Goal: Task Accomplishment & Management: Manage account settings

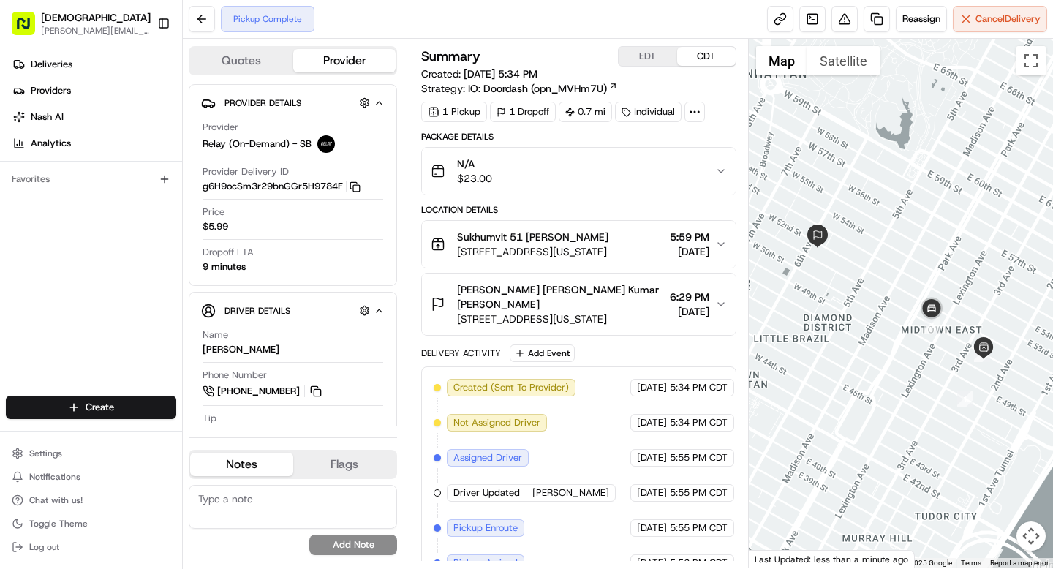
click at [702, 113] on icon at bounding box center [694, 111] width 13 height 13
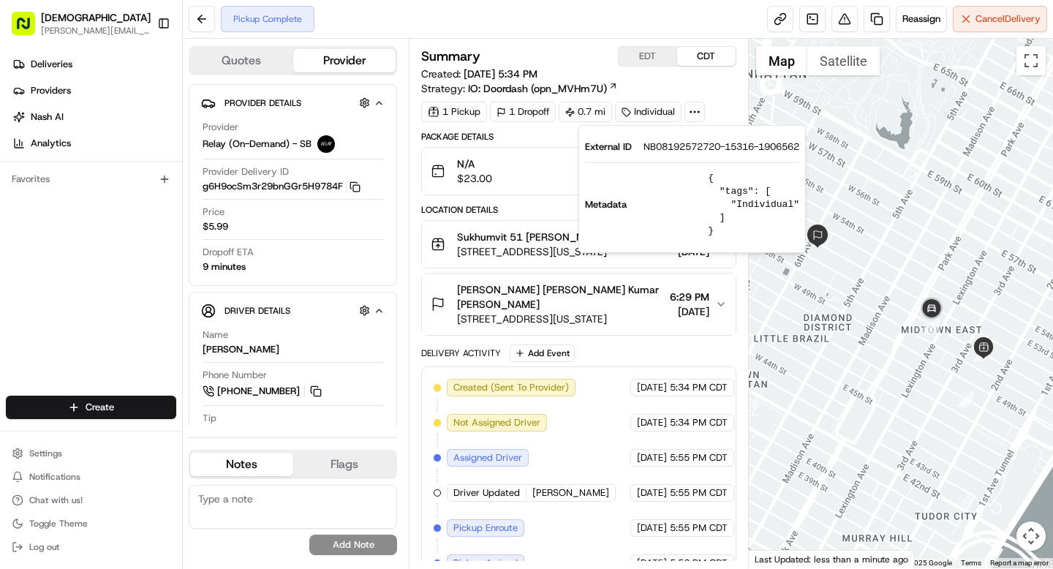
click at [683, 145] on span "NB08192572720-15316-1906562" at bounding box center [722, 146] width 156 height 13
copy span "NB08192572720"
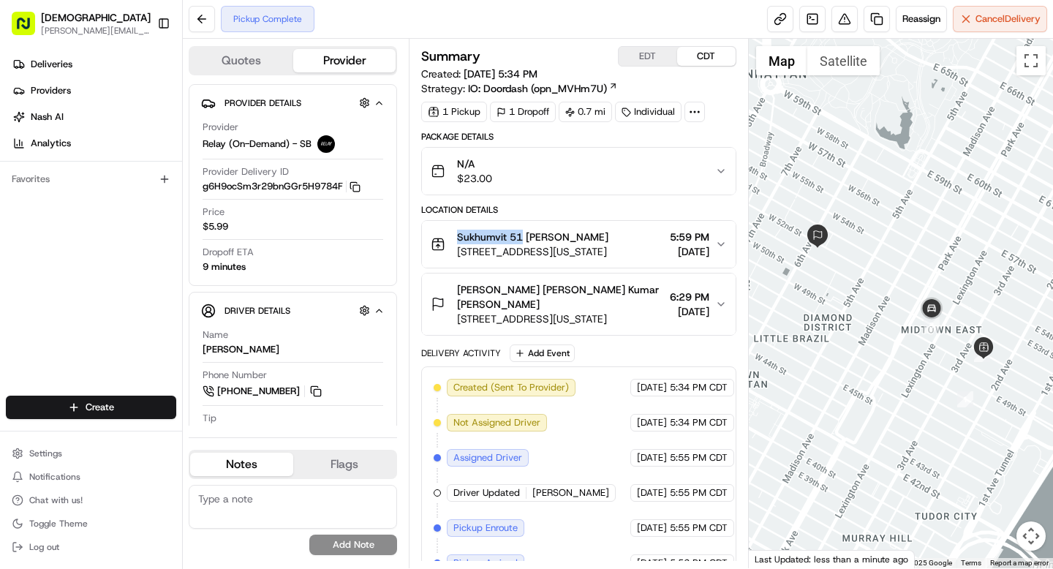
drag, startPoint x: 456, startPoint y: 237, endPoint x: 521, endPoint y: 238, distance: 64.4
click at [521, 238] on div "Sukhumvit 51 Denis Sharebite 224 E 51st St, New York, NY 10022, USA" at bounding box center [520, 244] width 178 height 29
copy span "Sukhumvit 51"
drag, startPoint x: 550, startPoint y: 290, endPoint x: 607, endPoint y: 301, distance: 58.0
click at [607, 301] on span "Neuberger Berman Kumar Goodwine-Kennedy" at bounding box center [560, 296] width 206 height 29
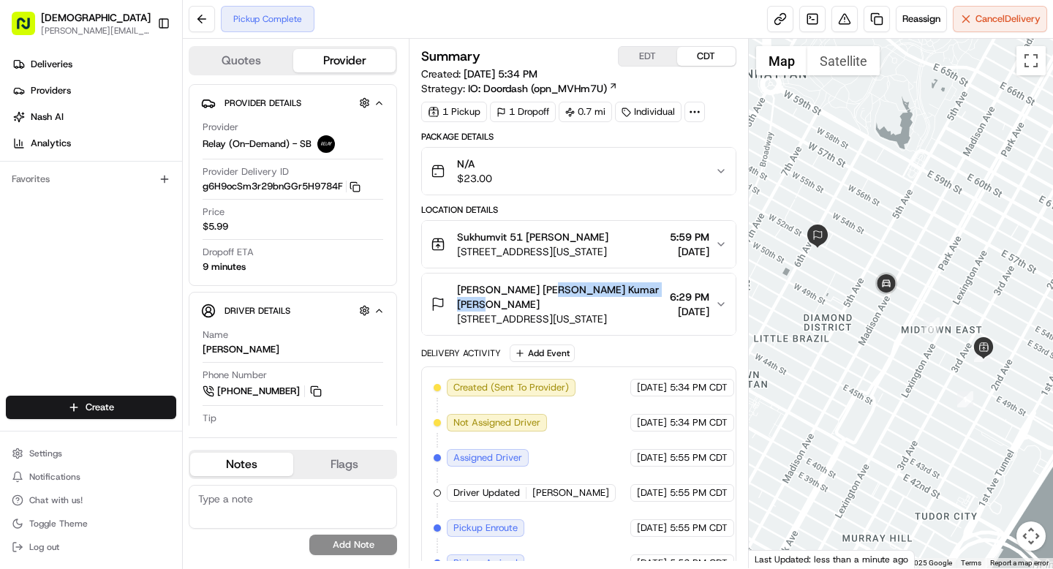
copy span "Kumar Goodwine-Kennedy"
click at [157, 24] on button "Toggle Sidebar" at bounding box center [163, 23] width 25 height 25
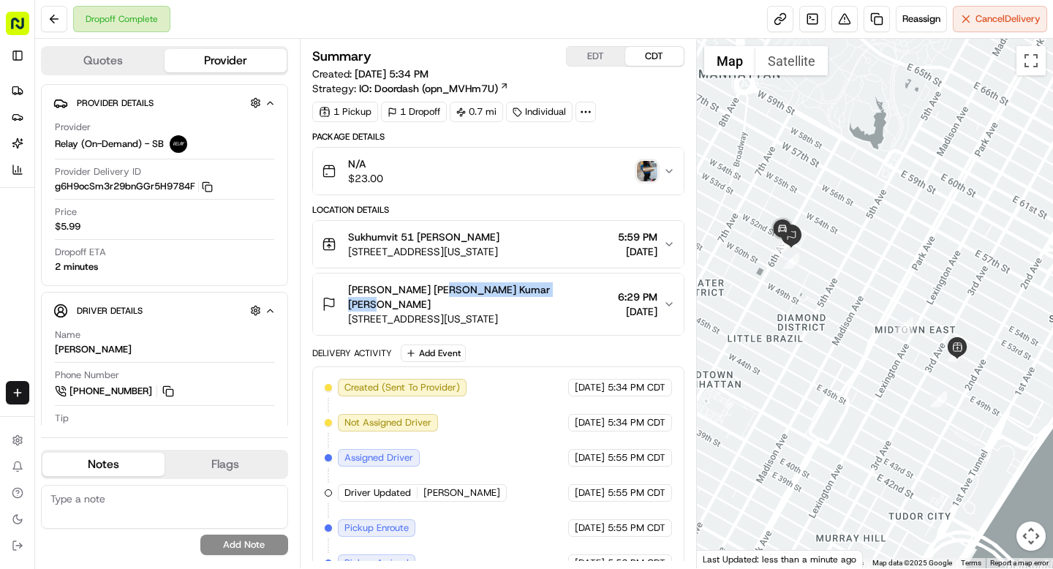
click at [651, 176] on img "button" at bounding box center [647, 171] width 20 height 20
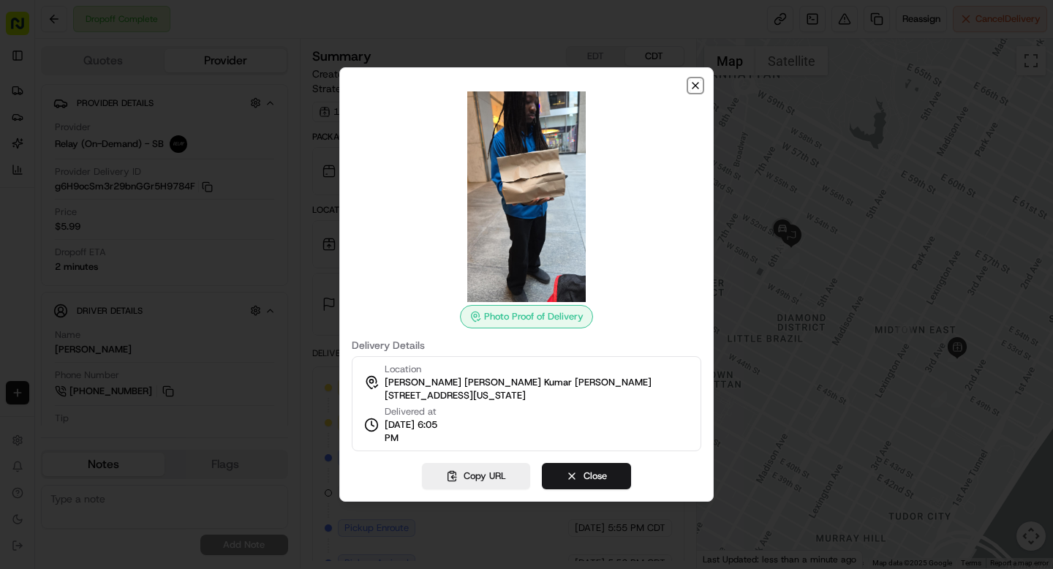
click at [699, 86] on icon "button" at bounding box center [696, 86] width 12 height 12
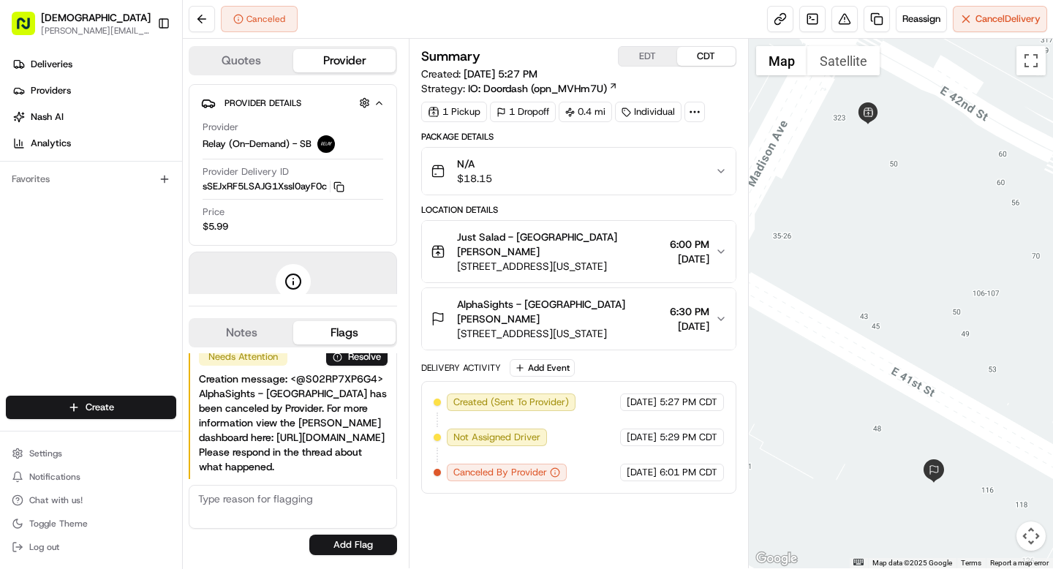
click at [696, 115] on icon at bounding box center [694, 111] width 13 height 13
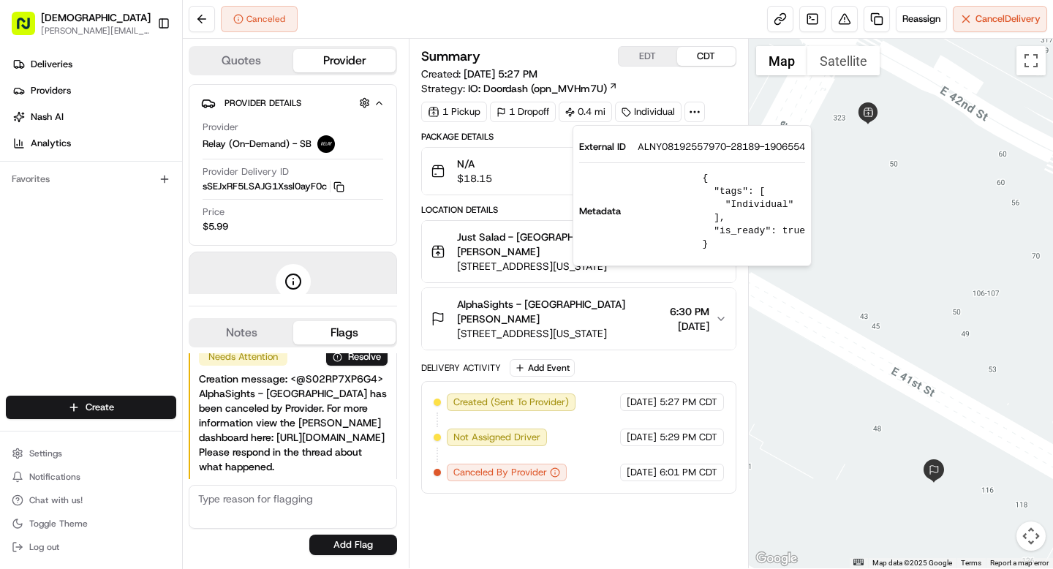
click at [688, 149] on span "ALNY08192557970-28189-1906554" at bounding box center [722, 146] width 168 height 13
copy span "ALNY08192557970"
click at [492, 222] on button "Just Salad - Madison Ave Denis Sharebite 315 Madison Ave, New York, NY 10017, U…" at bounding box center [578, 251] width 313 height 61
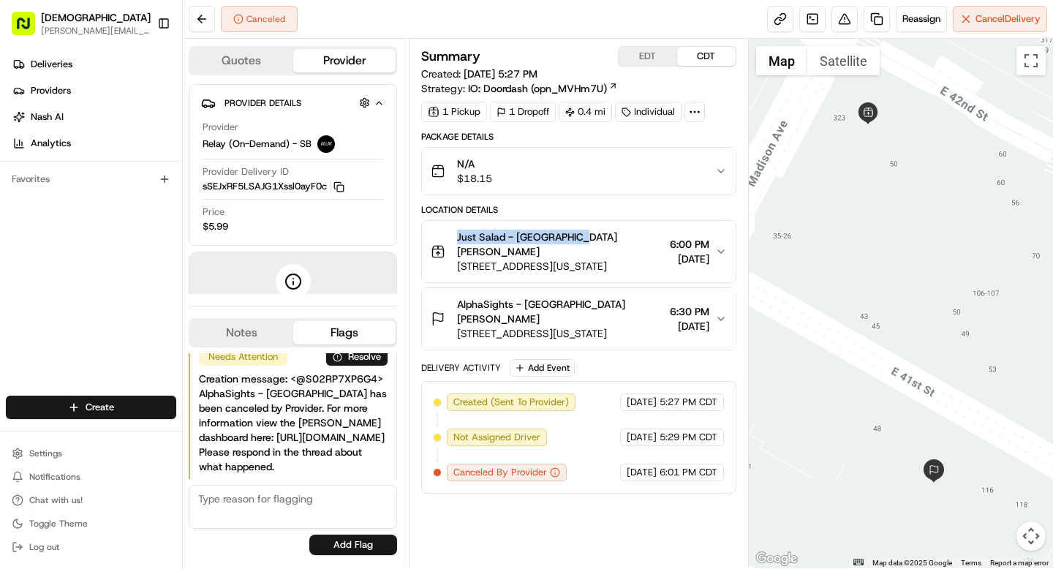
drag, startPoint x: 455, startPoint y: 237, endPoint x: 579, endPoint y: 243, distance: 123.8
click at [579, 243] on div "Just Salad - Madison Ave Denis Sharebite 315 Madison Ave, New York, NY 10017, U…" at bounding box center [547, 252] width 233 height 44
copy span "Just Salad - Madison Ave"
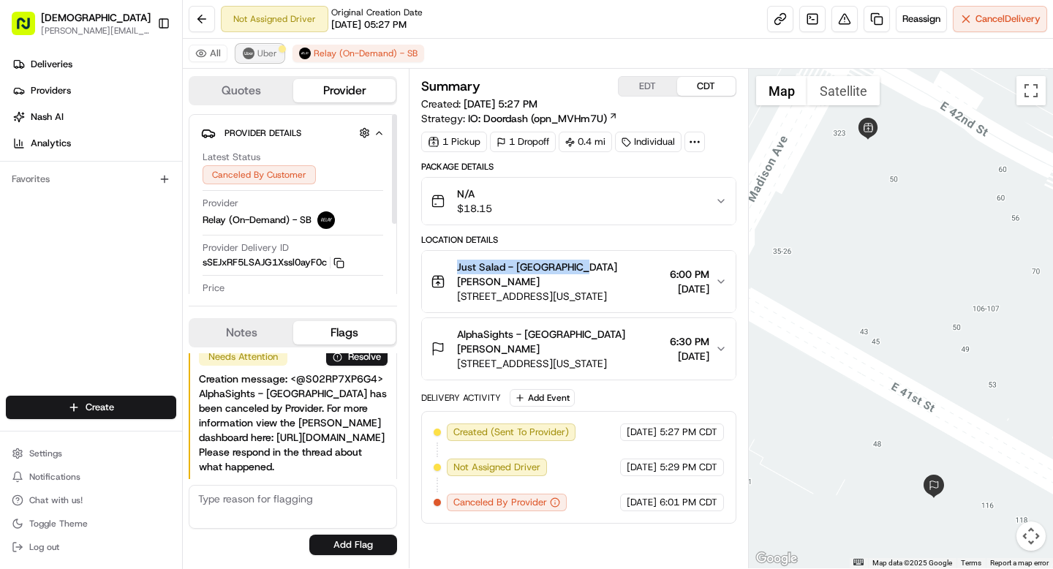
click at [261, 56] on span "Uber" at bounding box center [268, 54] width 20 height 12
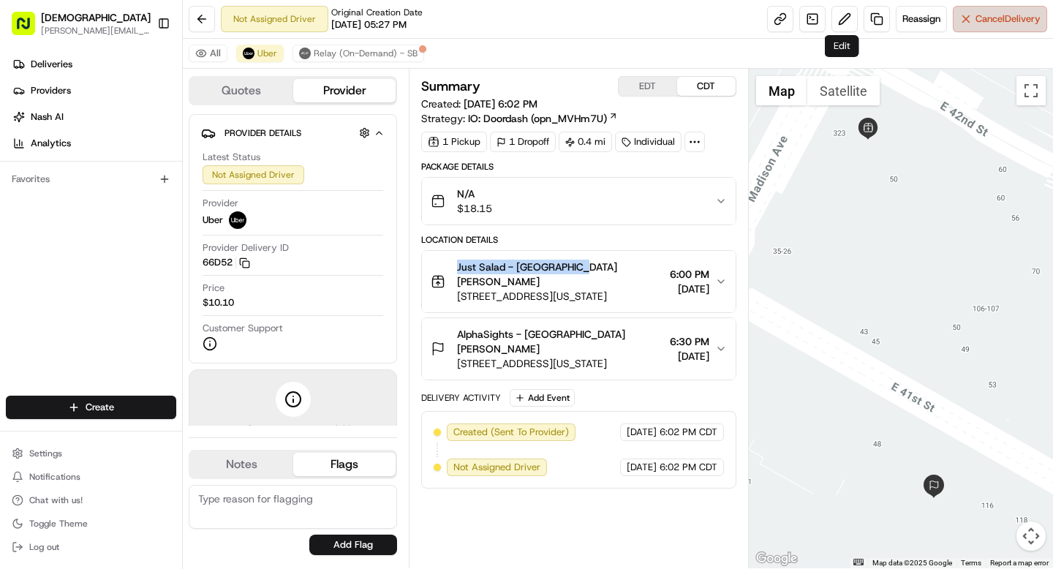
click at [970, 15] on button "Cancel Delivery" at bounding box center [1000, 19] width 94 height 26
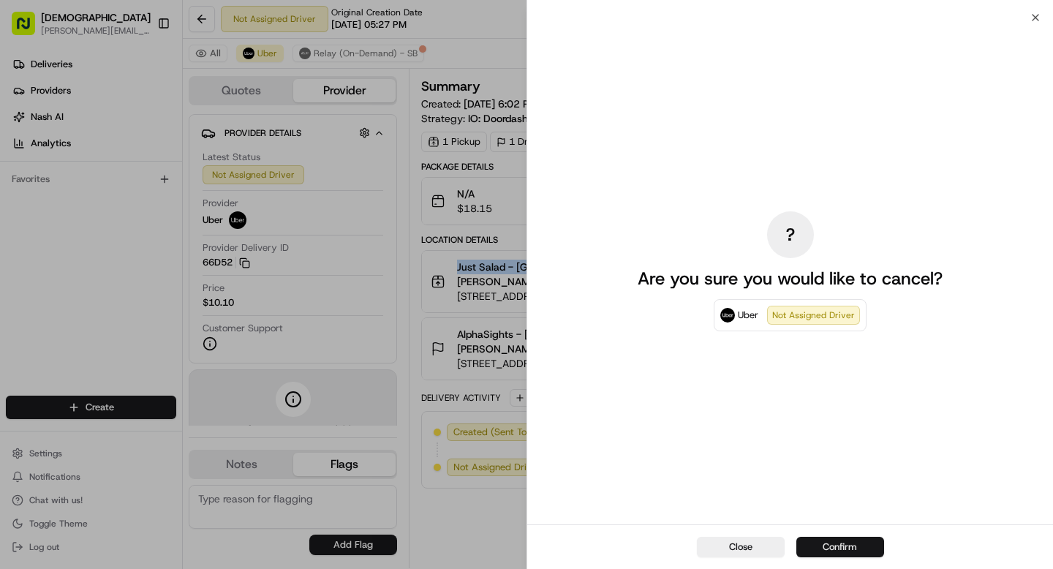
click at [848, 549] on button "Confirm" at bounding box center [841, 547] width 88 height 20
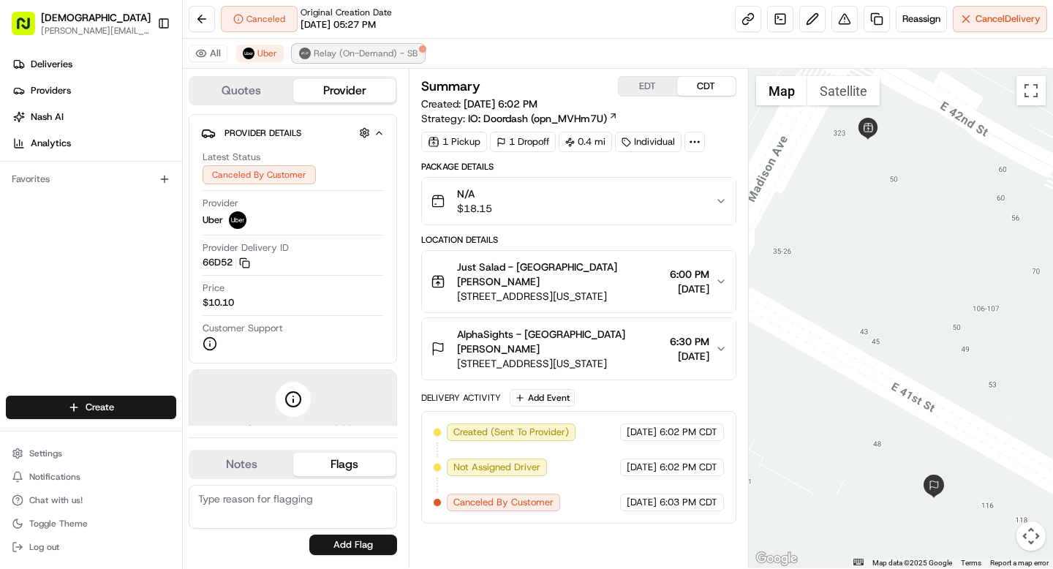
click at [391, 56] on span "Relay (On-Demand) - SB" at bounding box center [366, 54] width 104 height 12
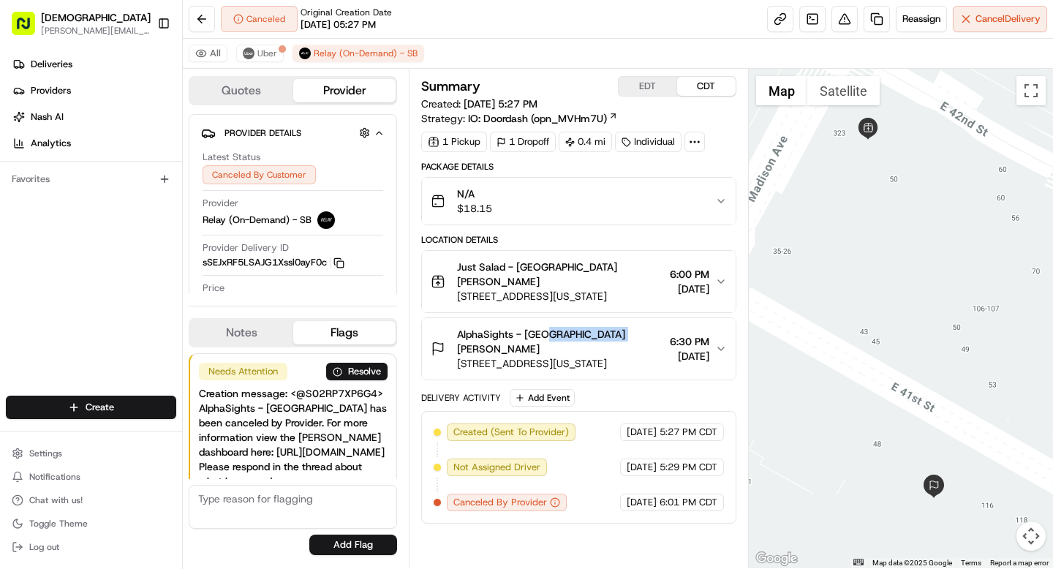
drag, startPoint x: 549, startPoint y: 333, endPoint x: 624, endPoint y: 334, distance: 74.6
click at [624, 334] on span "AlphaSights - NYC Brendan Murphy" at bounding box center [560, 341] width 206 height 29
copy span "Brendan Murphy"
click at [252, 339] on button "Notes" at bounding box center [241, 332] width 103 height 23
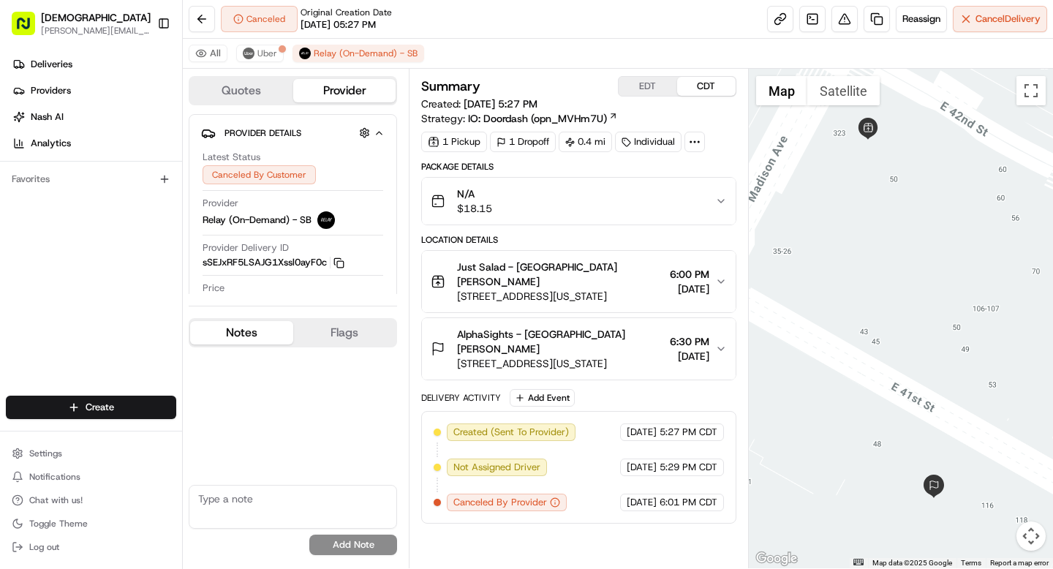
click at [236, 497] on textarea at bounding box center [293, 507] width 208 height 44
type textarea "customer picked up the food themselves"
click at [342, 544] on button "Add Note" at bounding box center [353, 545] width 88 height 20
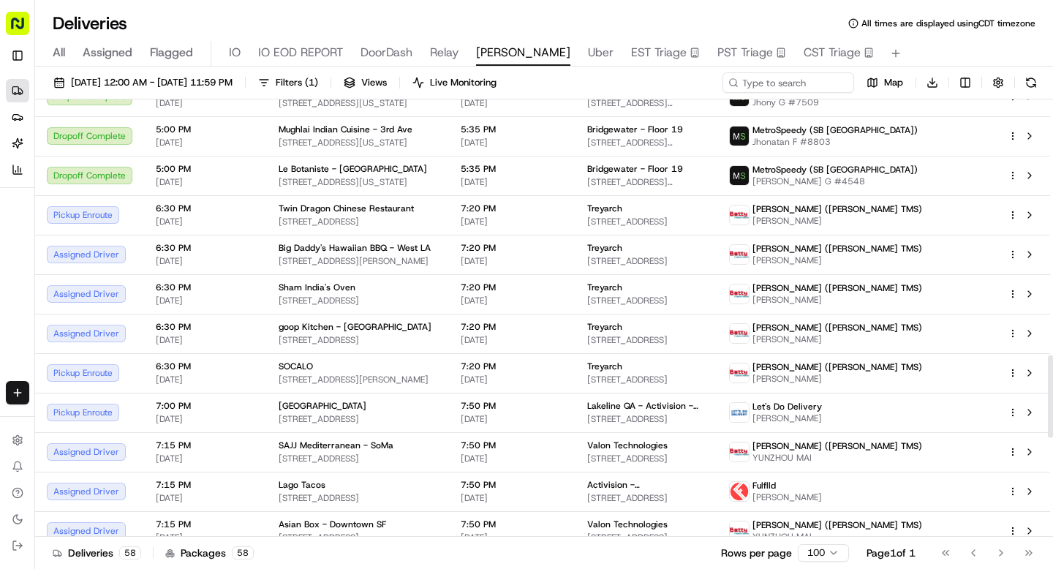
scroll to position [1352, 0]
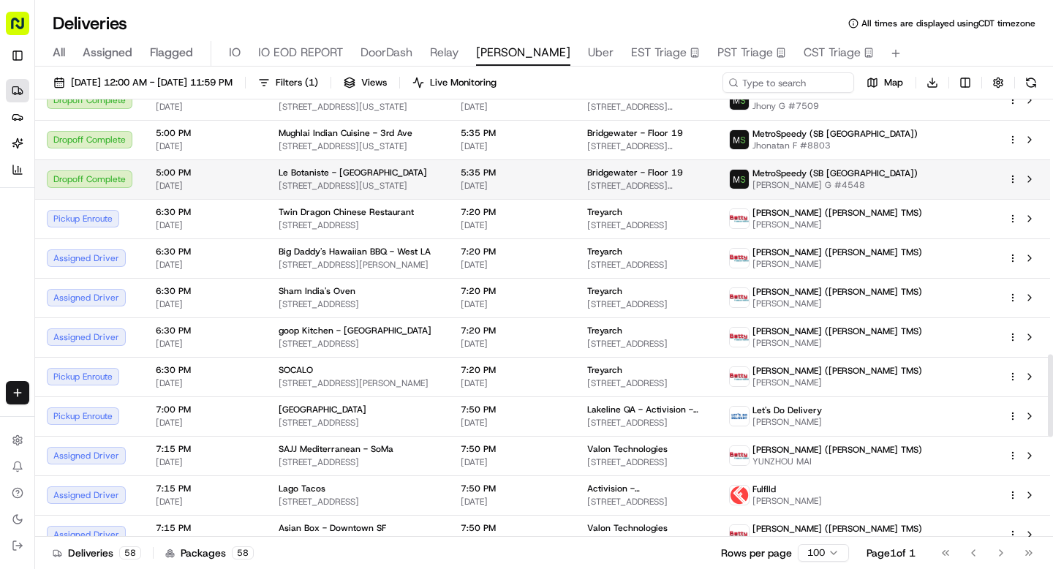
click at [282, 180] on span "666 3rd Ave, New York, NY 10017, USA" at bounding box center [358, 186] width 159 height 12
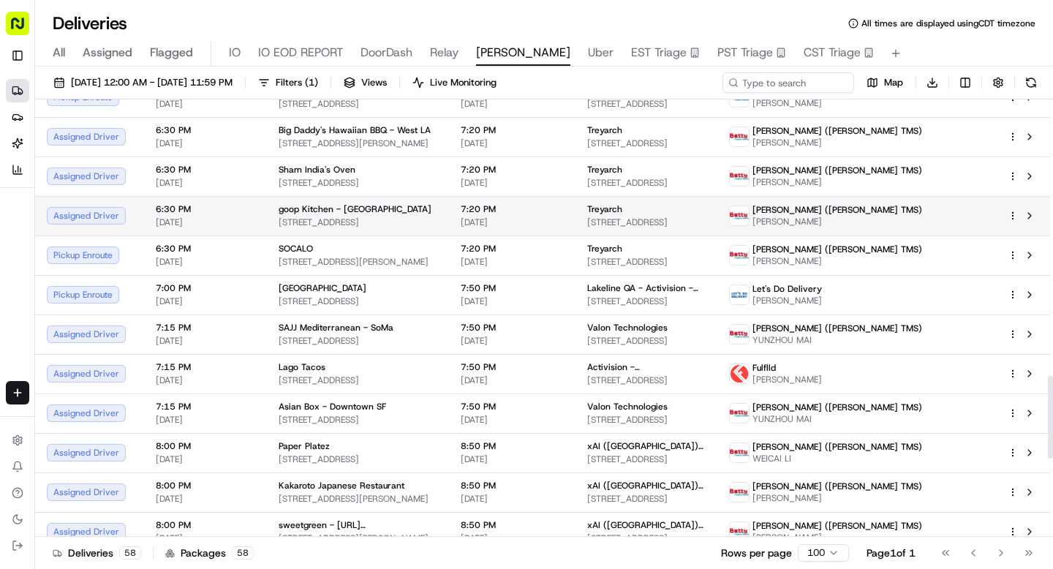
scroll to position [1481, 0]
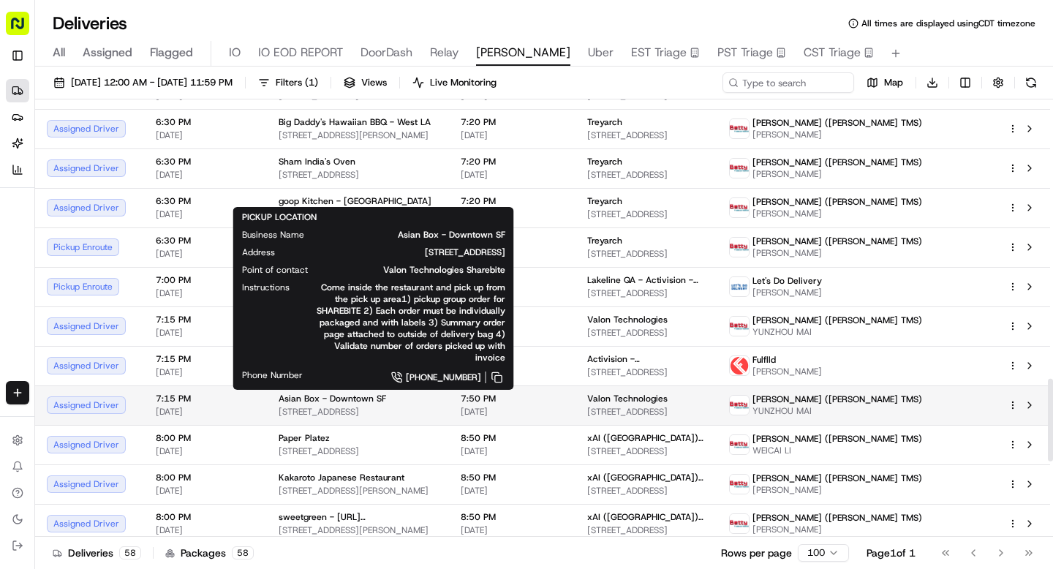
click at [248, 400] on span "7:15 PM" at bounding box center [205, 399] width 99 height 12
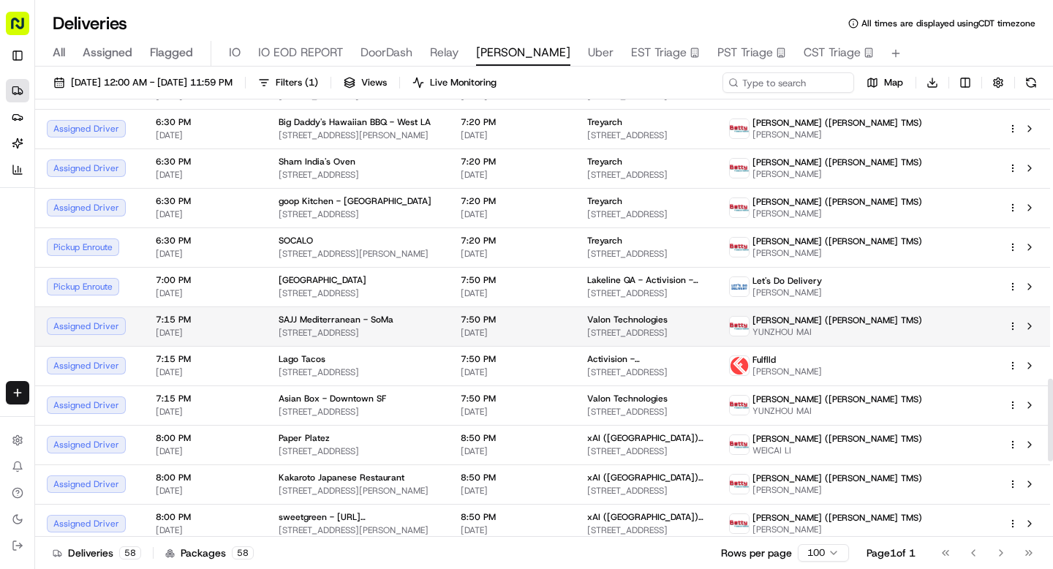
click at [258, 334] on td "7:15 PM 08/19/2025" at bounding box center [205, 327] width 123 height 40
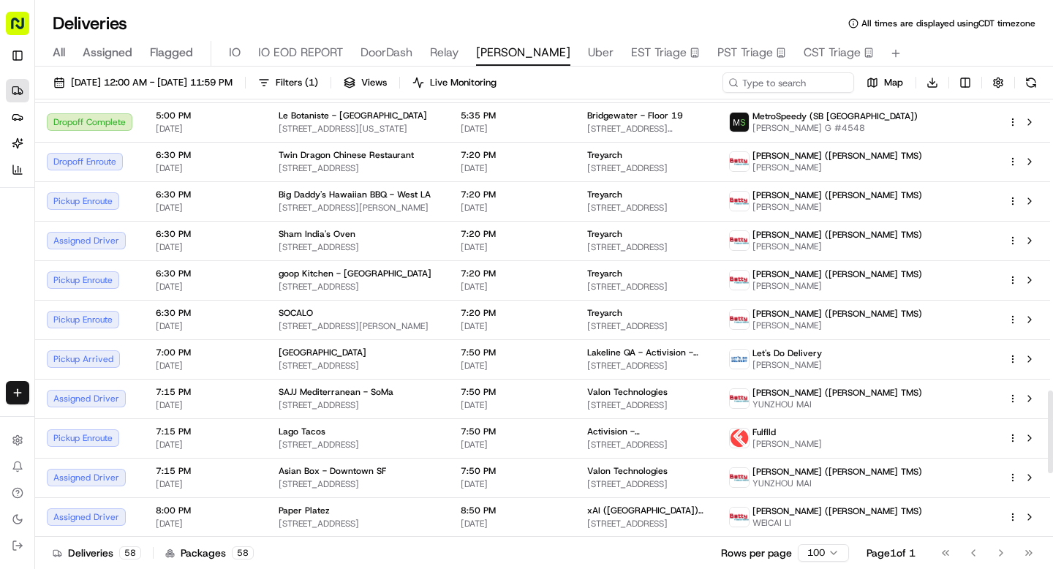
scroll to position [1356, 0]
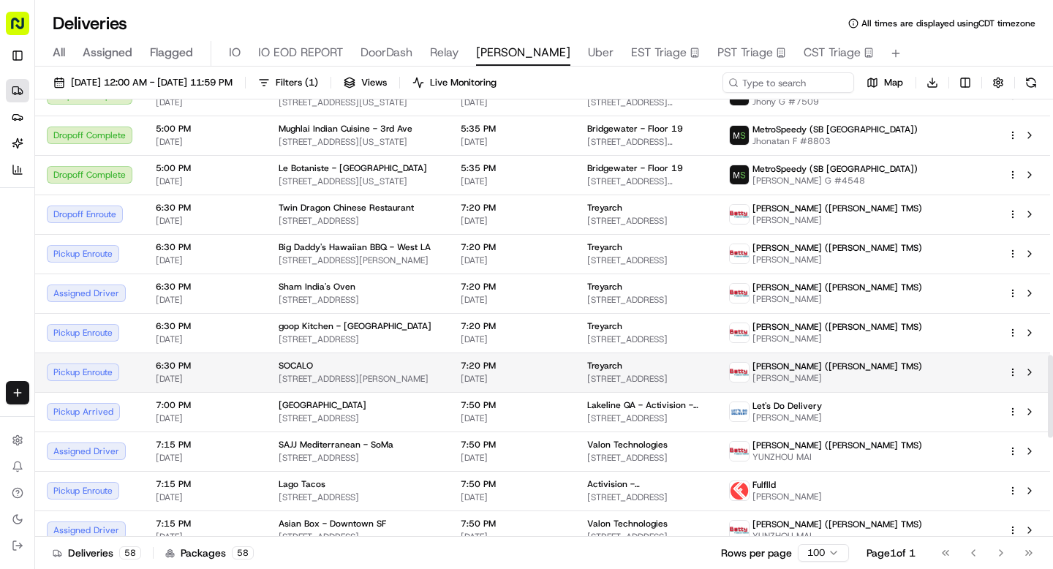
click at [118, 382] on td "Pickup Enroute" at bounding box center [89, 373] width 109 height 40
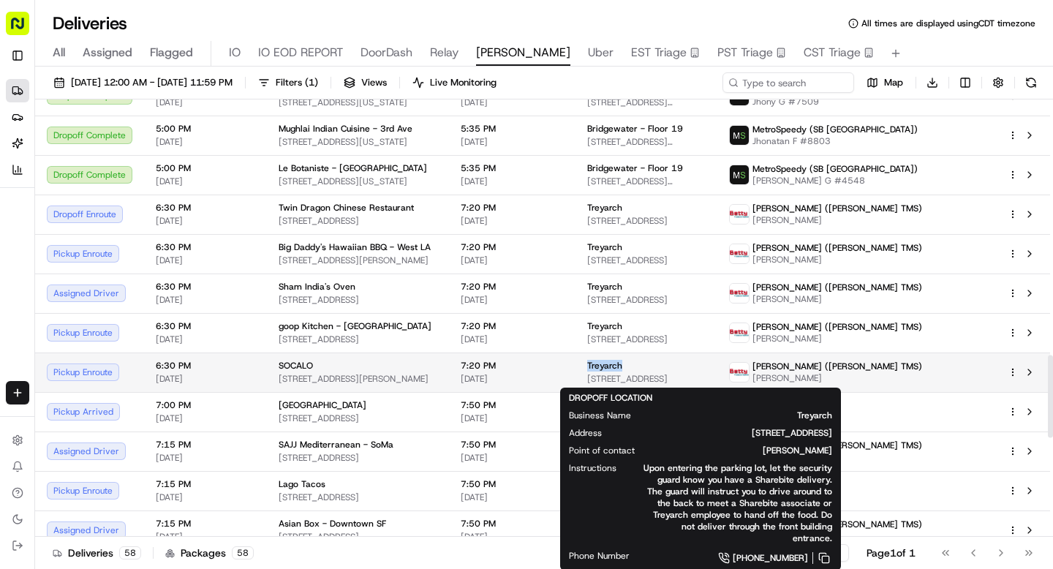
drag, startPoint x: 659, startPoint y: 366, endPoint x: 614, endPoint y: 366, distance: 45.4
click at [614, 366] on td "Treyarch 5454 Beethoven St, Los Angeles, CA 90066, USA" at bounding box center [647, 373] width 142 height 40
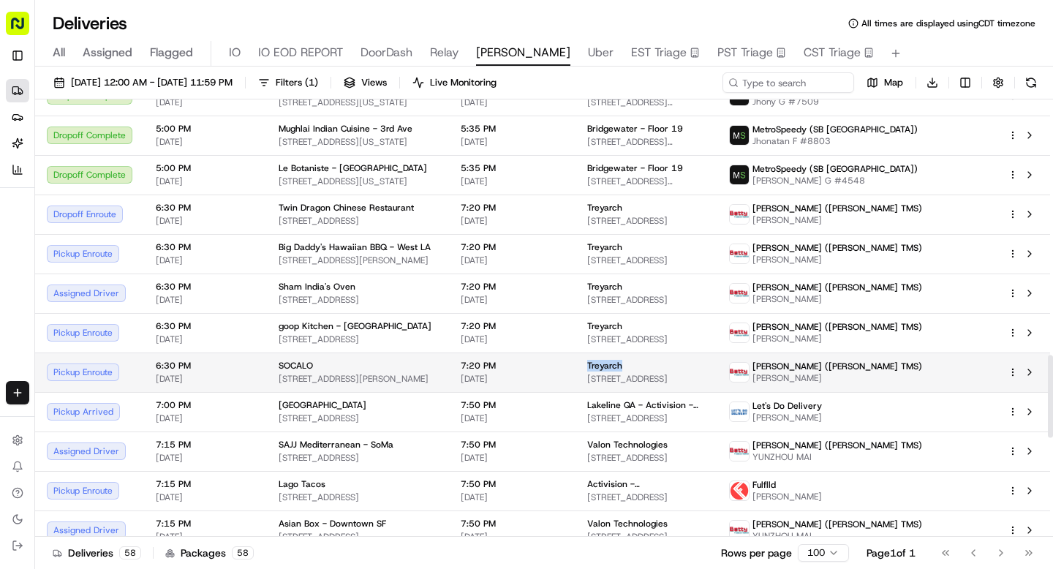
copy span "Treyarch"
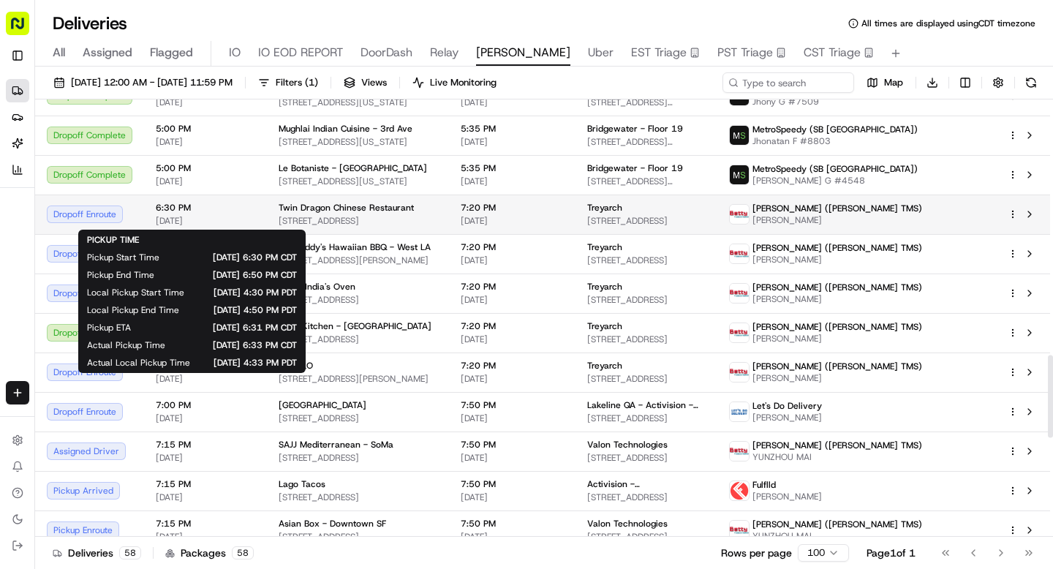
click at [200, 211] on span "6:30 PM" at bounding box center [205, 208] width 99 height 12
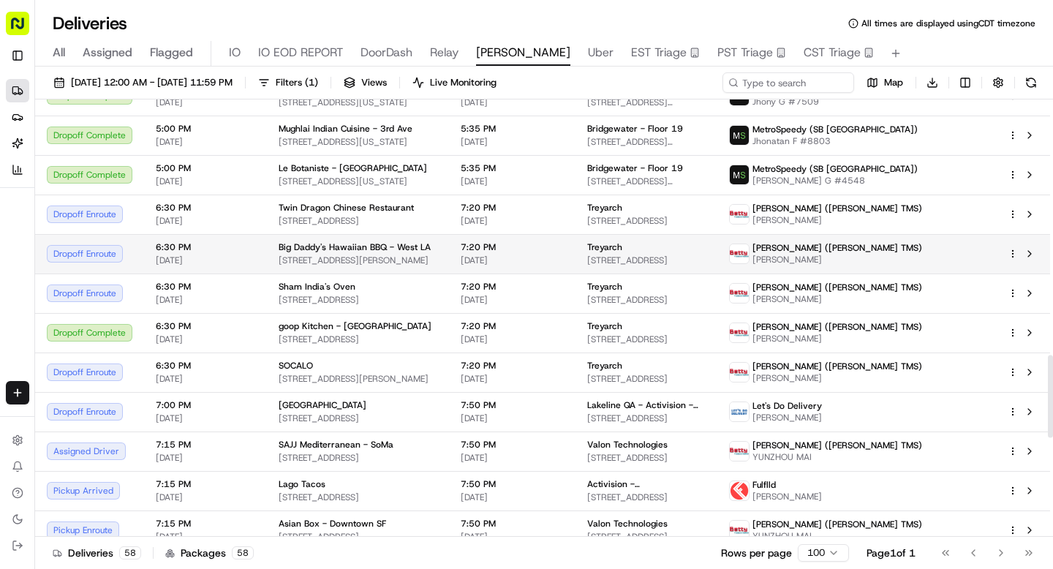
click at [200, 236] on td "6:30 PM 08/19/2025" at bounding box center [205, 254] width 123 height 40
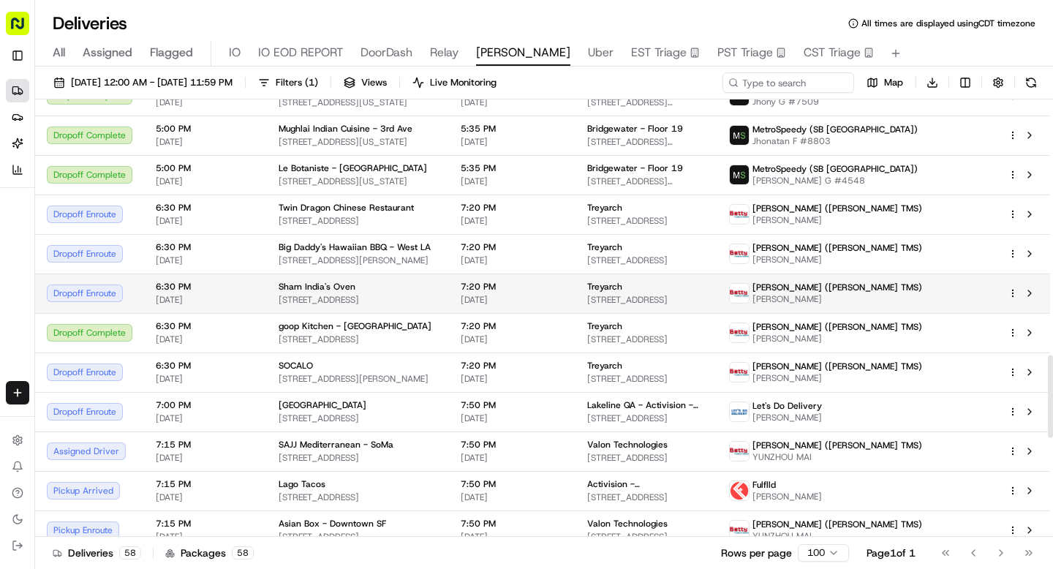
click at [213, 296] on span "[DATE]" at bounding box center [205, 300] width 99 height 12
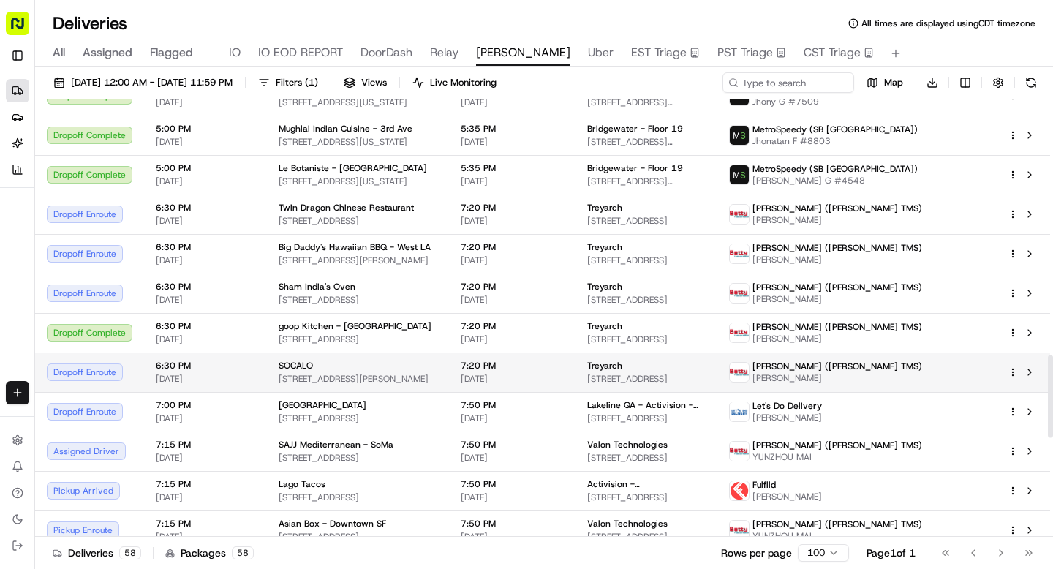
click at [211, 368] on span "6:30 PM" at bounding box center [205, 366] width 99 height 12
click at [328, 364] on div "SOCALO" at bounding box center [358, 366] width 159 height 12
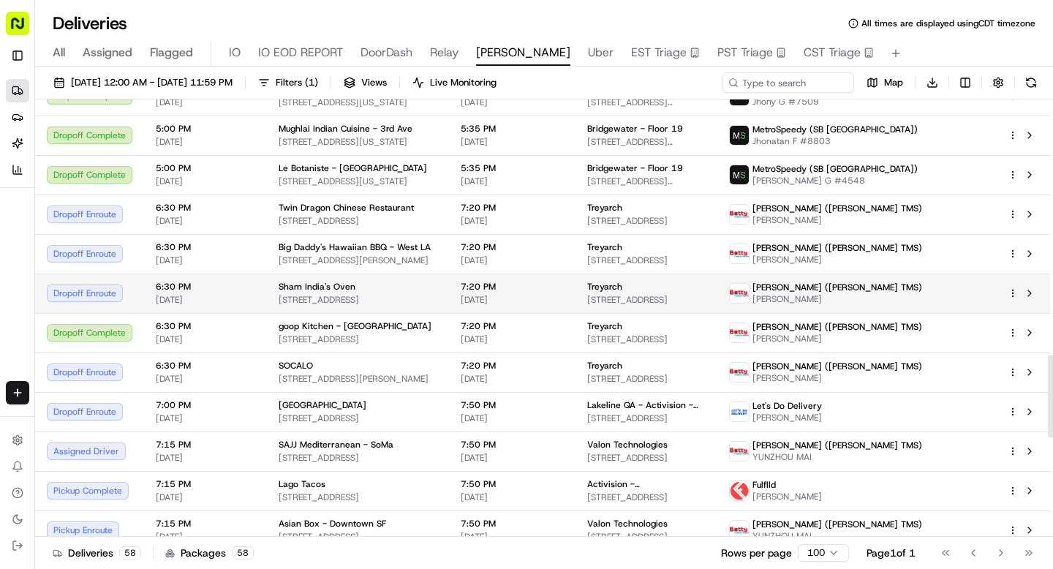
click at [339, 286] on span "Sham India's Oven" at bounding box center [317, 287] width 77 height 12
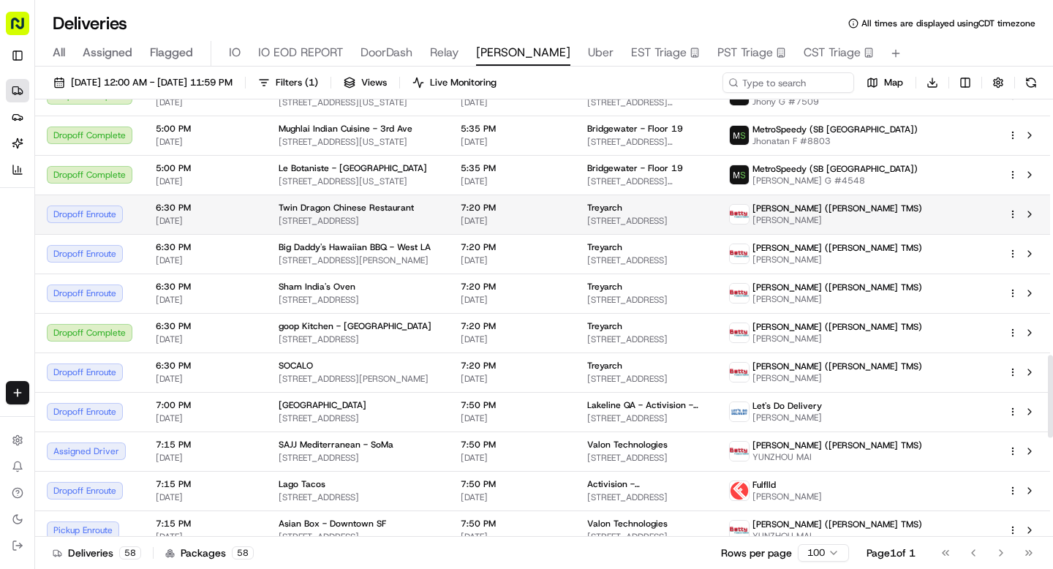
click at [311, 221] on span "8597 W Pico Blvd, Los Angeles, CA 90035, USA" at bounding box center [358, 221] width 159 height 12
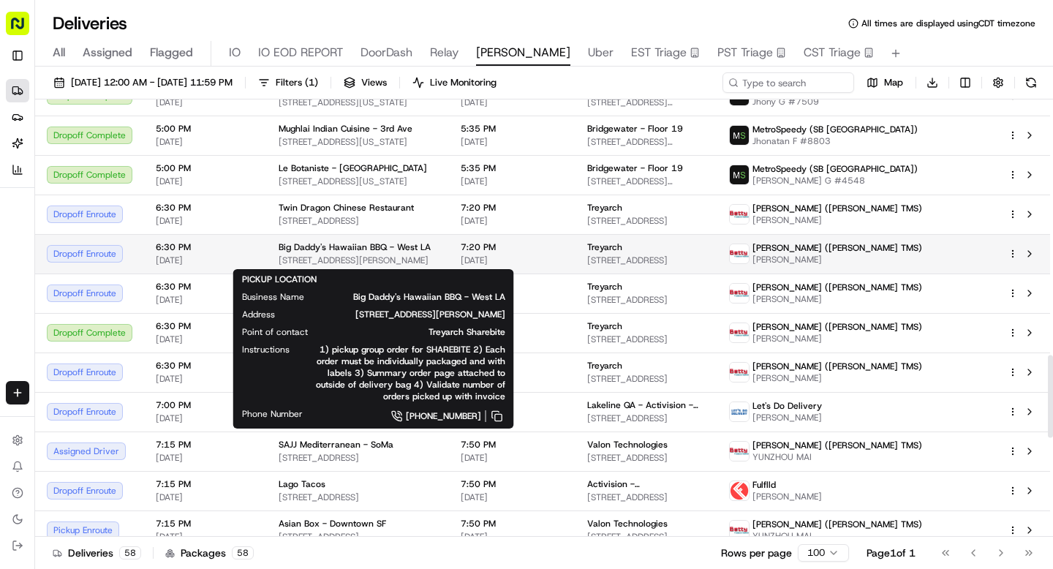
click at [309, 244] on span "Big Daddy's Hawaiian BBQ - West LA" at bounding box center [355, 247] width 152 height 12
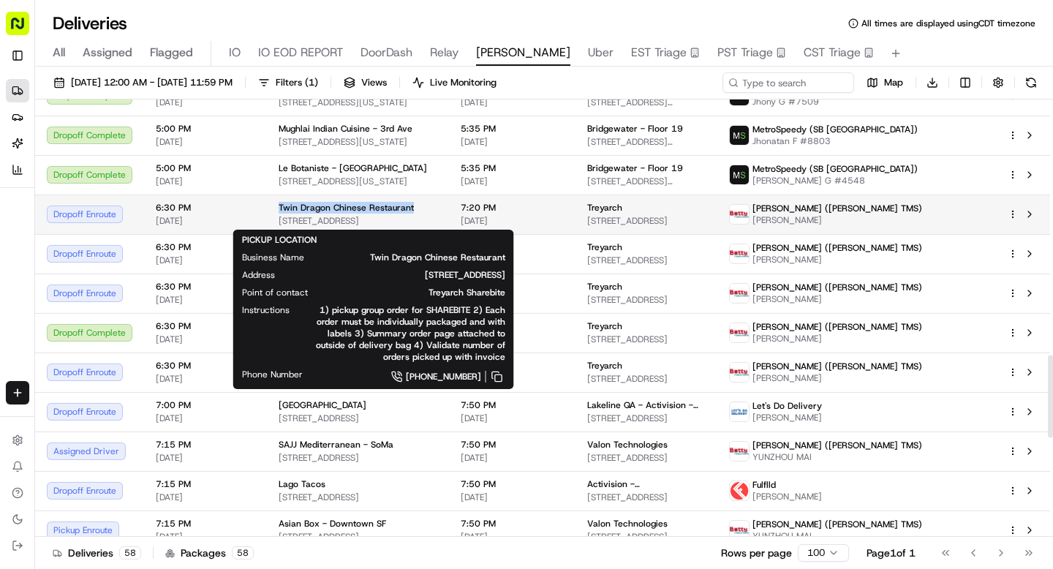
drag, startPoint x: 276, startPoint y: 208, endPoint x: 407, endPoint y: 208, distance: 131.7
click at [407, 208] on div "Twin Dragon Chinese Restaurant" at bounding box center [358, 208] width 159 height 12
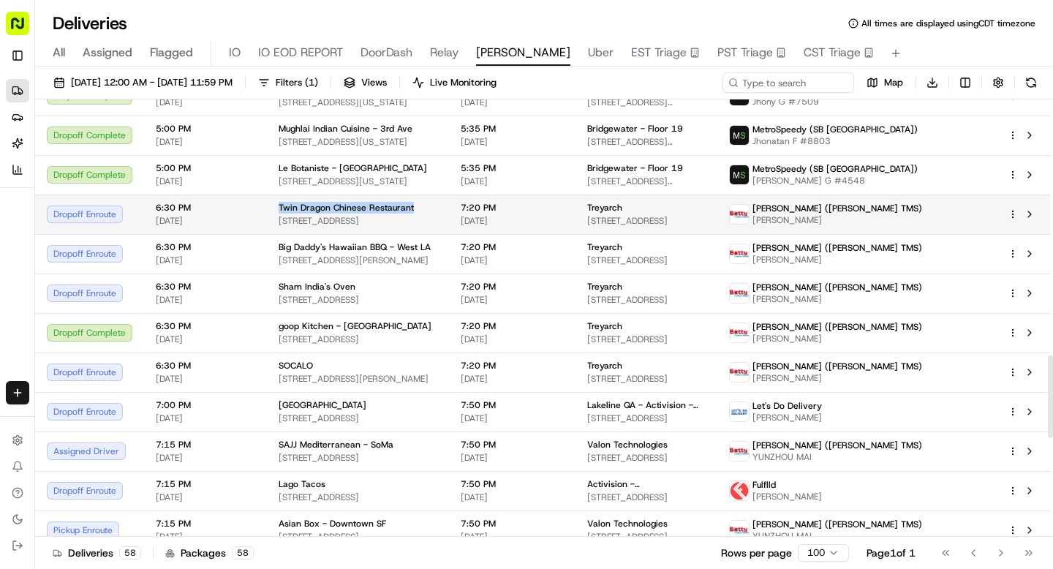
copy span "Twin Dragon Chinese Restaurant"
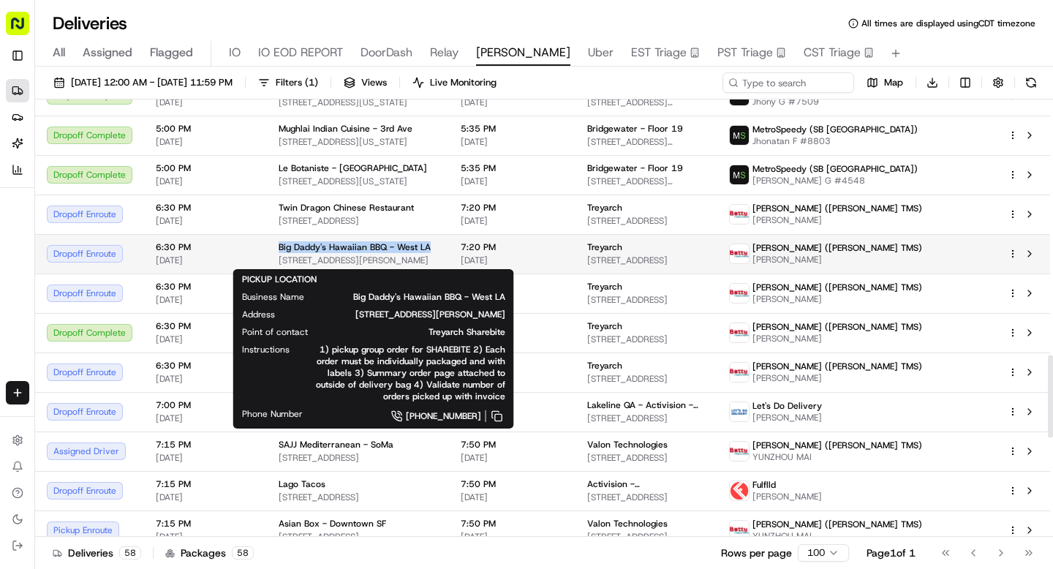
drag, startPoint x: 272, startPoint y: 248, endPoint x: 430, endPoint y: 248, distance: 158.0
click at [430, 248] on td "Big Daddy's Hawaiian BBQ - West LA 11419 Santa Monica Blvd, Los Angeles, CA 900…" at bounding box center [358, 254] width 182 height 40
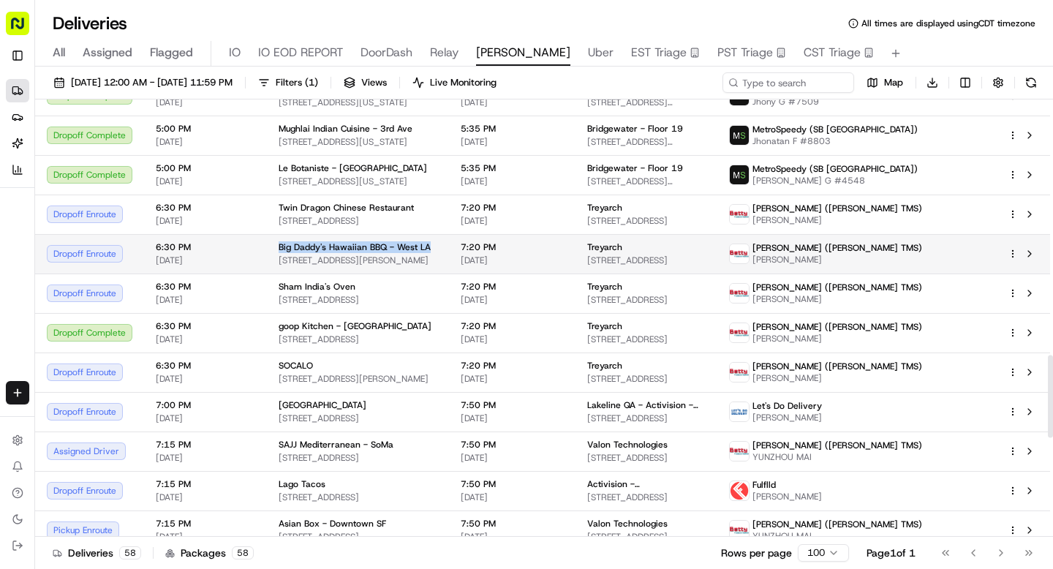
copy span "Big Daddy's Hawaiian BBQ - West LA"
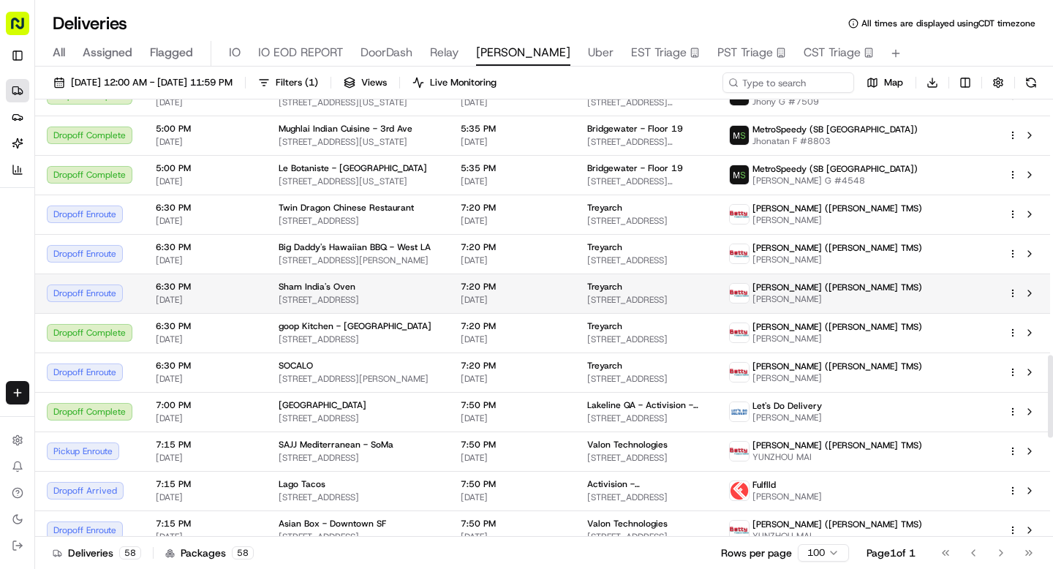
click at [208, 298] on span "[DATE]" at bounding box center [205, 300] width 99 height 12
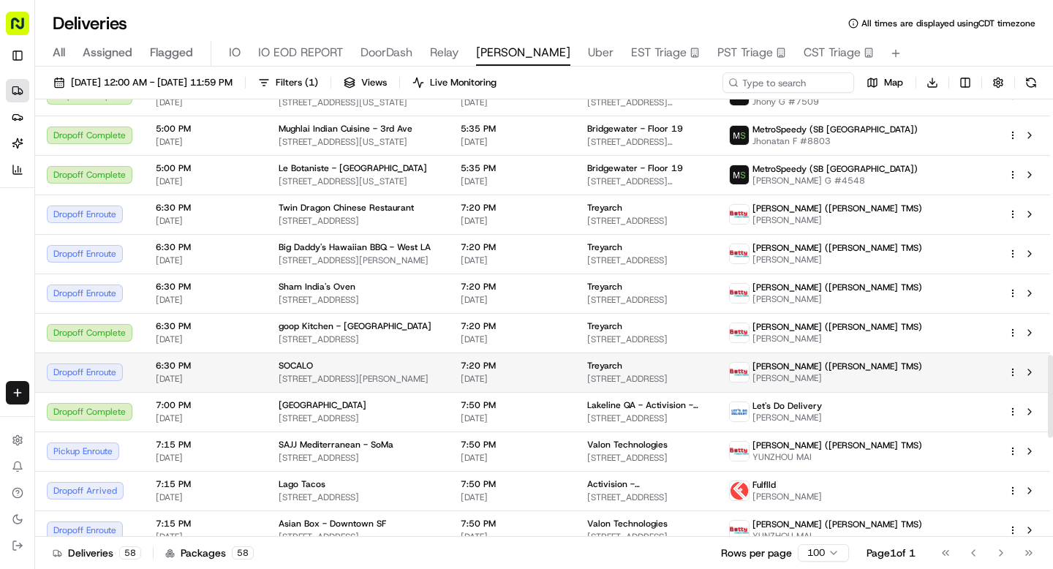
click at [208, 357] on td "6:30 PM 08/19/2025" at bounding box center [205, 373] width 123 height 40
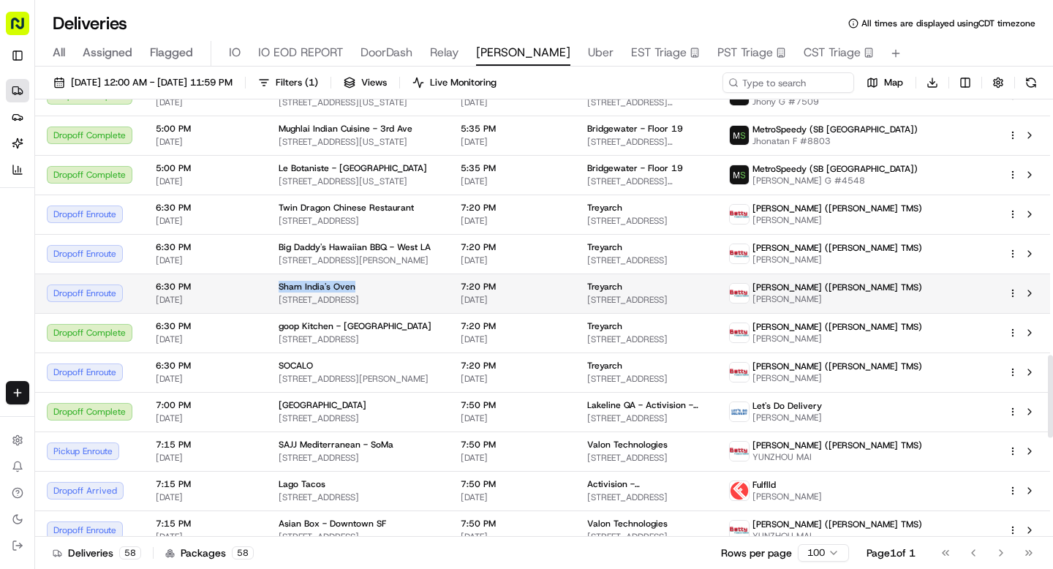
drag, startPoint x: 277, startPoint y: 287, endPoint x: 353, endPoint y: 289, distance: 76.8
click at [353, 289] on div "Sham India's Oven" at bounding box center [358, 287] width 159 height 12
copy span "Sham India's Oven"
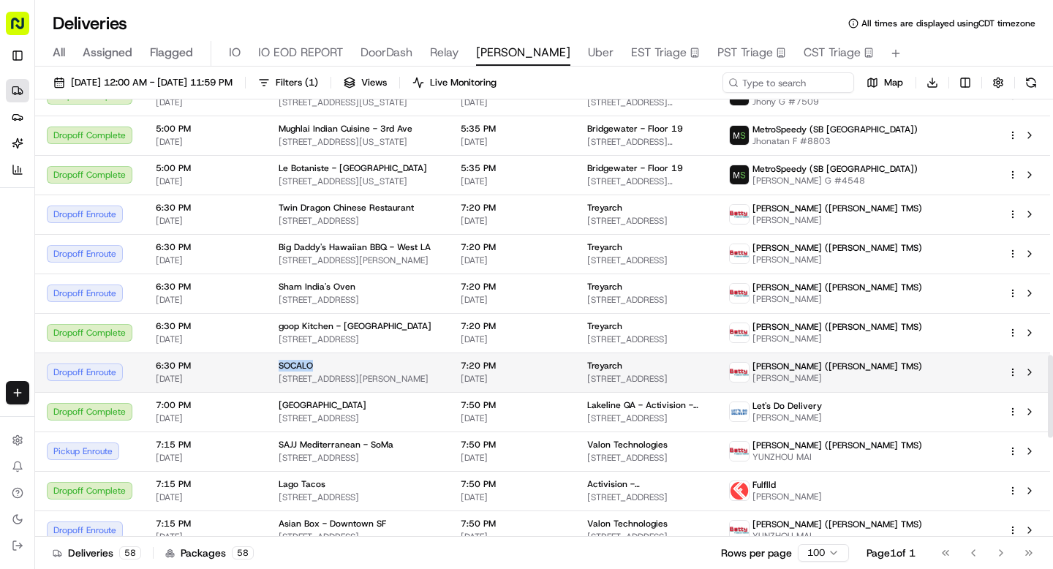
drag, startPoint x: 276, startPoint y: 368, endPoint x: 319, endPoint y: 369, distance: 43.2
click at [319, 369] on div "SOCALO" at bounding box center [358, 366] width 159 height 12
copy span "SOCALO"
click at [245, 371] on div "6:30 PM 08/19/2025" at bounding box center [205, 372] width 99 height 25
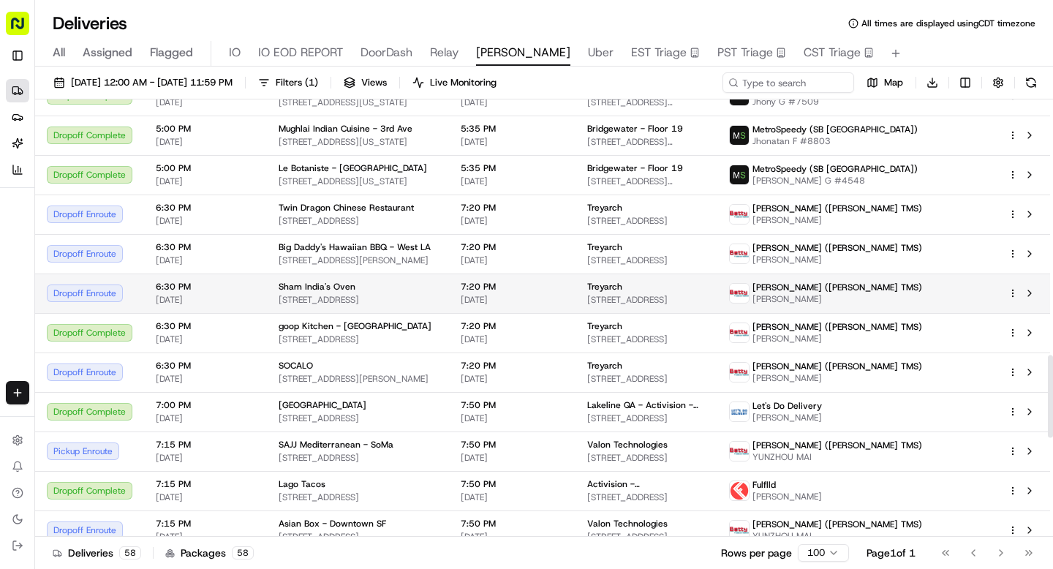
click at [346, 296] on span "11645 Wilshire Blvd, Los Angeles, CA 90025, USA" at bounding box center [358, 300] width 159 height 12
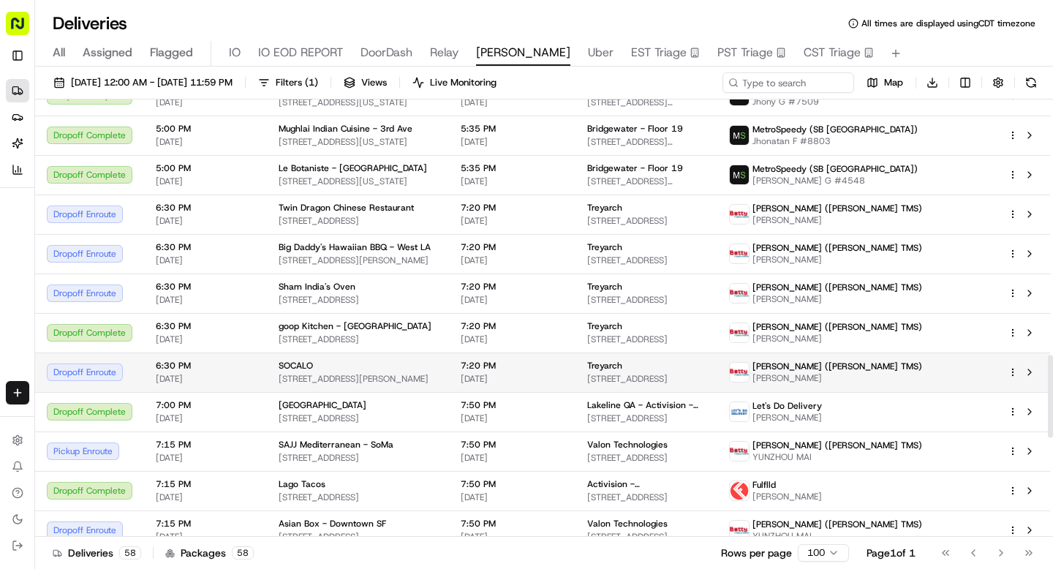
click at [315, 362] on div "SOCALO" at bounding box center [358, 366] width 159 height 12
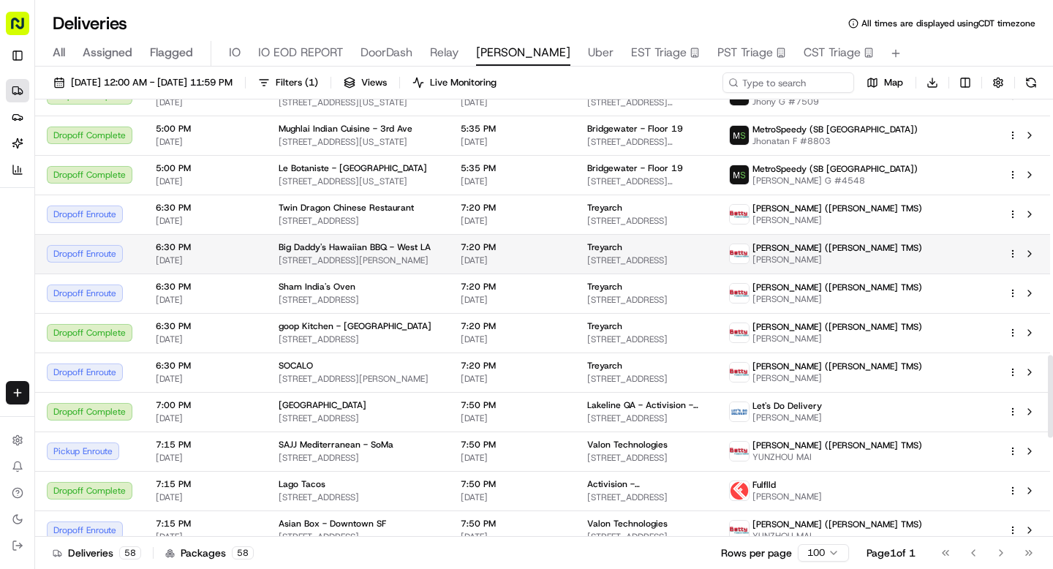
click at [254, 254] on td "6:30 PM 08/19/2025" at bounding box center [205, 254] width 123 height 40
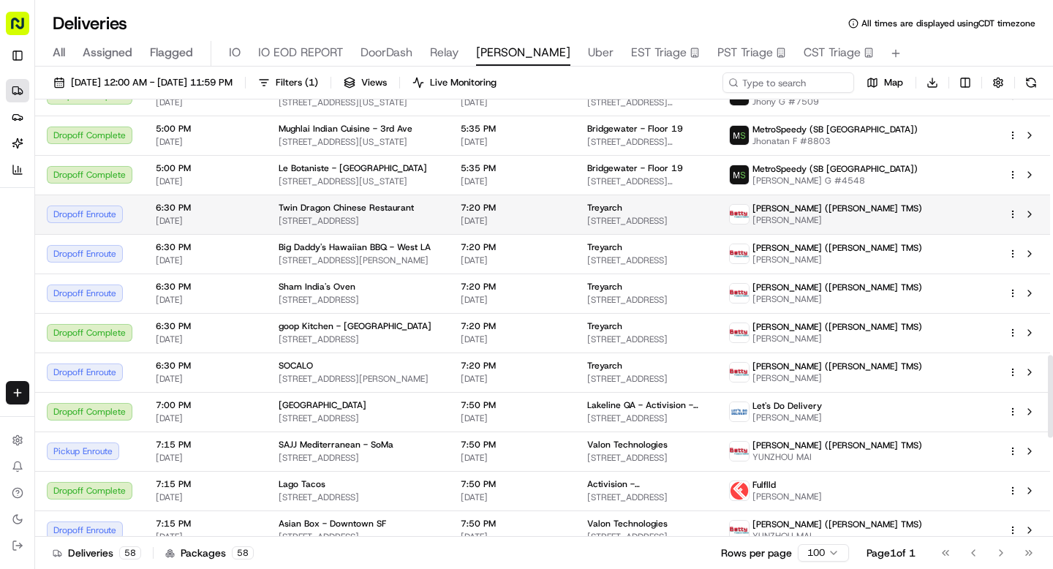
click at [242, 215] on span "[DATE]" at bounding box center [205, 221] width 99 height 12
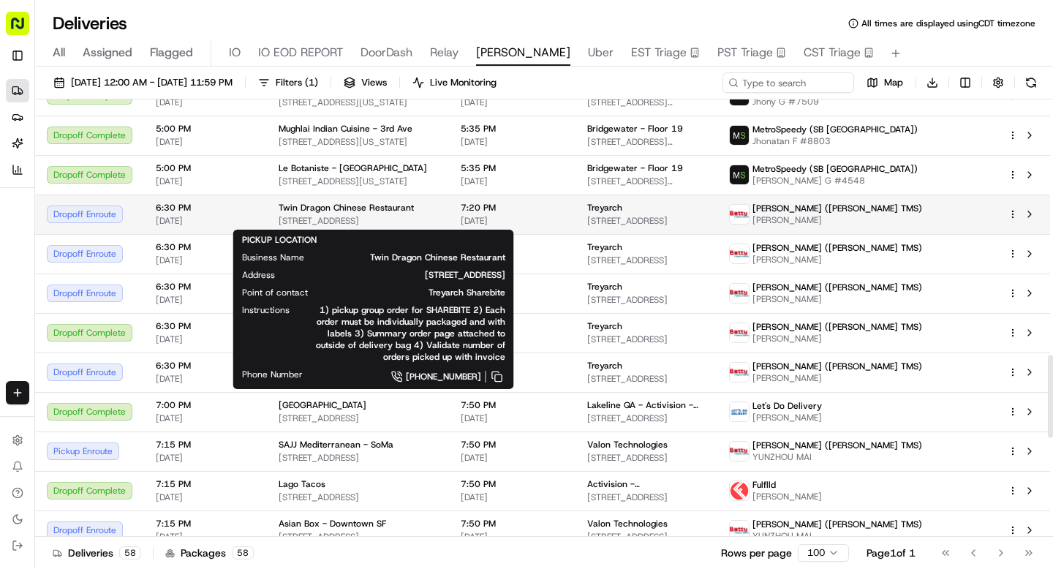
click at [378, 225] on span "8597 W Pico Blvd, Los Angeles, CA 90035, USA" at bounding box center [358, 221] width 159 height 12
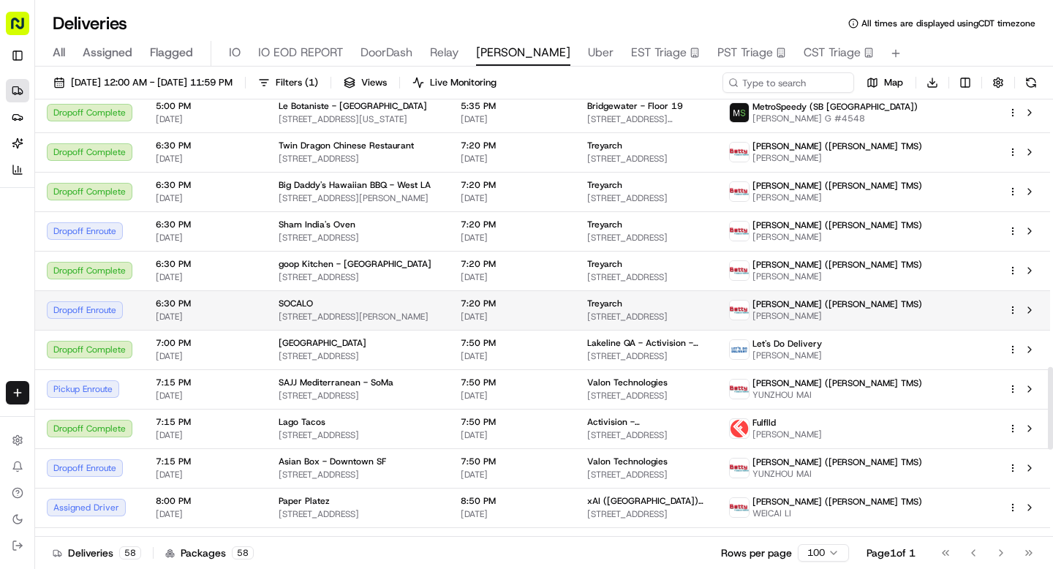
scroll to position [1419, 0]
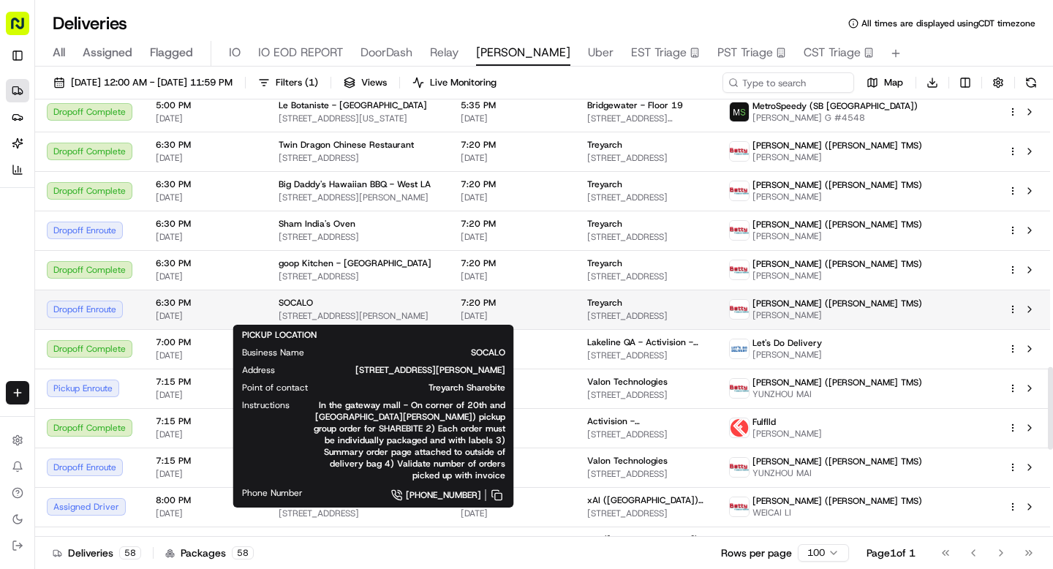
click at [355, 313] on span "1920 Santa Monica Blvd, Santa Monica, CA 90404, USA" at bounding box center [358, 316] width 159 height 12
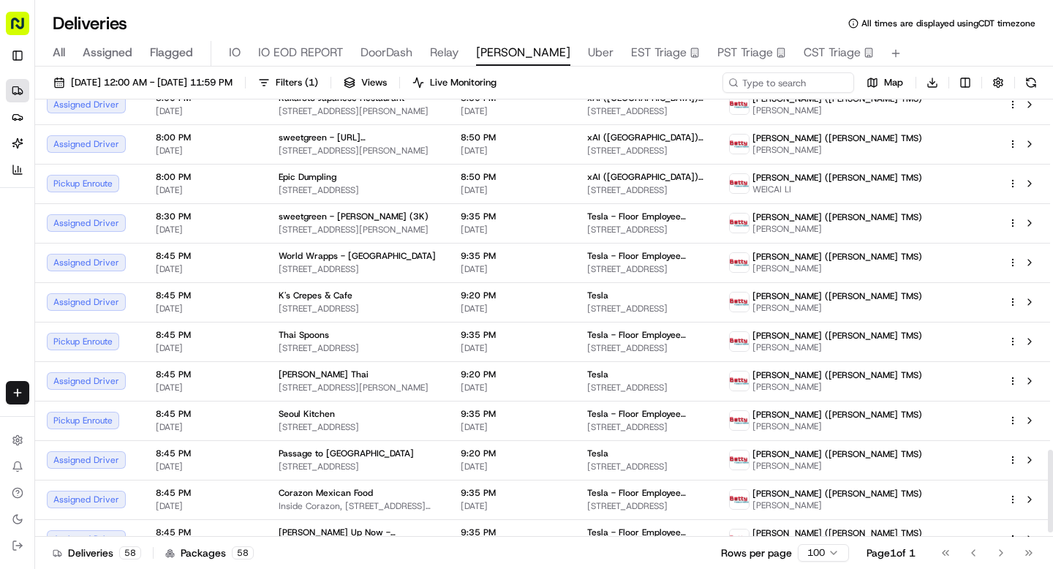
scroll to position [1857, 0]
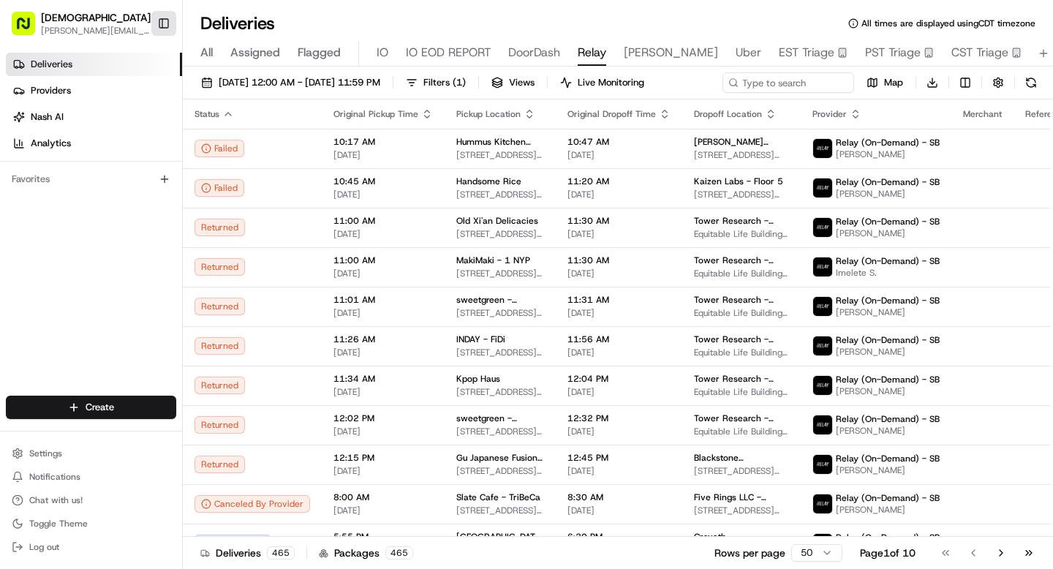
click at [162, 30] on button "Toggle Sidebar" at bounding box center [163, 23] width 25 height 25
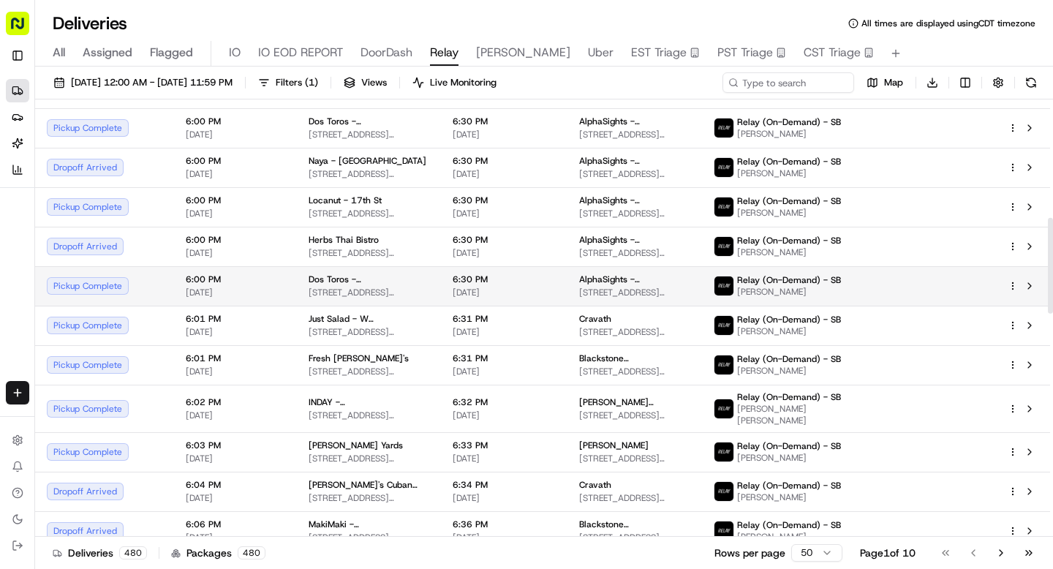
scroll to position [544, 0]
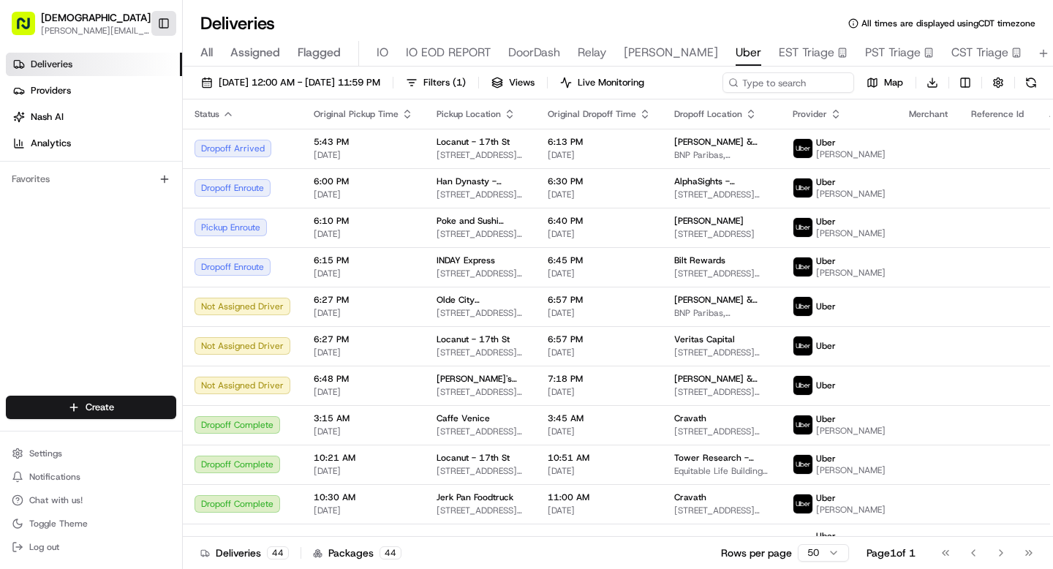
click at [162, 21] on button "Toggle Sidebar" at bounding box center [163, 23] width 25 height 25
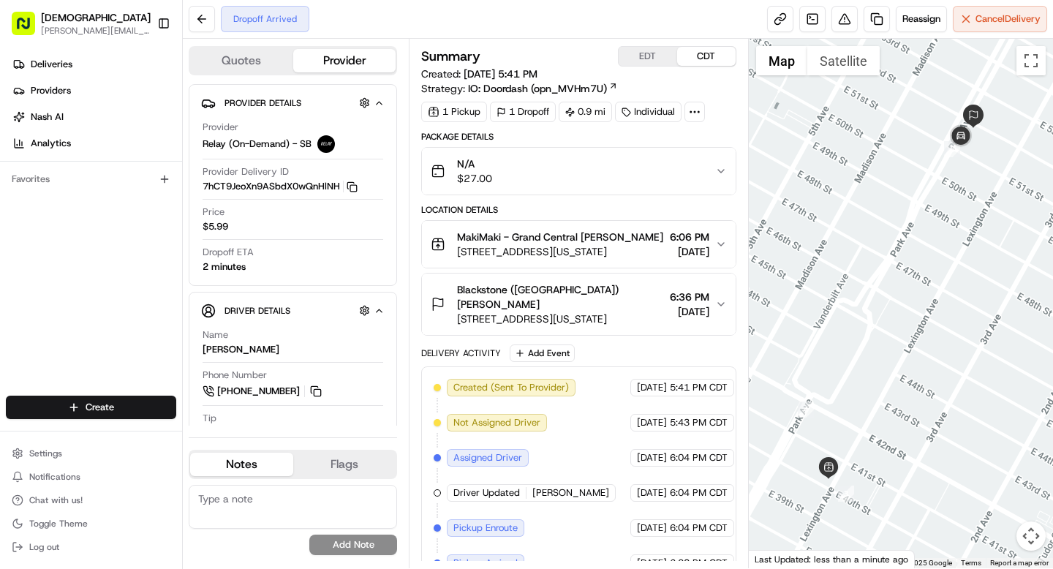
click at [699, 110] on icon at bounding box center [694, 111] width 13 height 13
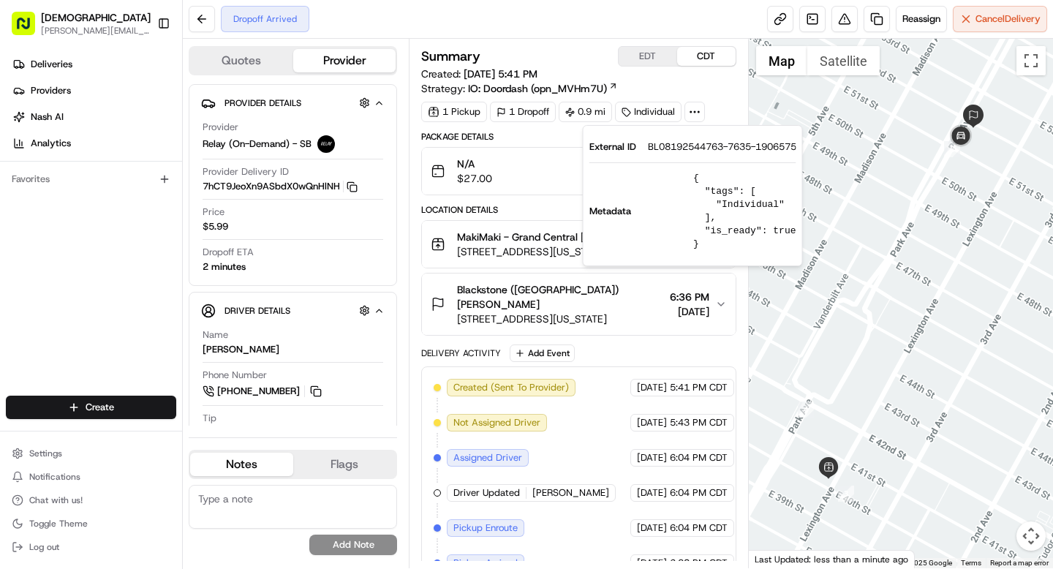
click at [699, 110] on icon at bounding box center [694, 111] width 13 height 13
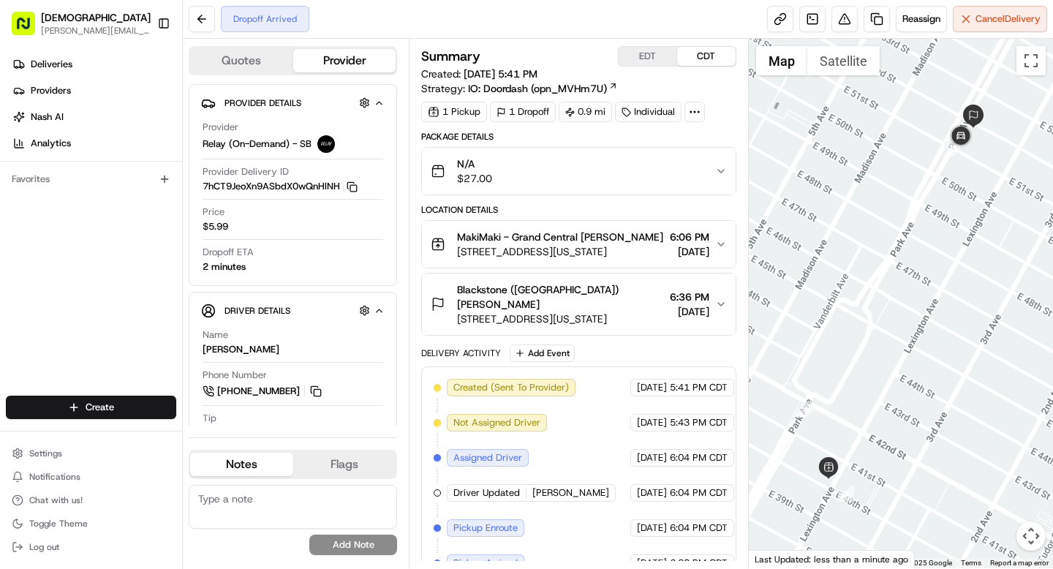
click at [702, 113] on icon at bounding box center [694, 111] width 13 height 13
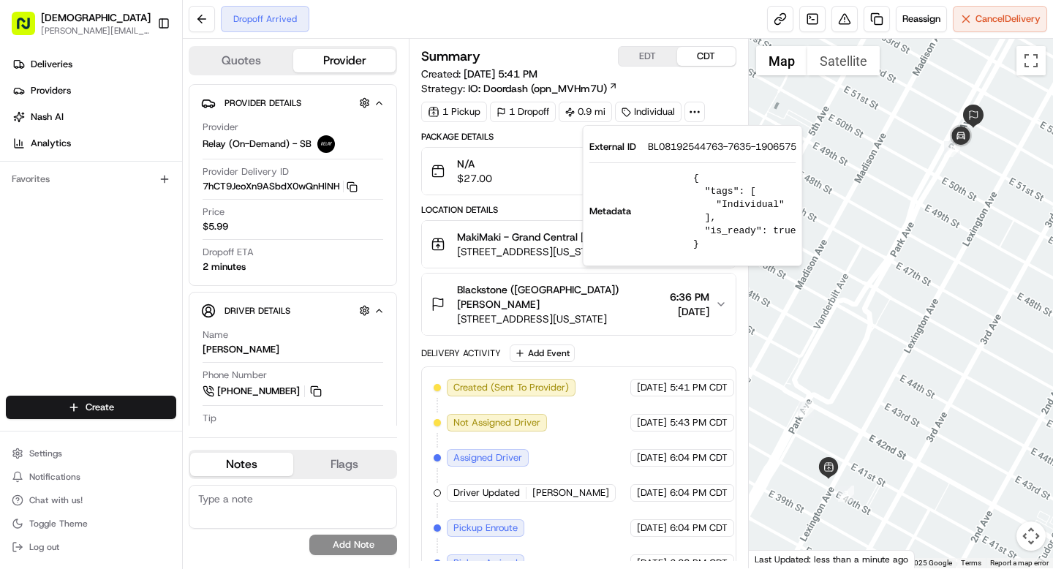
click at [692, 145] on span "BL08192544763-7635-1906575" at bounding box center [722, 146] width 149 height 13
copy span "BL08192544763"
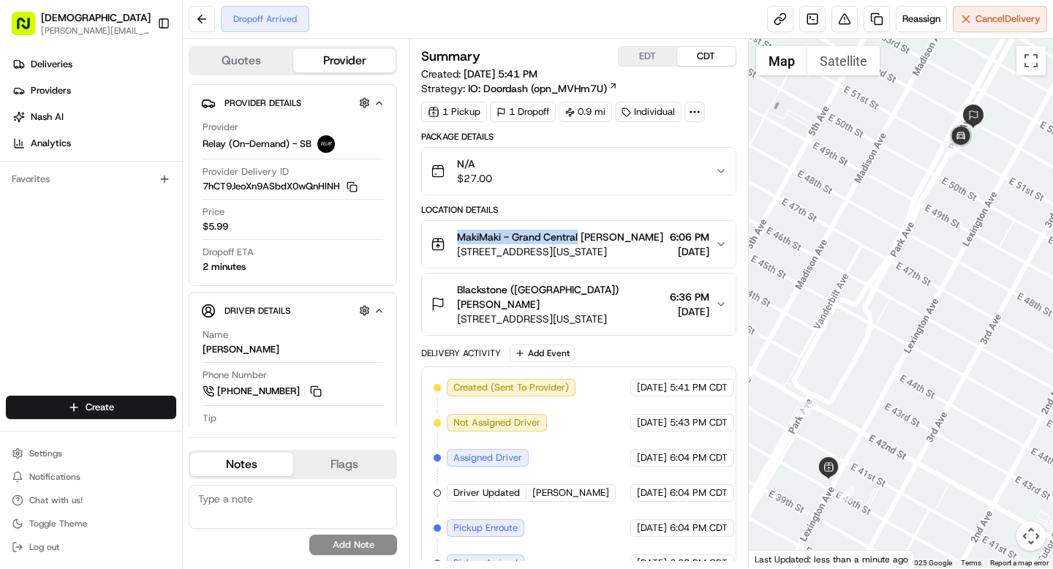
drag, startPoint x: 456, startPoint y: 233, endPoint x: 579, endPoint y: 238, distance: 123.7
click at [579, 238] on div "MakiMaki - Grand Central Denis Sharebite 360 Lexington Ave, New York, NY 10017,…" at bounding box center [547, 244] width 233 height 29
copy span "MakiMaki - Grand Central"
drag, startPoint x: 534, startPoint y: 304, endPoint x: 604, endPoint y: 305, distance: 70.2
click at [604, 305] on span "Blackstone (US) Matthew Zweig" at bounding box center [560, 296] width 206 height 29
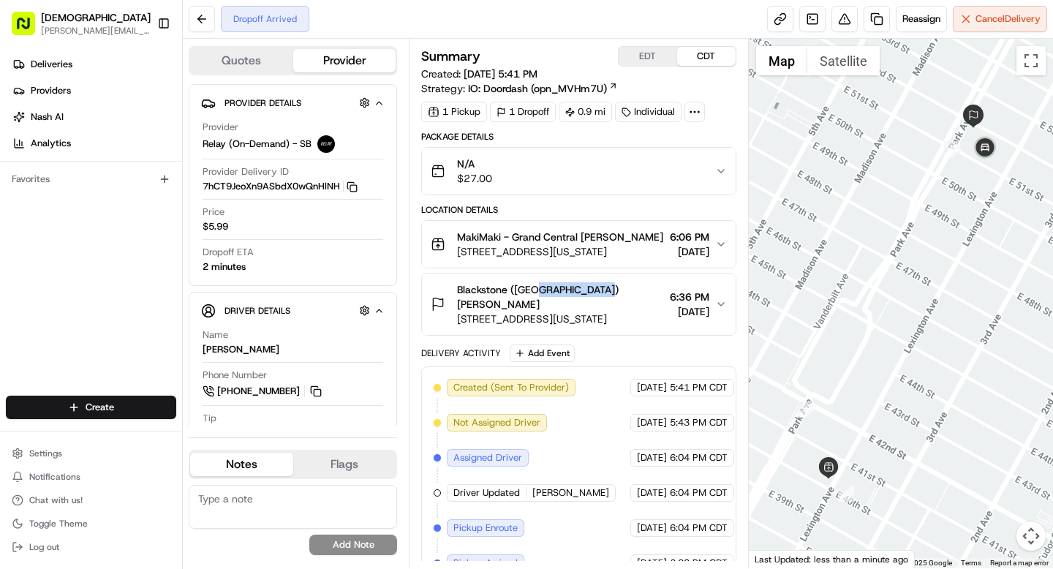
copy span "Matthew Zweig"
click at [541, 38] on div "Dropoff Arrived Reassign Cancel Delivery" at bounding box center [618, 19] width 871 height 39
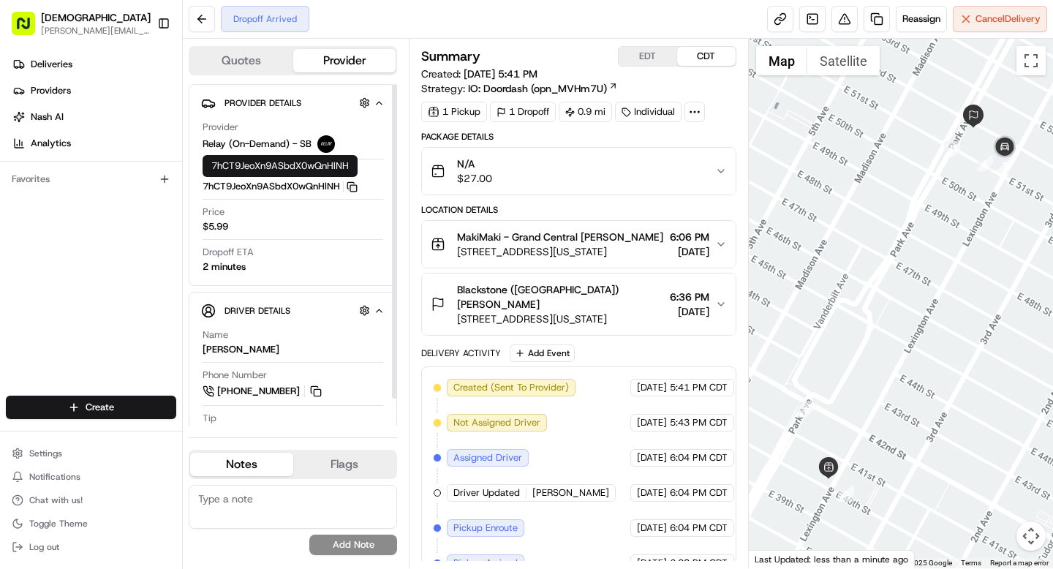
click at [352, 187] on icon "button" at bounding box center [352, 186] width 11 height 11
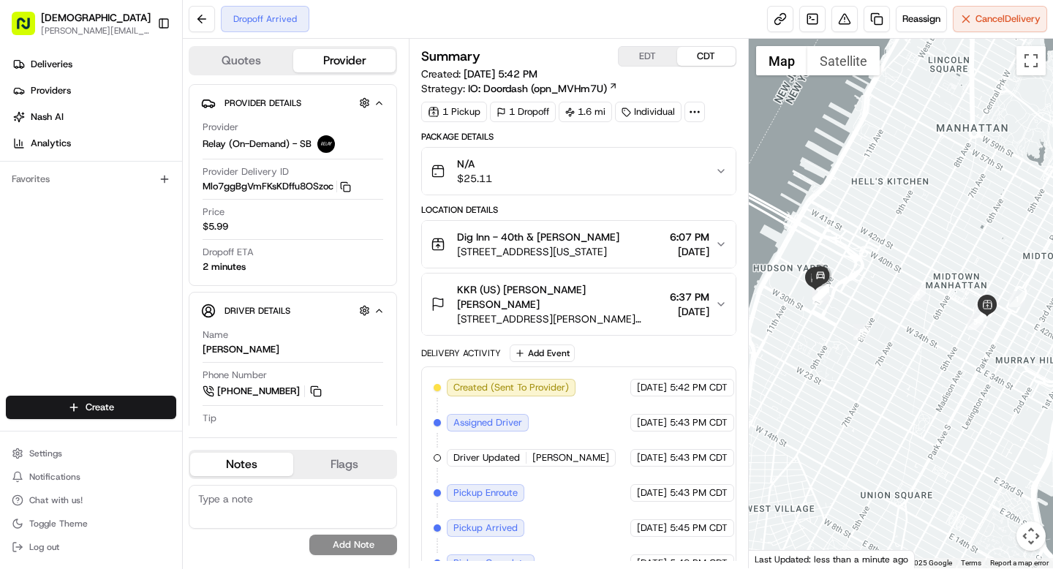
click at [691, 111] on icon at bounding box center [694, 111] width 13 height 13
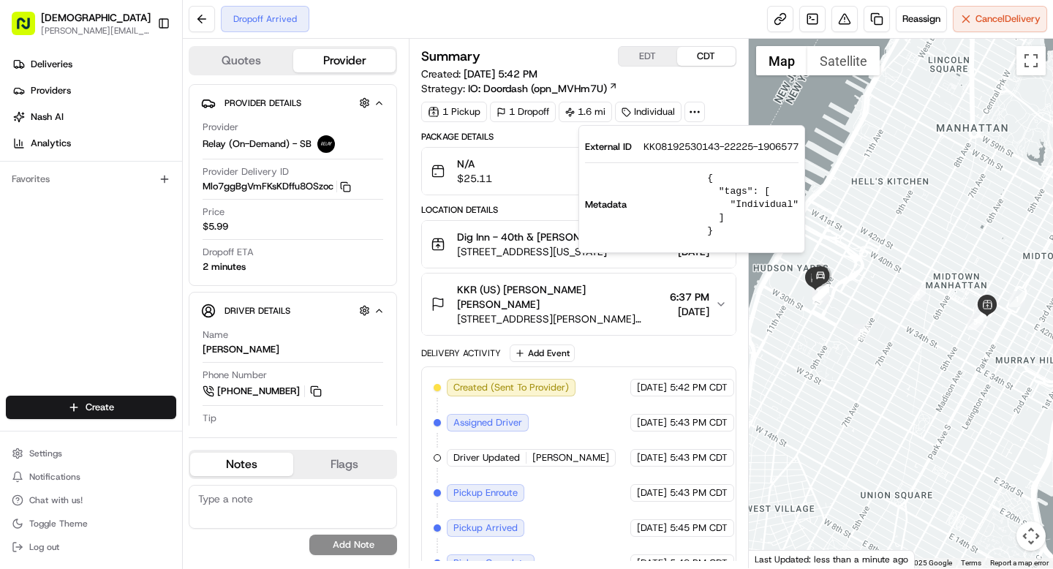
click at [677, 151] on span "KK08192530143-22225-1906577" at bounding box center [721, 146] width 155 height 13
copy span "KK08192530143"
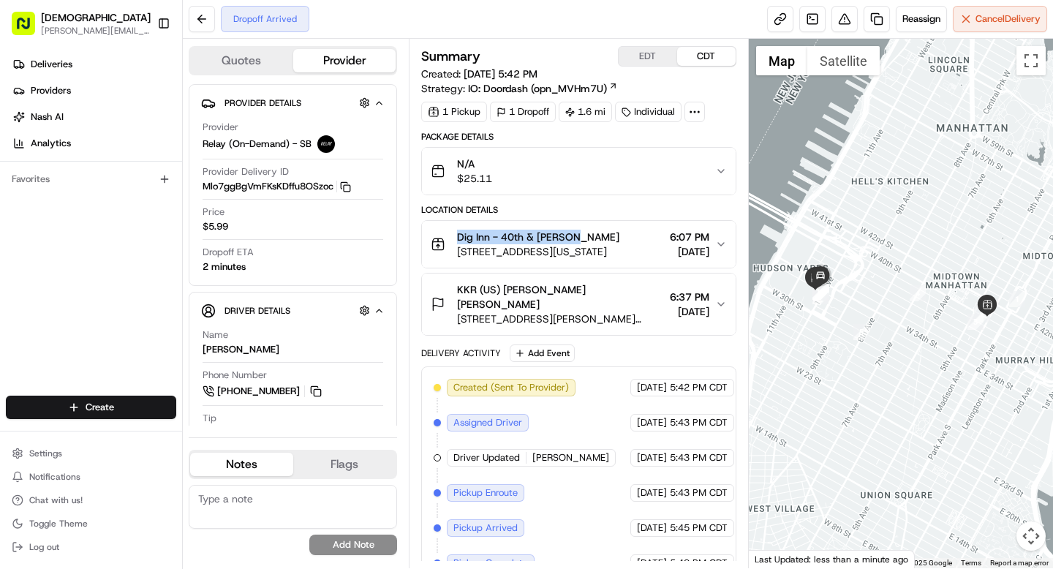
drag, startPoint x: 455, startPoint y: 237, endPoint x: 577, endPoint y: 239, distance: 122.2
click at [577, 239] on div "Dig Inn - 40th & Madison Denis Sharebite 286 Madison Ave, New York, NY 10017, U…" at bounding box center [525, 244] width 189 height 29
copy span "Dig Inn - 40th & Madison"
drag, startPoint x: 507, startPoint y: 303, endPoint x: 568, endPoint y: 303, distance: 60.7
click at [568, 303] on div "KKR (US) Griffin O'Neil" at bounding box center [560, 296] width 206 height 29
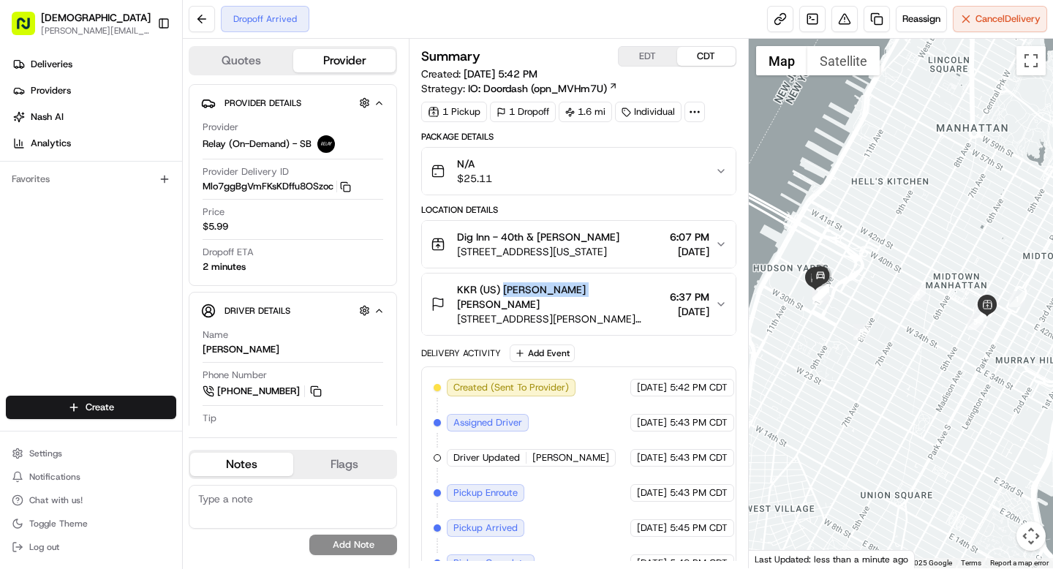
copy span "Griffin O'Neil"
click at [554, 208] on div "Location Details" at bounding box center [578, 210] width 315 height 12
click at [703, 177] on img "button" at bounding box center [699, 171] width 20 height 20
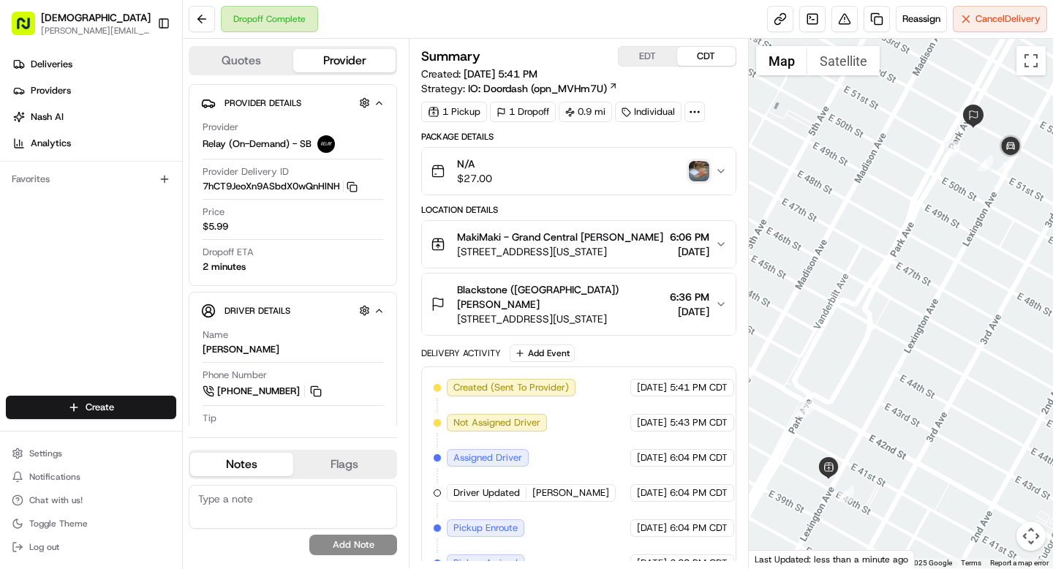
click at [699, 170] on img "button" at bounding box center [699, 171] width 20 height 20
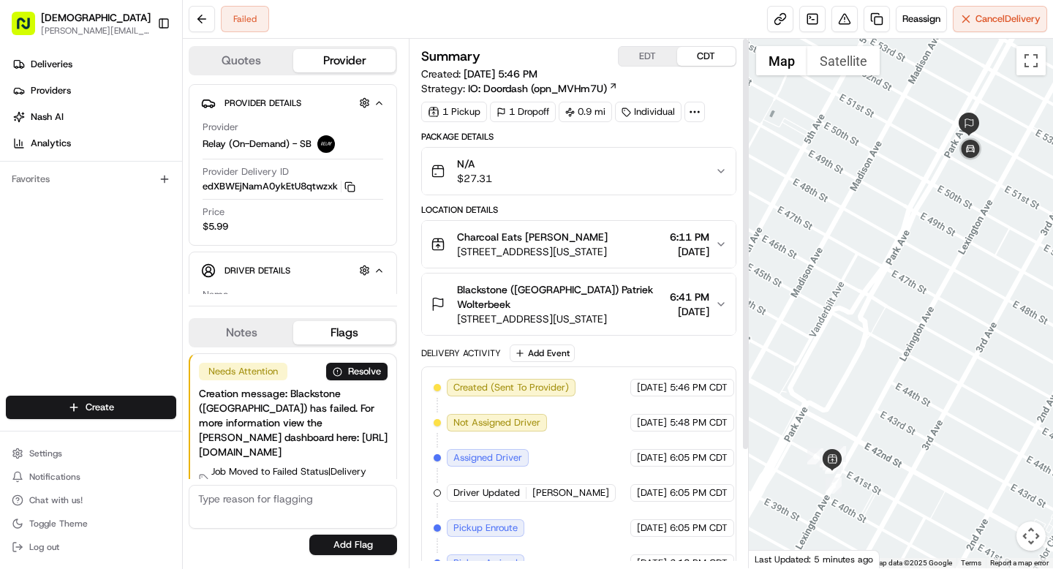
scroll to position [149, 0]
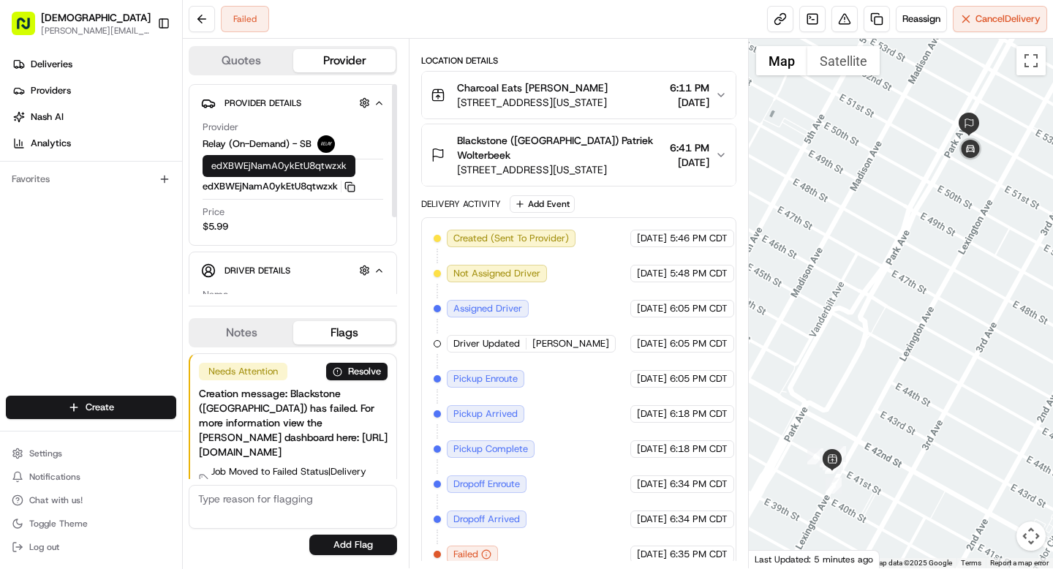
click at [349, 186] on icon "button" at bounding box center [350, 186] width 11 height 11
click at [346, 187] on icon "button" at bounding box center [350, 186] width 11 height 11
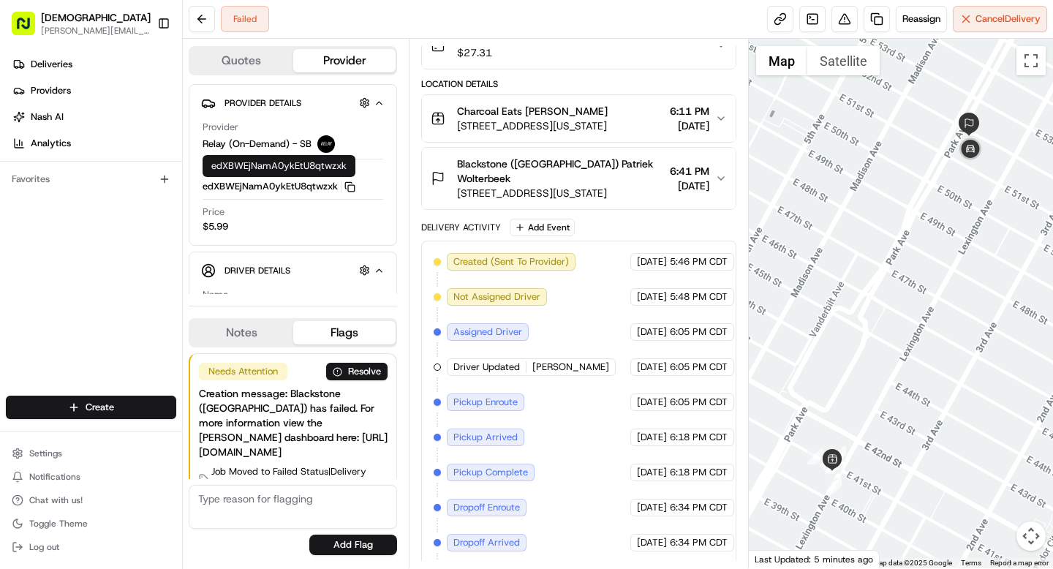
scroll to position [173, 0]
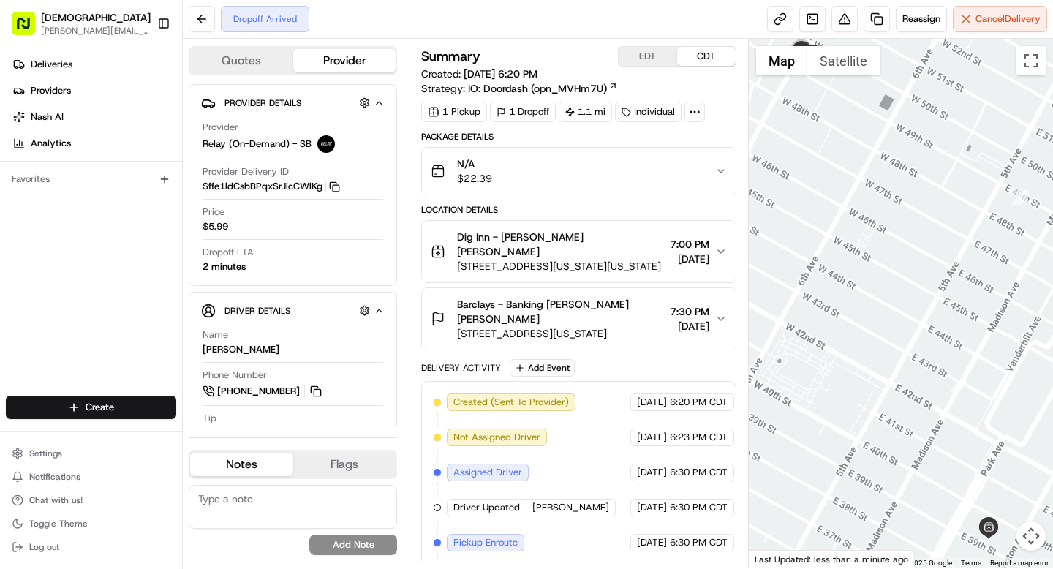
click at [699, 112] on circle at bounding box center [699, 111] width 1 height 1
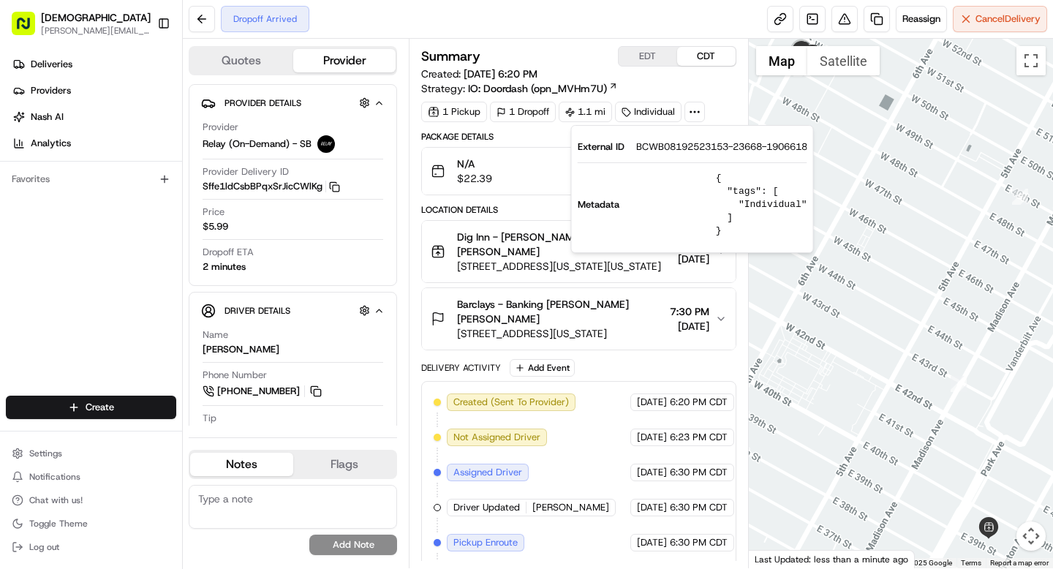
click at [685, 142] on span "BCWB08192523153-23668-1906618" at bounding box center [721, 146] width 171 height 13
copy span "BCWB08192523153"
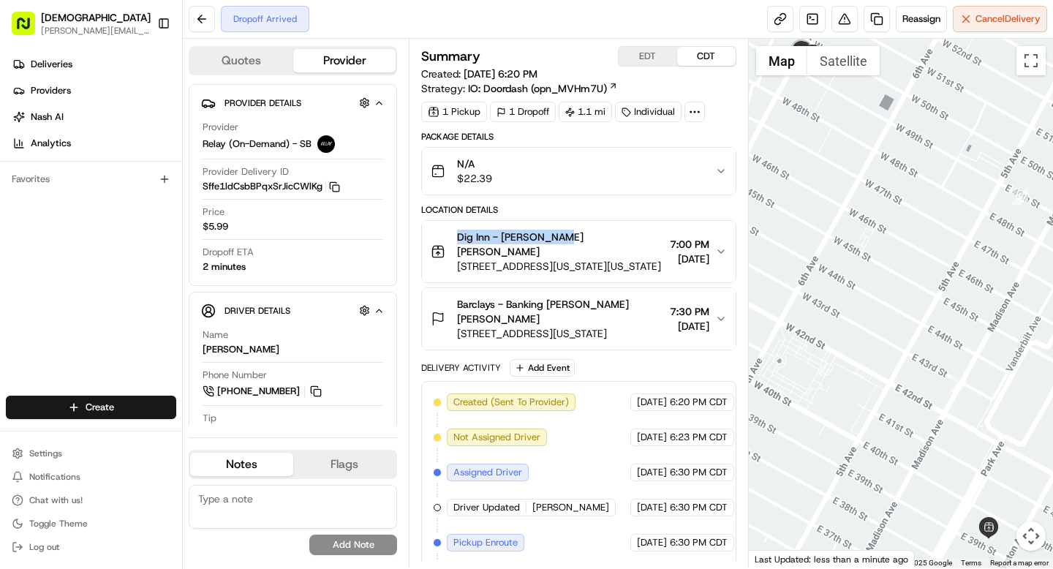
drag, startPoint x: 456, startPoint y: 236, endPoint x: 552, endPoint y: 238, distance: 95.1
click at [552, 238] on div "Dig Inn - Murray Hill Denis Sharebite 630 3rd Avenue, New York, New York 10017,…" at bounding box center [547, 252] width 233 height 44
copy span "Dig Inn - Murray Hill"
drag, startPoint x: 549, startPoint y: 289, endPoint x: 588, endPoint y: 299, distance: 40.8
click at [588, 299] on span "Barclays - Banking Homero Daniel Huerta Alcantara" at bounding box center [560, 311] width 206 height 29
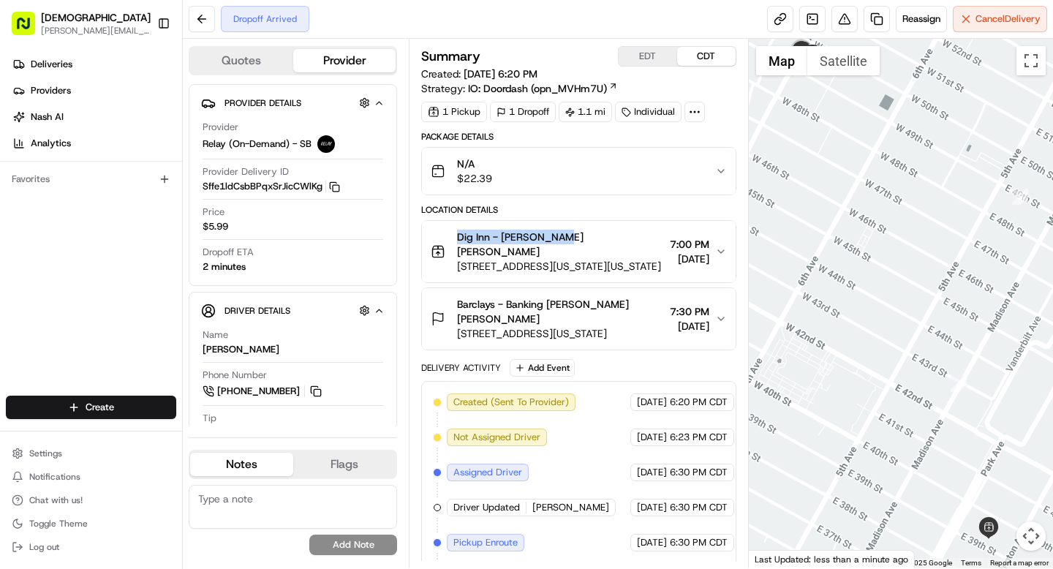
copy span "Homero Daniel Huerta Alcantara"
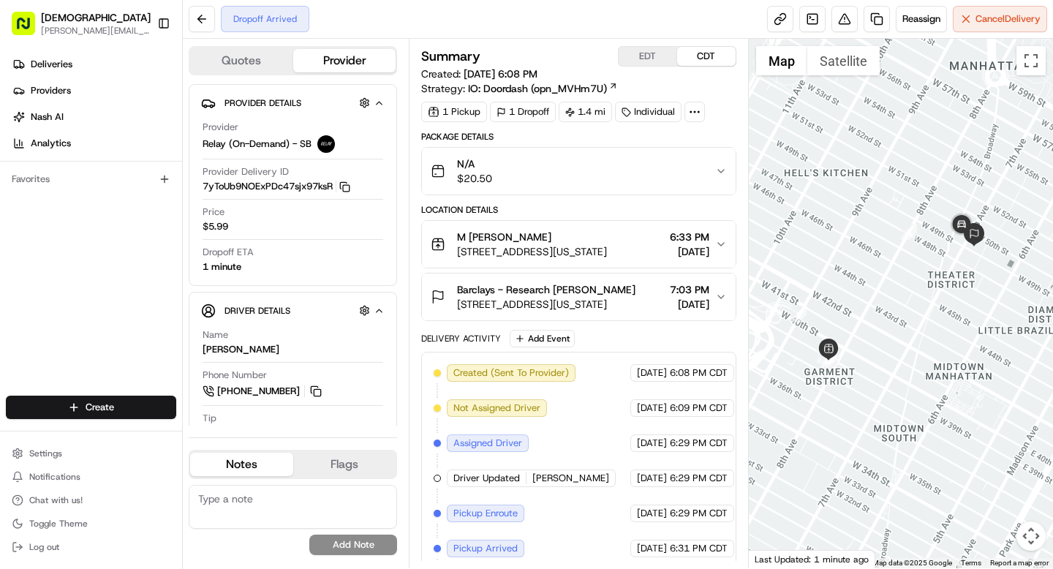
click at [583, 298] on span "[STREET_ADDRESS][US_STATE]" at bounding box center [546, 304] width 178 height 15
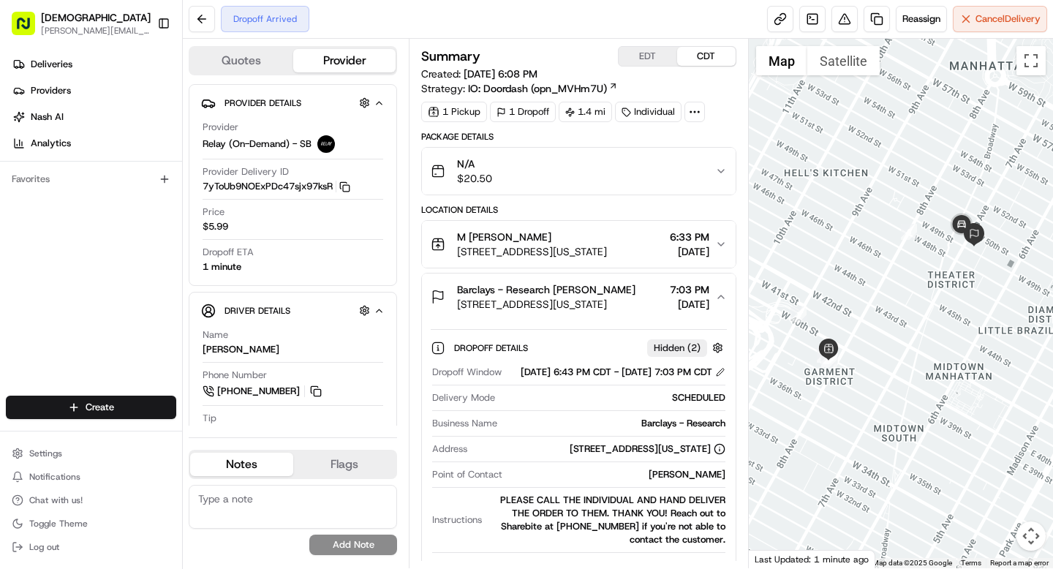
click at [583, 298] on span "[STREET_ADDRESS][US_STATE]" at bounding box center [546, 304] width 178 height 15
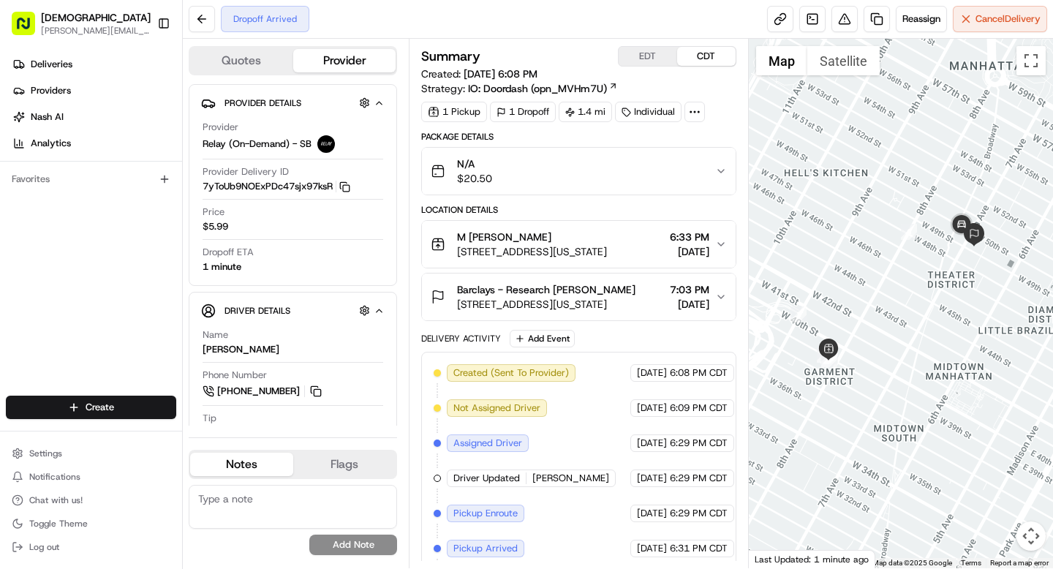
click at [704, 113] on div at bounding box center [695, 112] width 20 height 20
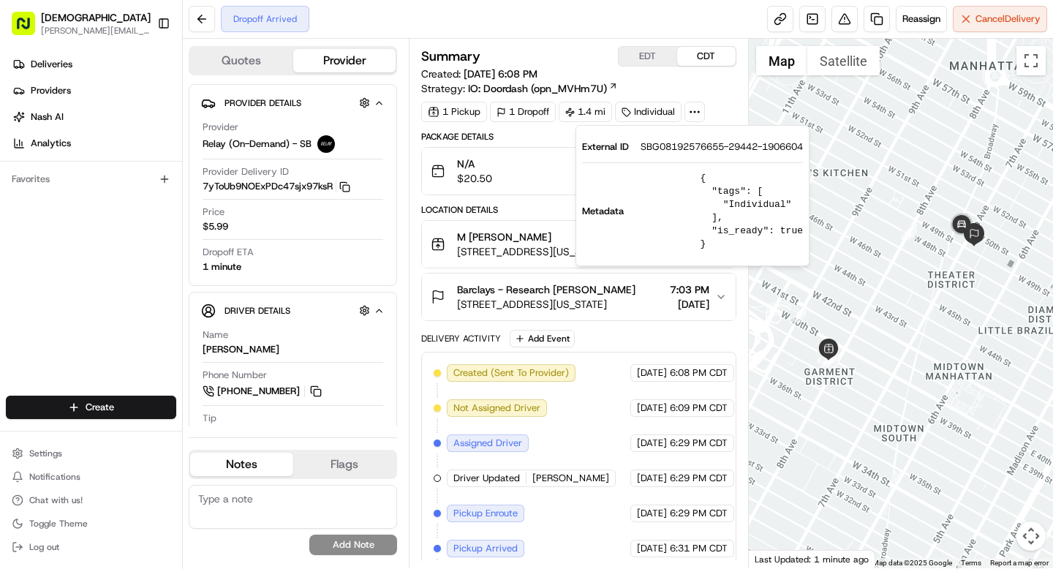
click at [685, 147] on span "SBG08192576655-29442-1906604" at bounding box center [722, 146] width 162 height 13
copy span "SBG08192576655"
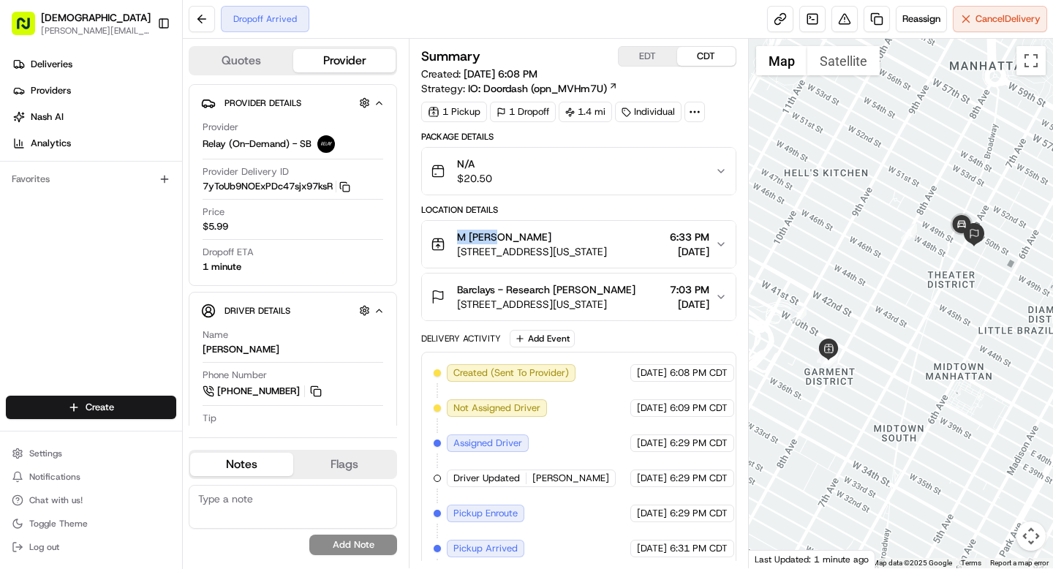
drag, startPoint x: 453, startPoint y: 235, endPoint x: 500, endPoint y: 236, distance: 46.8
click at [500, 236] on div "M [PERSON_NAME] [STREET_ADDRESS][US_STATE]" at bounding box center [519, 244] width 176 height 29
copy span "M Ramen"
drag, startPoint x: 552, startPoint y: 290, endPoint x: 609, endPoint y: 290, distance: 57.8
click at [609, 290] on div "Barclays - Research Michelle Xu" at bounding box center [546, 289] width 178 height 15
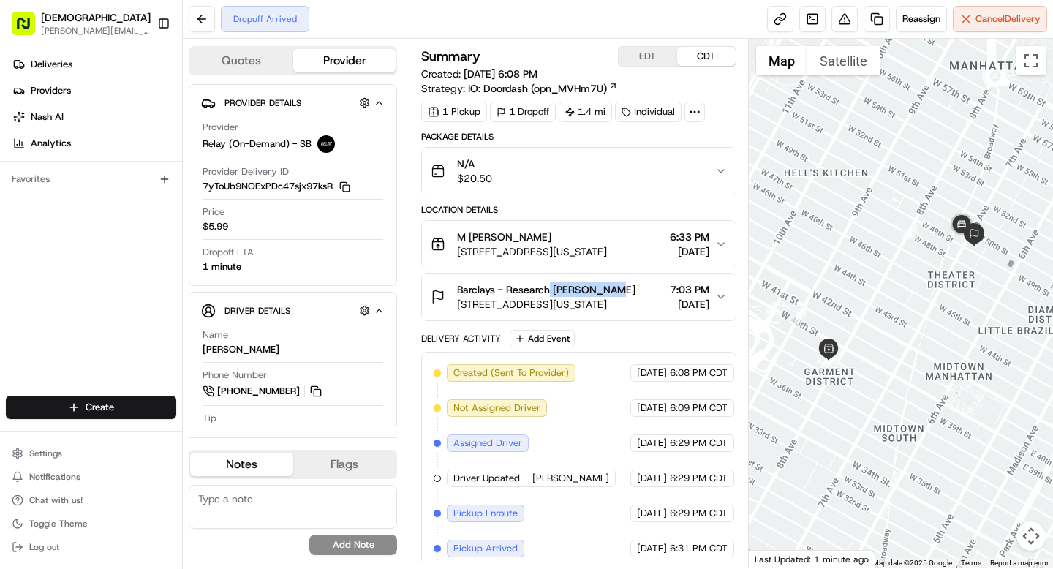
copy span "Michelle Xu"
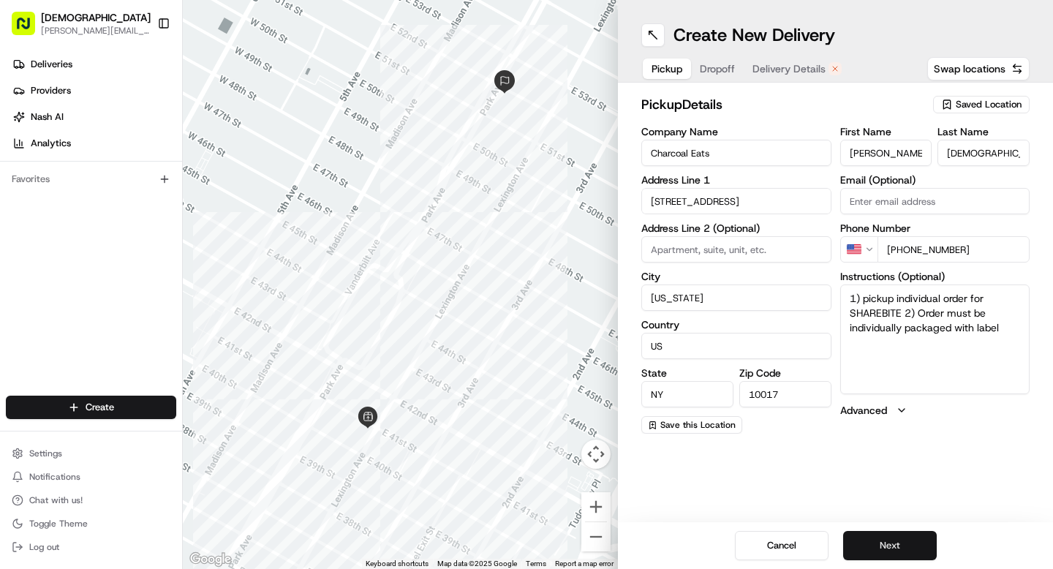
click at [882, 543] on button "Next" at bounding box center [890, 545] width 94 height 29
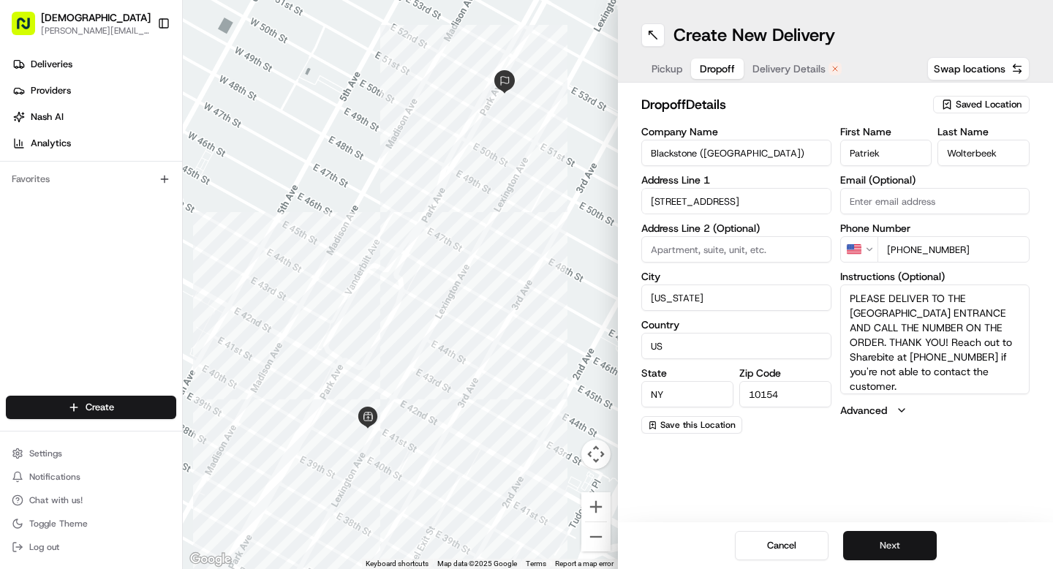
click at [882, 543] on button "Next" at bounding box center [890, 545] width 94 height 29
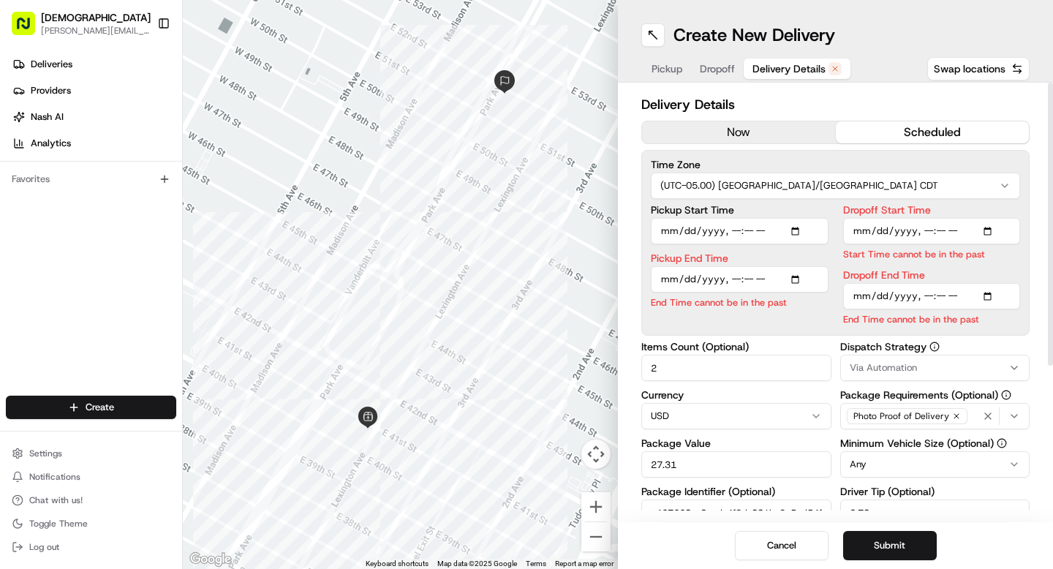
click at [735, 141] on button "now" at bounding box center [739, 132] width 194 height 22
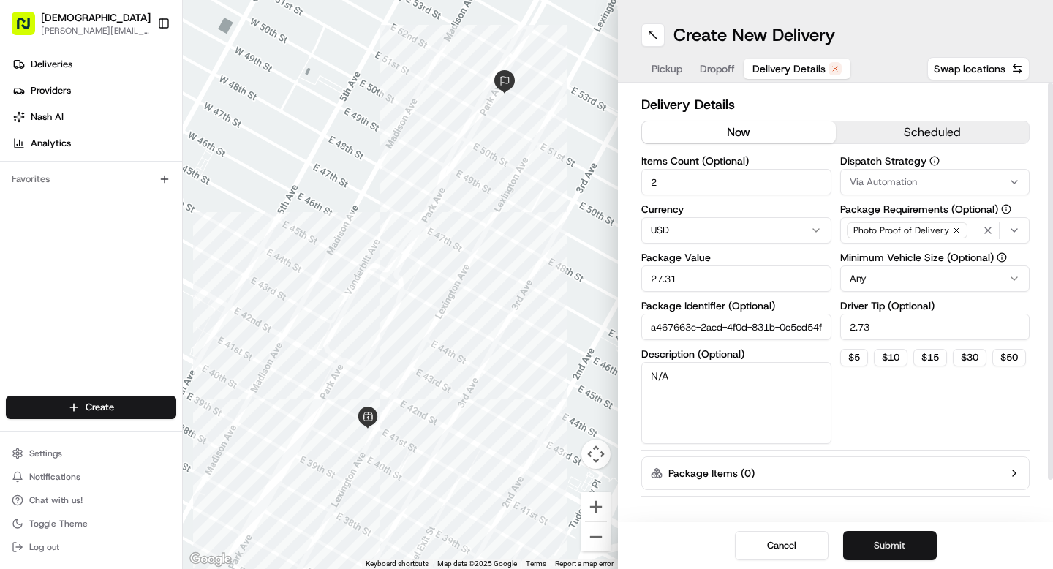
click at [895, 541] on button "Submit" at bounding box center [890, 545] width 94 height 29
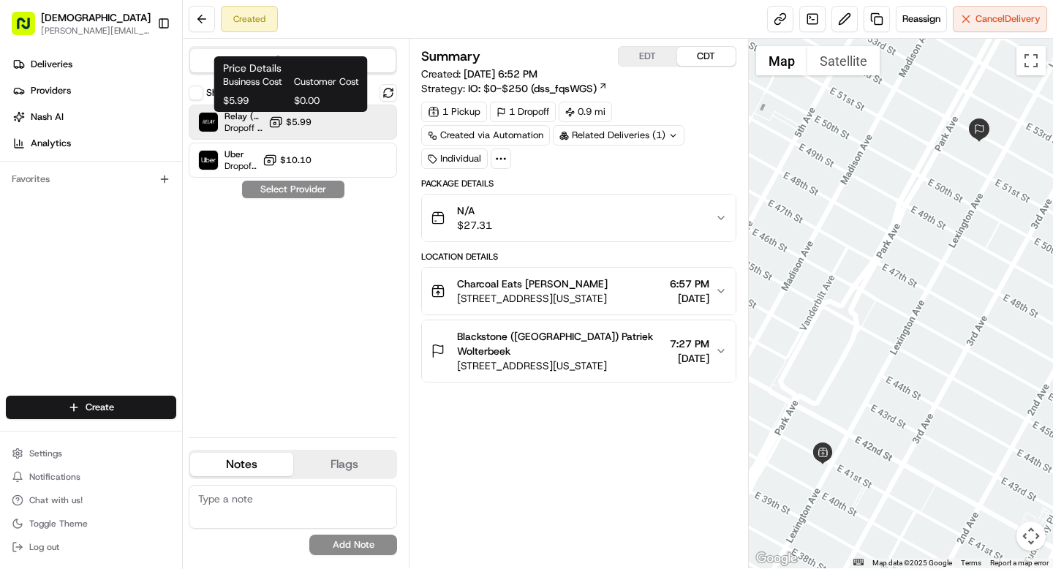
click at [298, 124] on span "$5.99" at bounding box center [299, 122] width 26 height 12
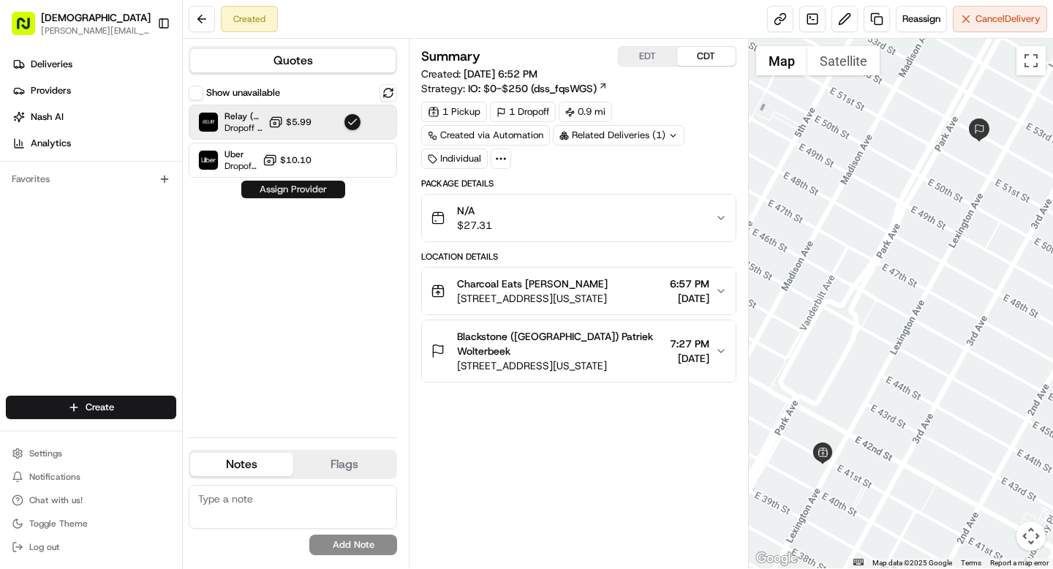
click at [303, 182] on button "Assign Provider" at bounding box center [293, 190] width 104 height 18
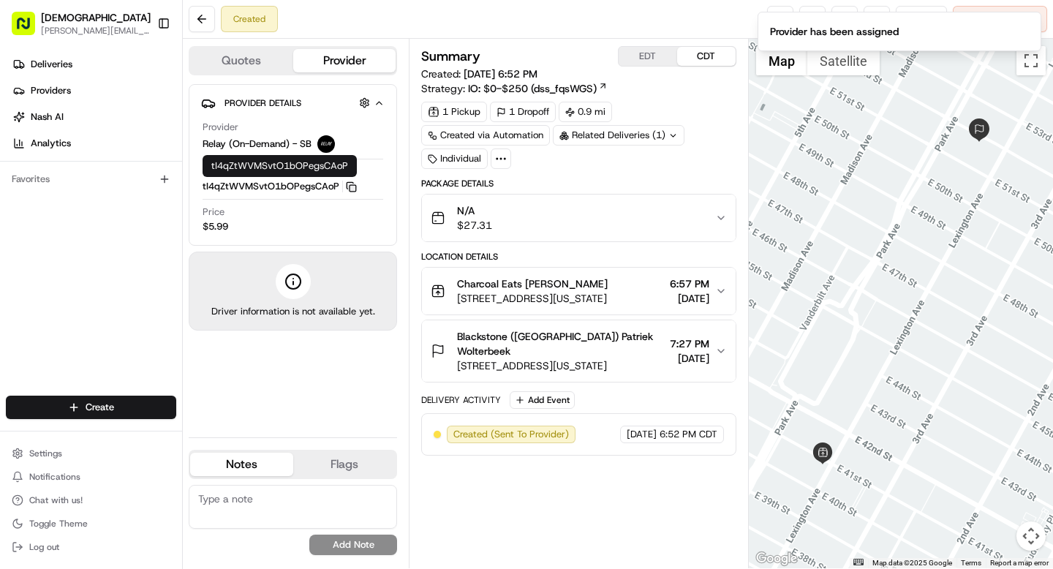
click at [346, 184] on icon "button" at bounding box center [351, 186] width 11 height 11
click at [350, 189] on icon "button" at bounding box center [351, 186] width 11 height 11
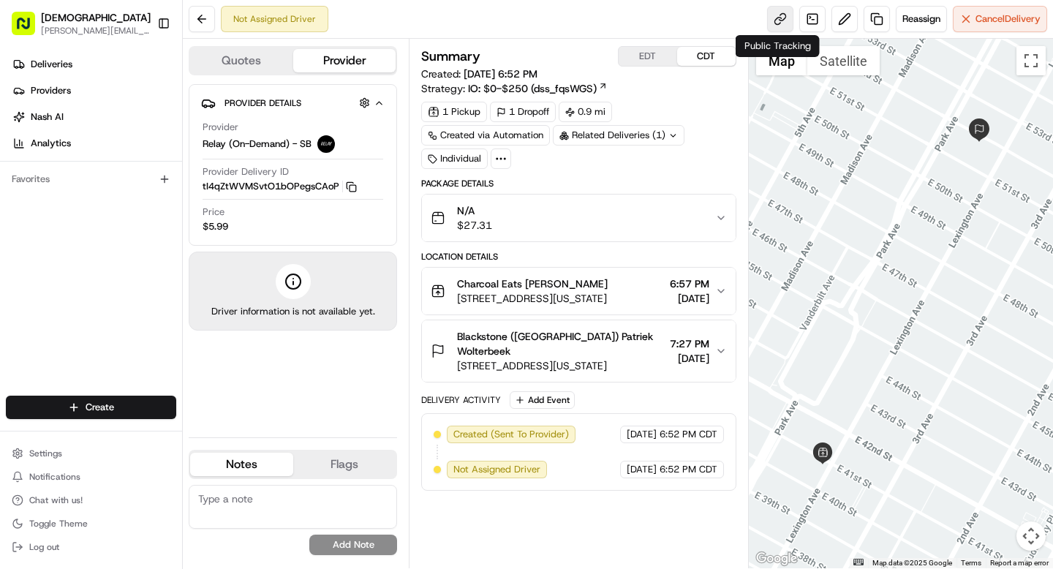
click at [780, 18] on link at bounding box center [780, 19] width 26 height 26
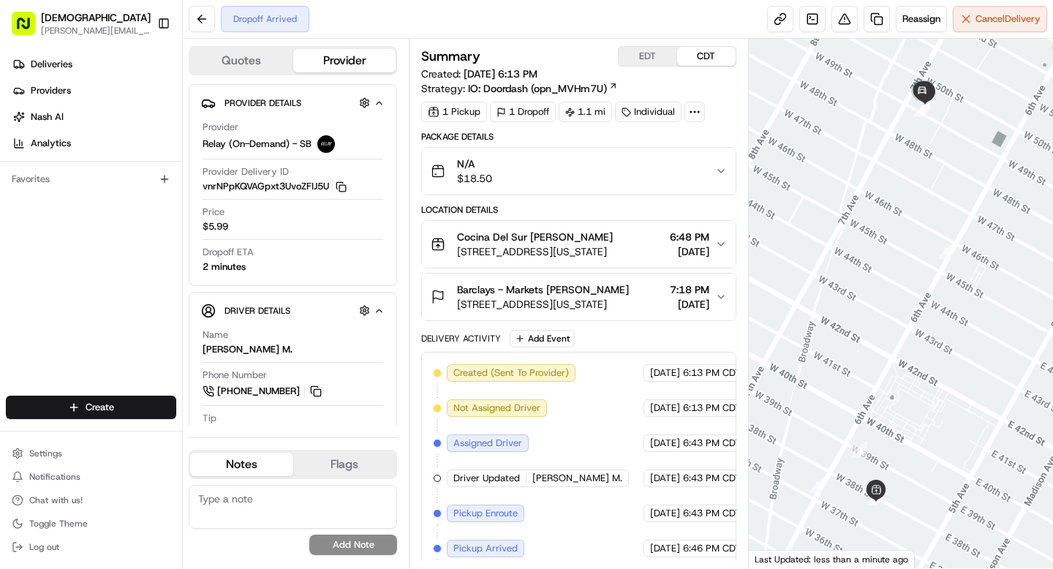
click at [703, 115] on div at bounding box center [695, 112] width 20 height 20
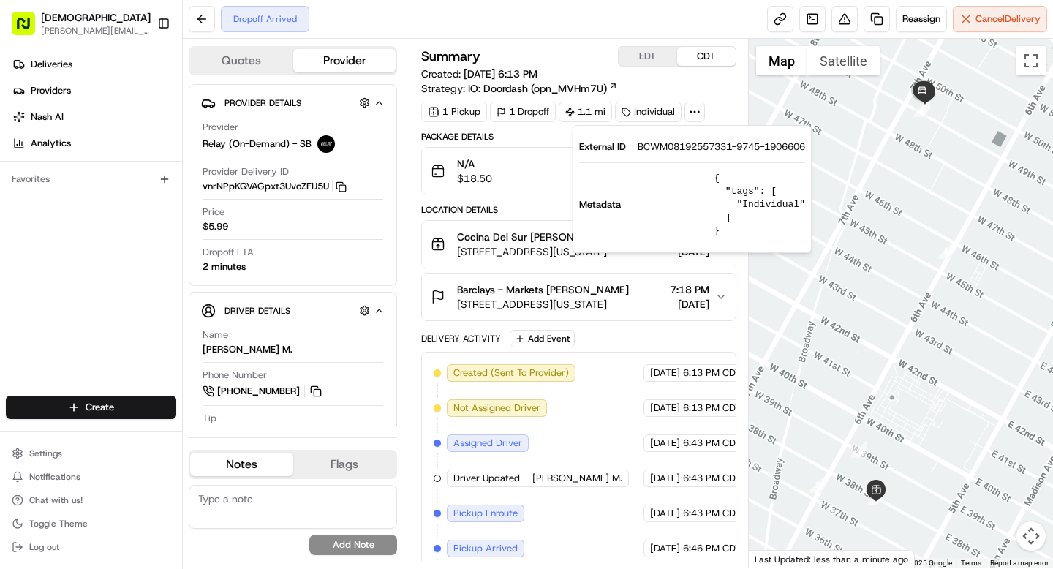
click at [685, 146] on span "BCWM08192557331-9745-1906606" at bounding box center [722, 146] width 168 height 13
copy span "BCWM08192557331"
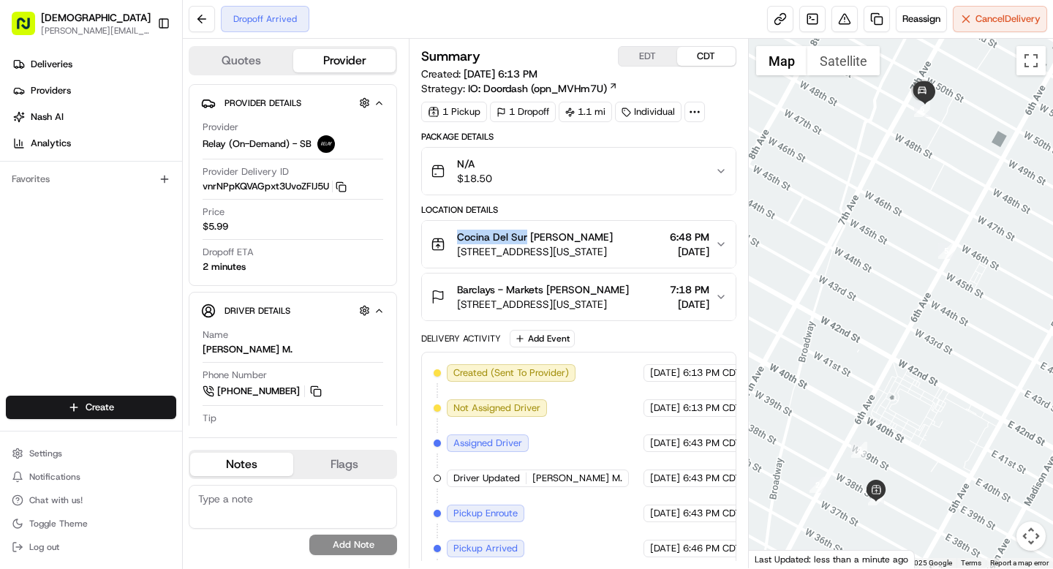
drag, startPoint x: 459, startPoint y: 238, endPoint x: 525, endPoint y: 238, distance: 65.1
click at [525, 238] on span "Cocina Del Sur [PERSON_NAME]" at bounding box center [535, 237] width 156 height 15
copy span "Cocina Del Sur"
drag, startPoint x: 549, startPoint y: 289, endPoint x: 624, endPoint y: 291, distance: 75.4
click at [624, 291] on span "Barclays - Markets Sarah O Sullivan" at bounding box center [543, 289] width 172 height 15
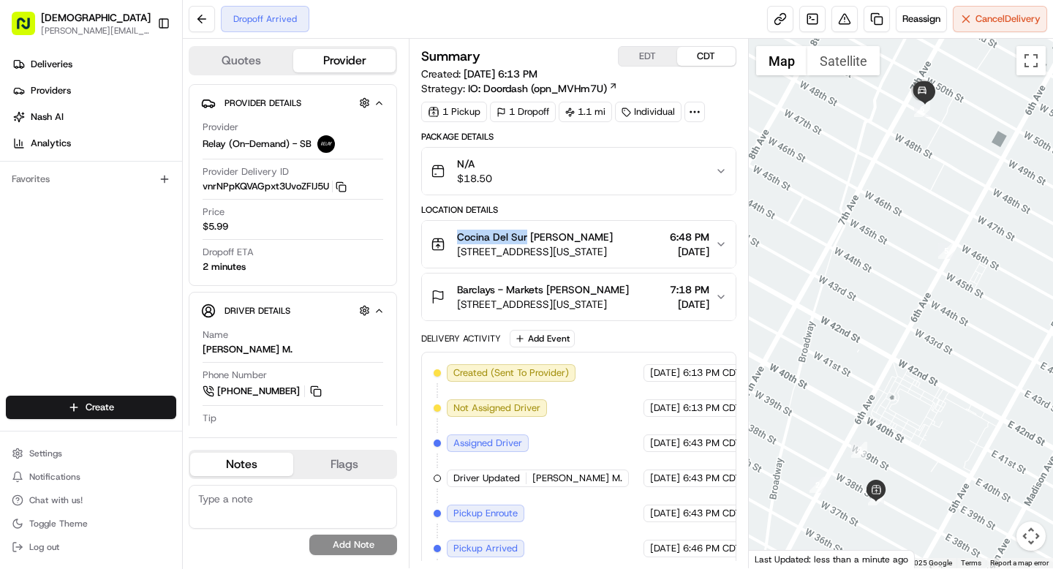
click at [624, 291] on span "Barclays - Markets Sarah O Sullivan" at bounding box center [543, 289] width 172 height 15
drag, startPoint x: 549, startPoint y: 287, endPoint x: 620, endPoint y: 287, distance: 71.0
click at [620, 287] on span "Barclays - Markets Sarah O Sullivan" at bounding box center [543, 289] width 172 height 15
drag, startPoint x: 628, startPoint y: 289, endPoint x: 550, endPoint y: 288, distance: 78.3
click at [550, 288] on div "Barclays - Markets Sarah O Sullivan" at bounding box center [543, 289] width 172 height 15
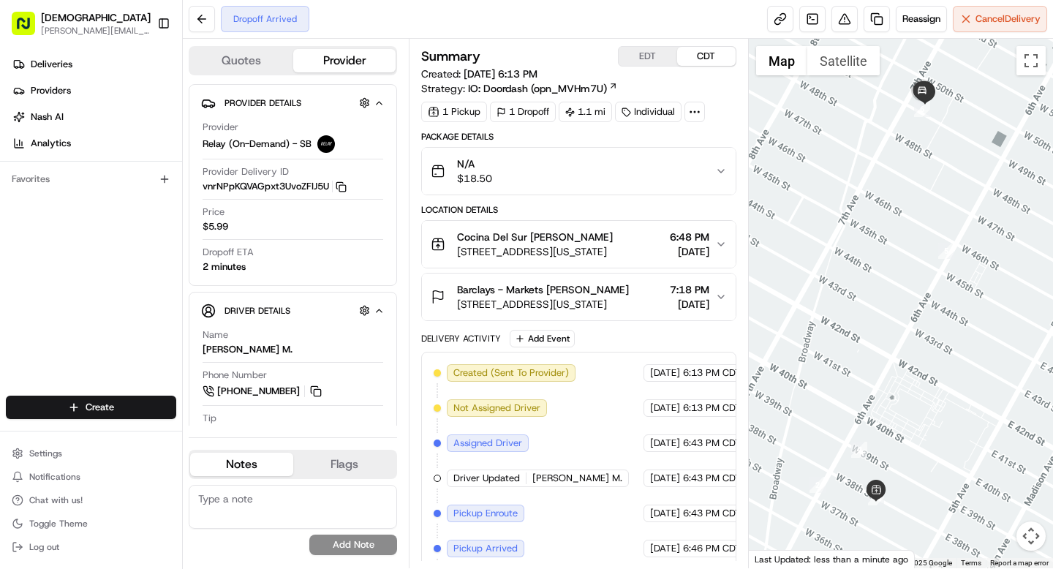
copy span "Sarah O Sullivan"
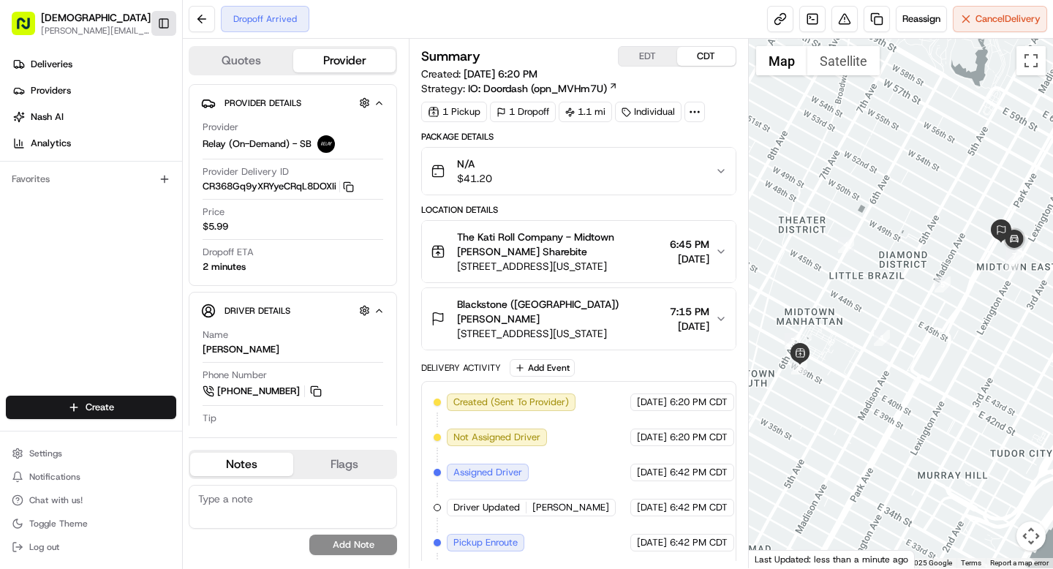
click at [170, 22] on button "Toggle Sidebar" at bounding box center [163, 23] width 25 height 25
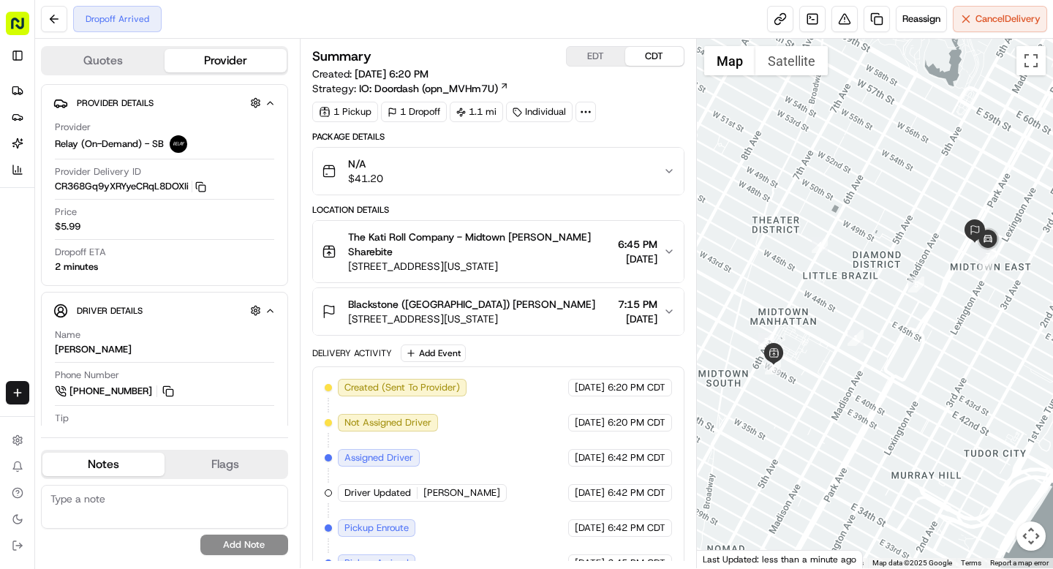
click at [589, 116] on icon at bounding box center [585, 111] width 13 height 13
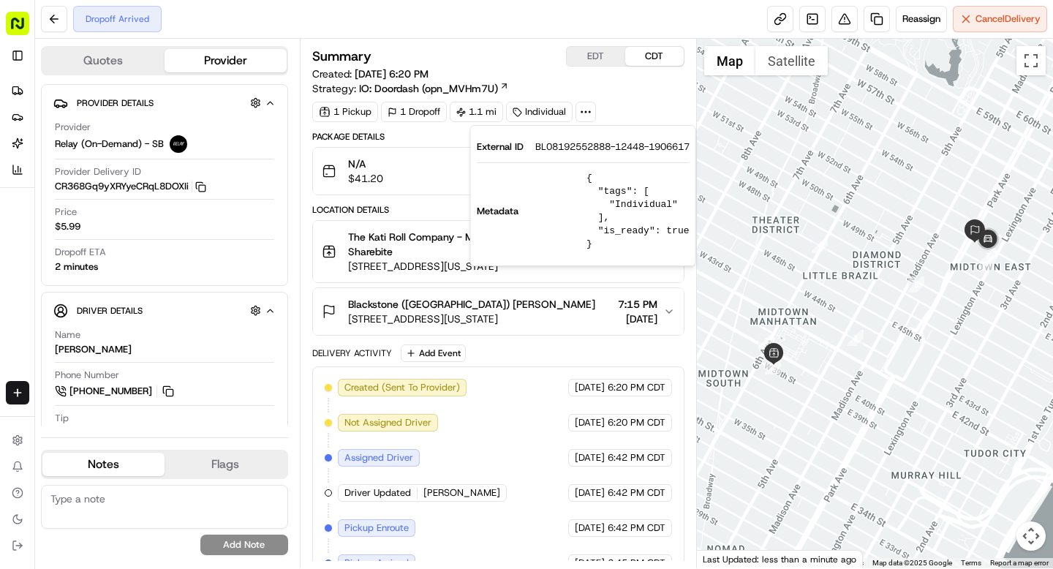
click at [588, 149] on span "BL08192552888-12448-1906617" at bounding box center [612, 146] width 154 height 13
copy span "BL08192552888"
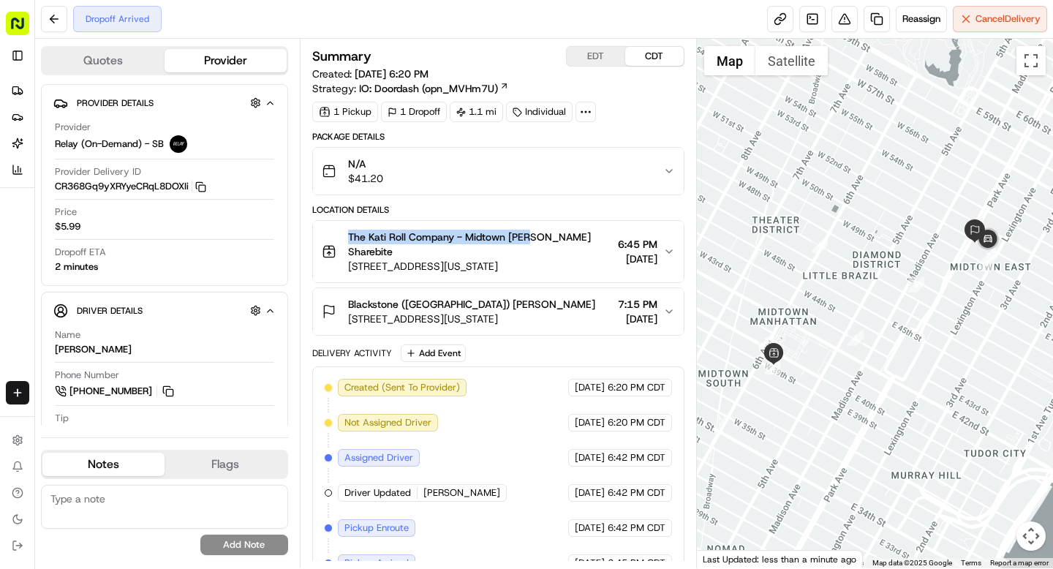
drag, startPoint x: 347, startPoint y: 236, endPoint x: 531, endPoint y: 238, distance: 183.6
click at [531, 238] on div "The Kati Roll Company - Midtown West Denis Sharebite 49 W 39th St, New York, NY…" at bounding box center [467, 252] width 290 height 44
copy span "The Kati Roll Company - Midtown West"
drag, startPoint x: 425, startPoint y: 301, endPoint x: 488, endPoint y: 306, distance: 63.1
click at [488, 306] on div "Blackstone (US) Faiz Osman" at bounding box center [471, 304] width 247 height 15
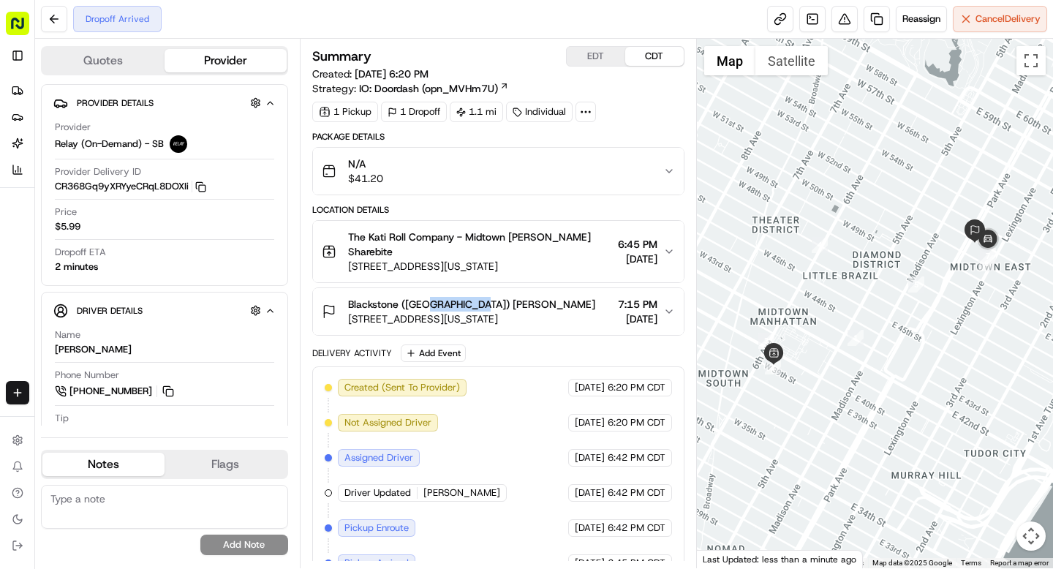
copy span "Faiz Osman"
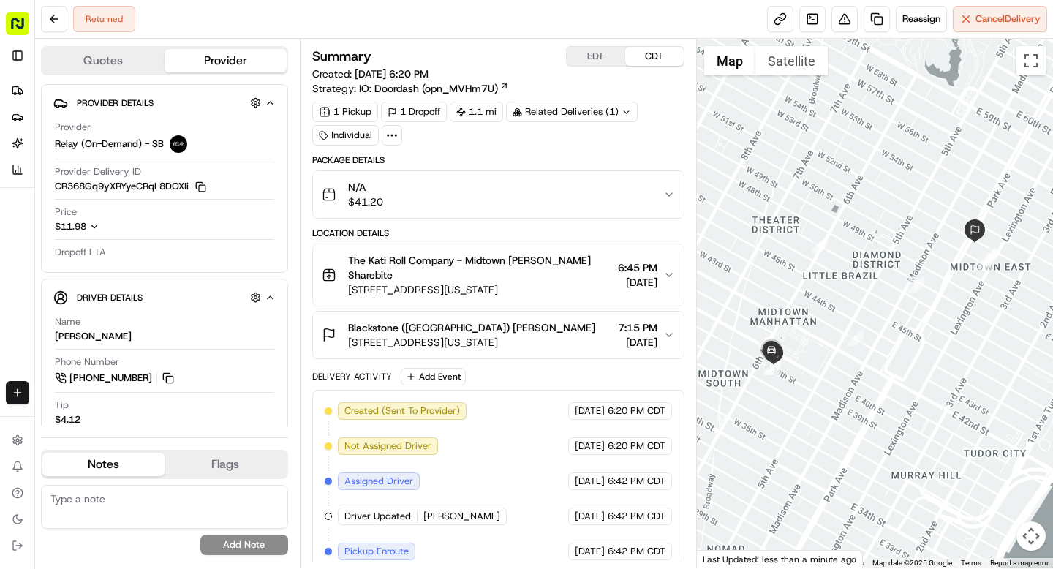
click at [508, 146] on div "Summary EDT CDT Created: 08/19/2025 6:20 PM Strategy: IO: Doordash (opn_MVHm7U)…" at bounding box center [498, 414] width 372 height 737
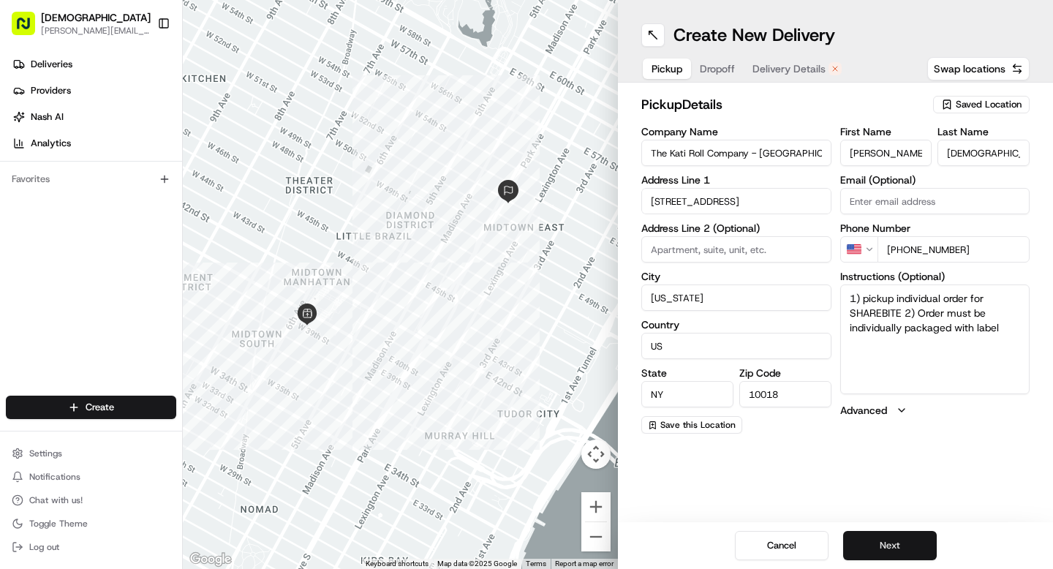
click at [899, 551] on button "Next" at bounding box center [890, 545] width 94 height 29
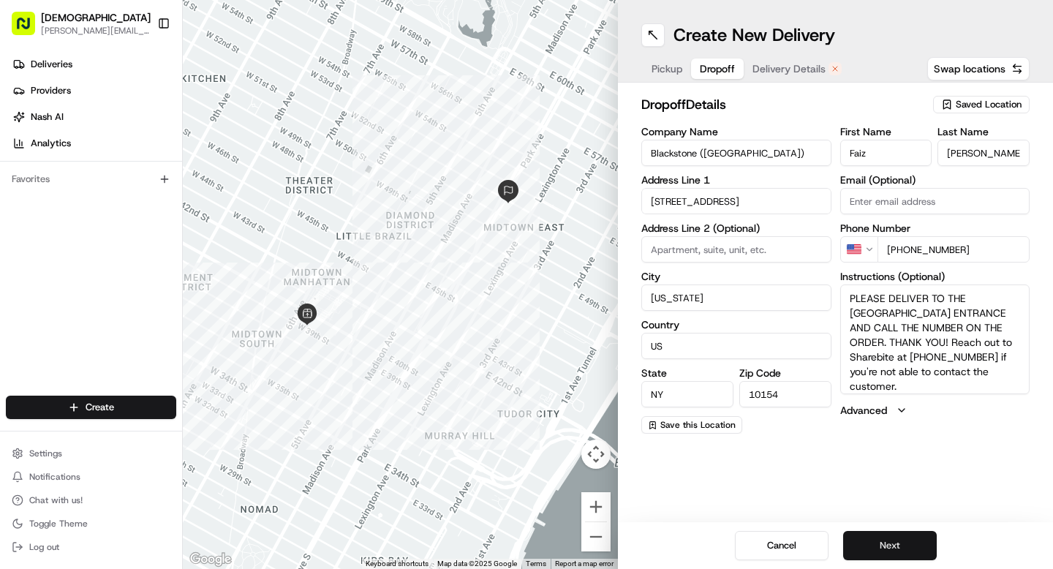
click at [899, 551] on button "Next" at bounding box center [890, 545] width 94 height 29
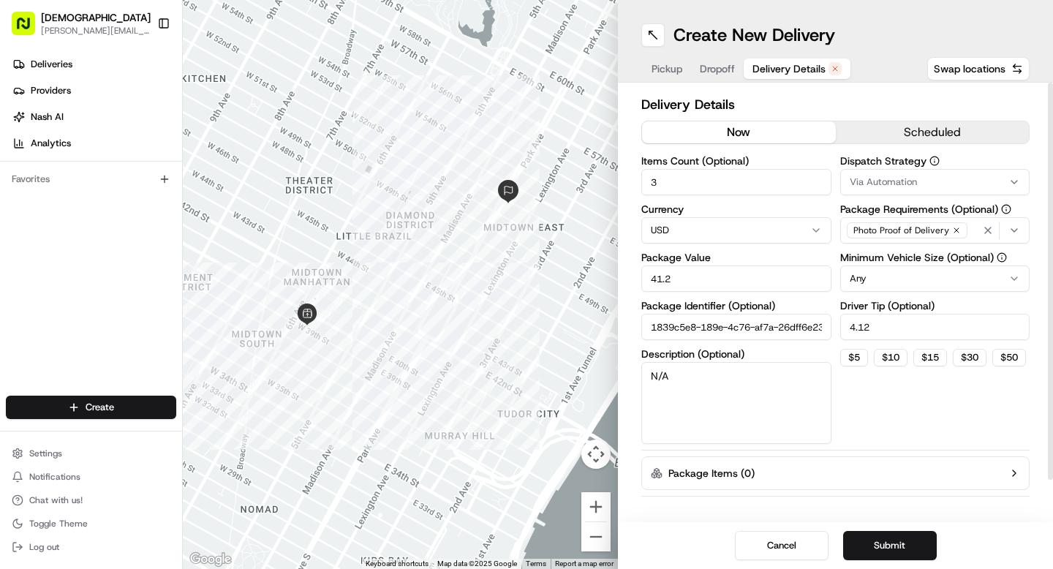
click at [697, 131] on button "now" at bounding box center [739, 132] width 194 height 22
click at [875, 554] on button "Submit" at bounding box center [890, 545] width 94 height 29
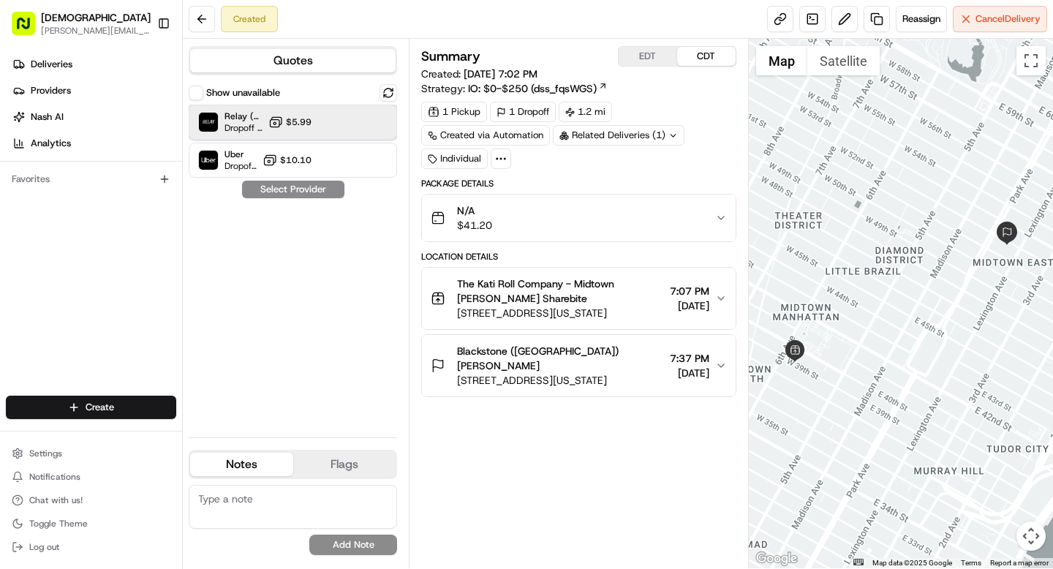
click at [265, 127] on div "Relay (On-Demand) - SB Dropoff ETA - $5.99" at bounding box center [293, 122] width 208 height 35
click at [277, 192] on button "Assign Provider" at bounding box center [293, 190] width 104 height 18
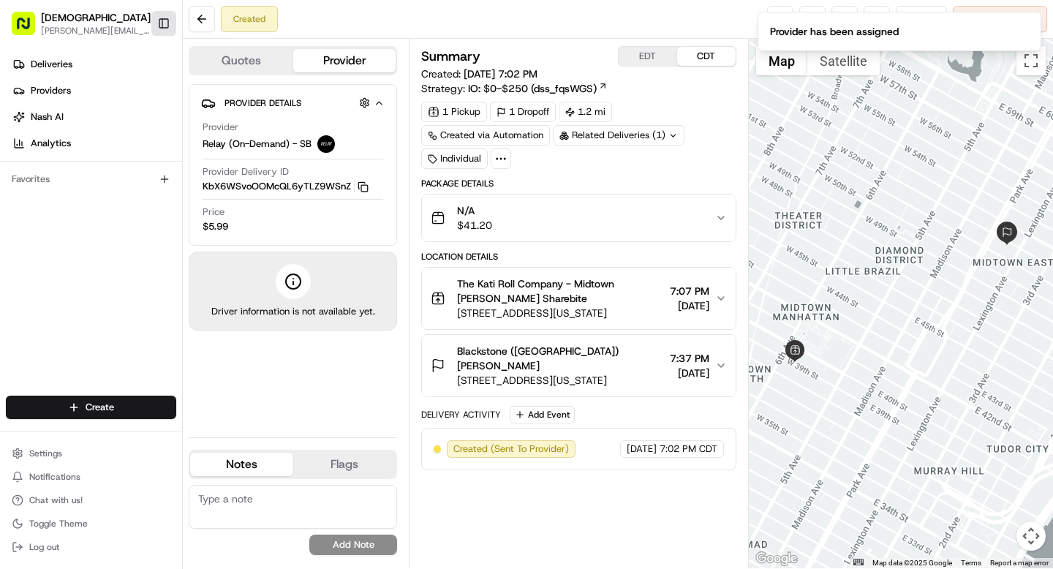
click at [169, 27] on button "Toggle Sidebar" at bounding box center [163, 23] width 25 height 25
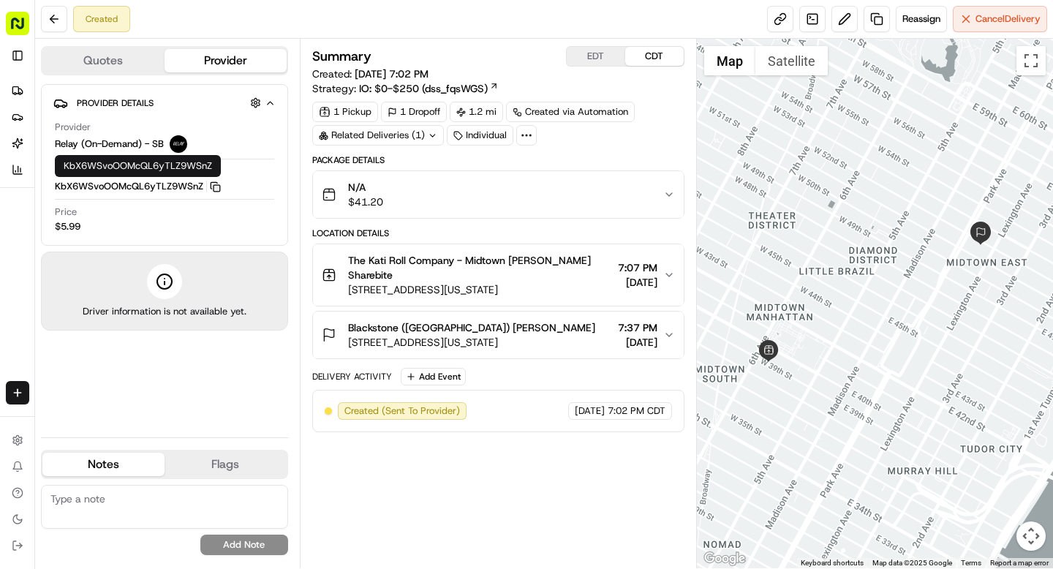
click at [217, 186] on icon "button" at bounding box center [215, 186] width 11 height 11
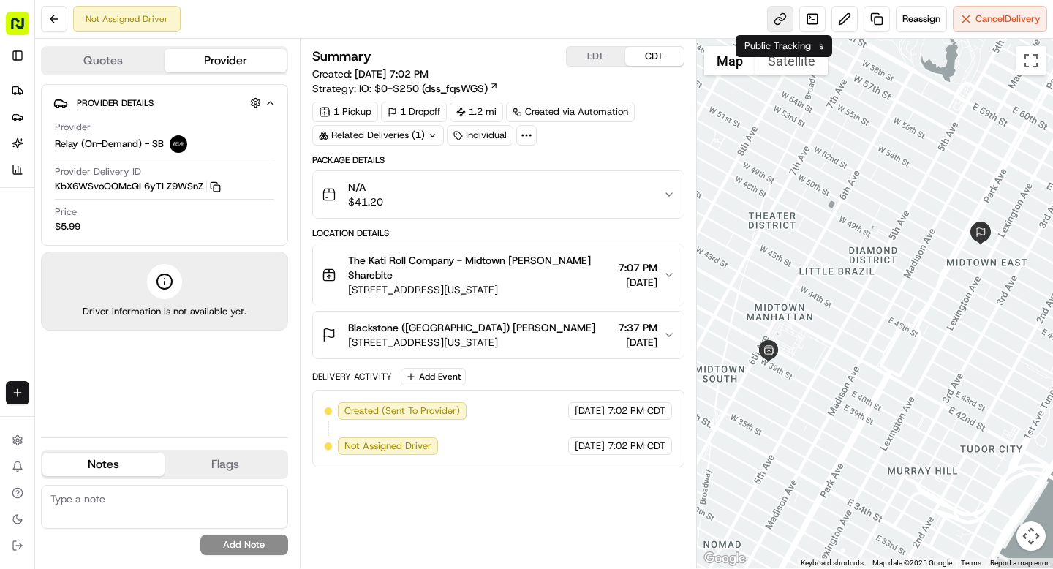
click at [781, 23] on link at bounding box center [780, 19] width 26 height 26
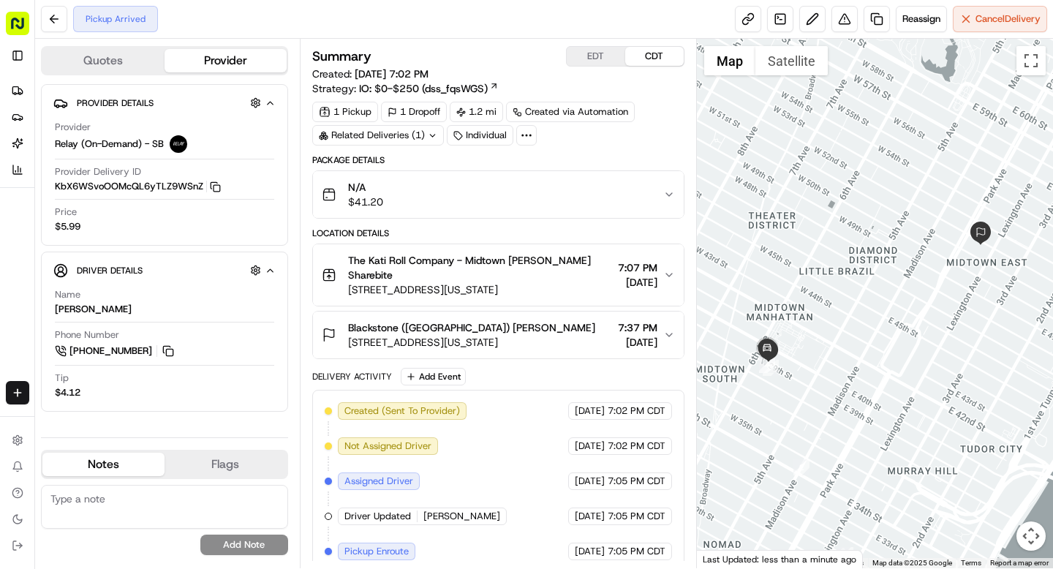
scroll to position [47, 0]
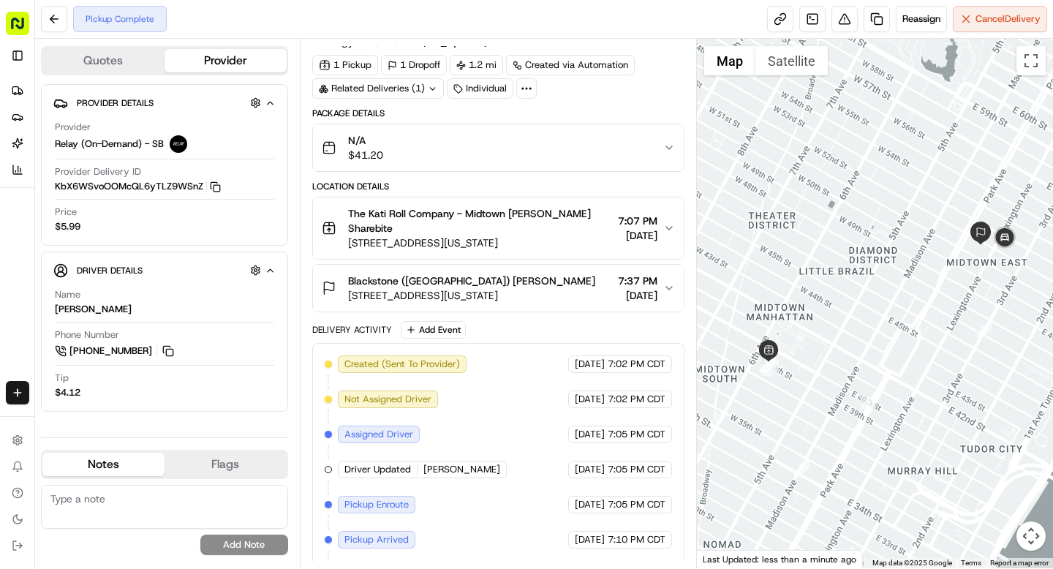
click at [544, 20] on div "Pickup Complete Reassign Cancel Delivery" at bounding box center [544, 19] width 1018 height 39
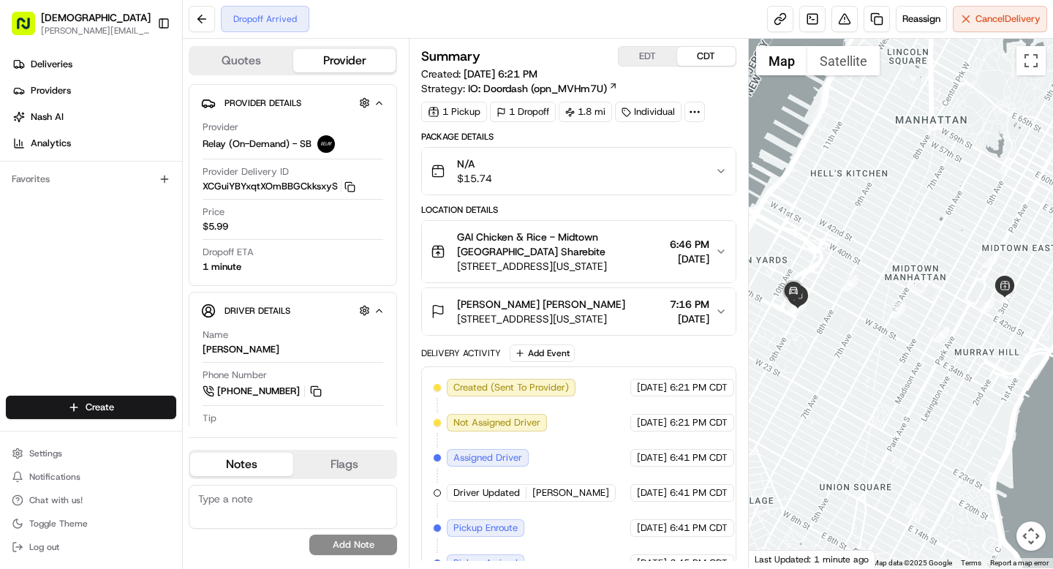
click at [693, 110] on icon at bounding box center [694, 111] width 13 height 13
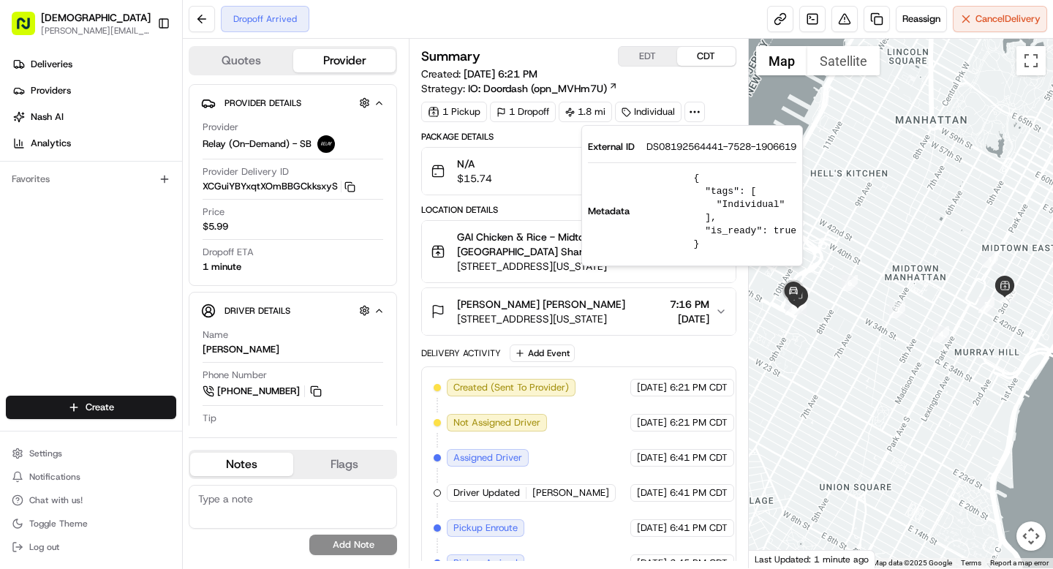
click at [681, 143] on span "DS08192564441-7528-1906619" at bounding box center [722, 146] width 150 height 13
copy span "DS08192564441"
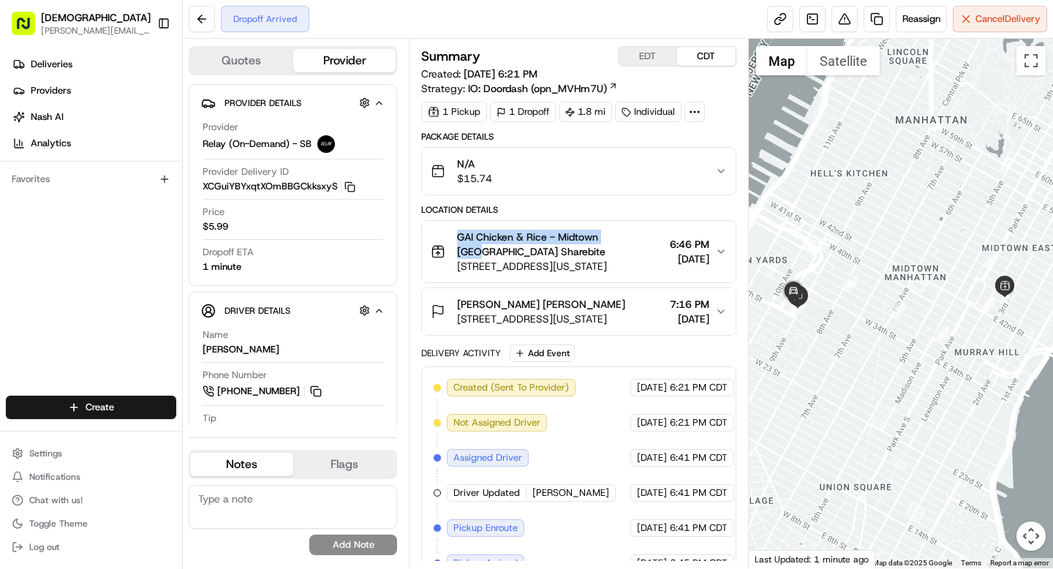
drag, startPoint x: 456, startPoint y: 236, endPoint x: 621, endPoint y: 237, distance: 164.6
click at [621, 237] on span "GAI Chicken & Rice - Midtown East Denis Sharebite" at bounding box center [560, 244] width 206 height 29
copy span "GAI Chicken & Rice - Midtown East"
drag, startPoint x: 507, startPoint y: 304, endPoint x: 571, endPoint y: 303, distance: 64.4
click at [571, 303] on div "D.E. Shaw Vincent Cao" at bounding box center [541, 304] width 168 height 15
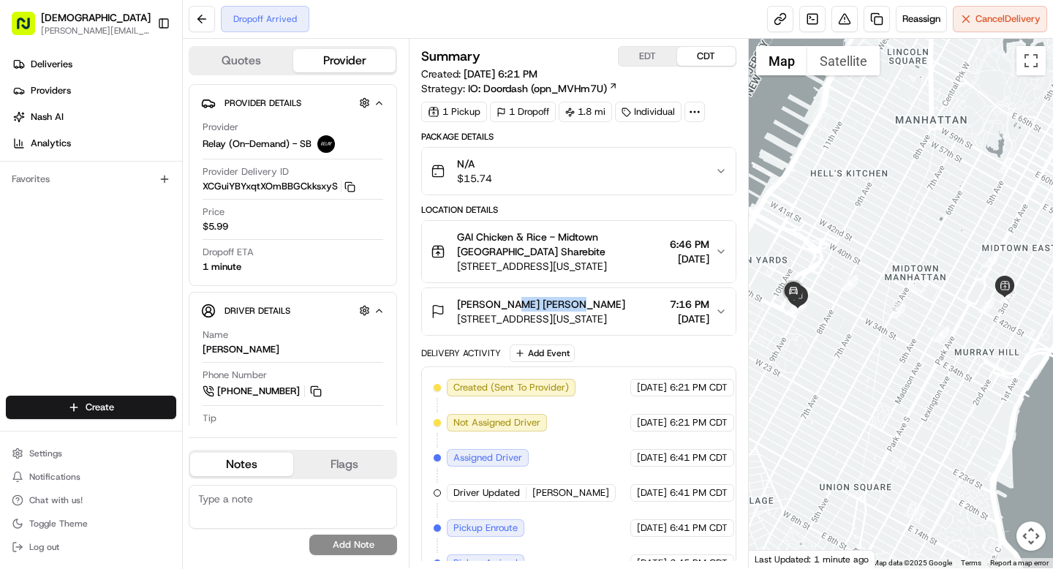
copy span "Vincent Cao"
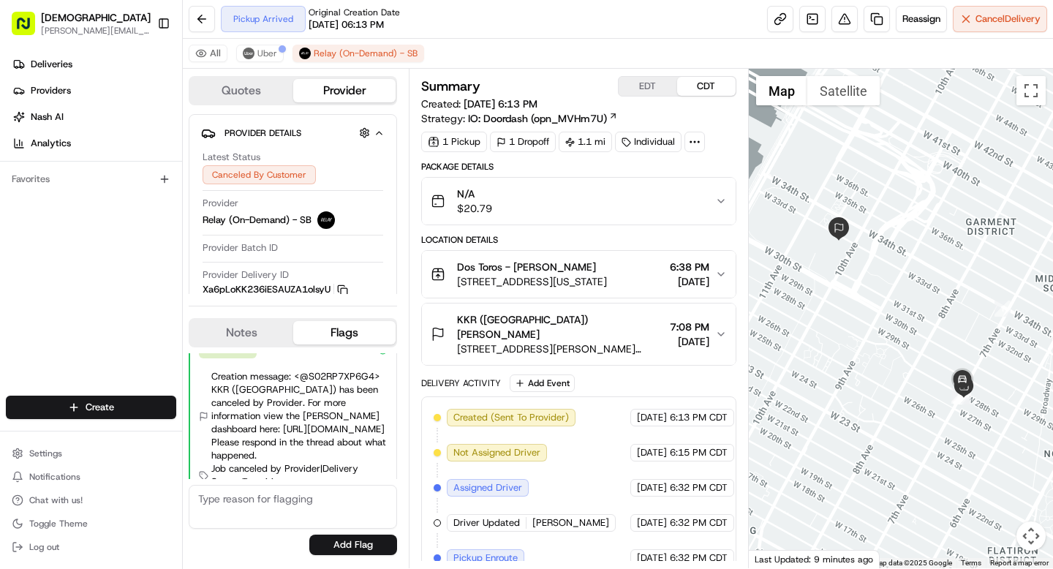
click at [697, 141] on icon at bounding box center [694, 141] width 13 height 13
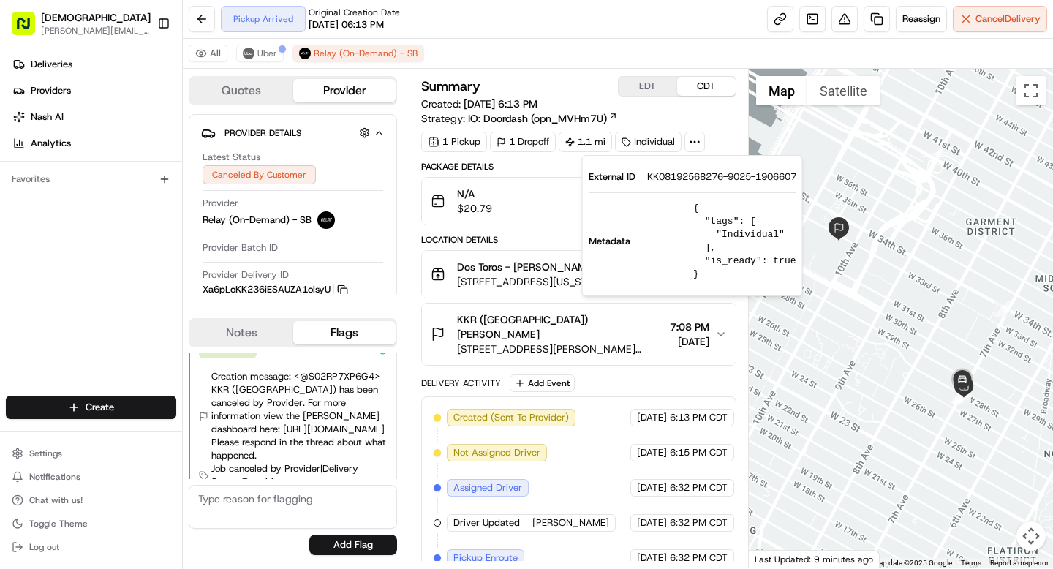
click at [682, 179] on span "KK08192568276-9025-1906607" at bounding box center [721, 176] width 149 height 13
copy span "KK08192568276"
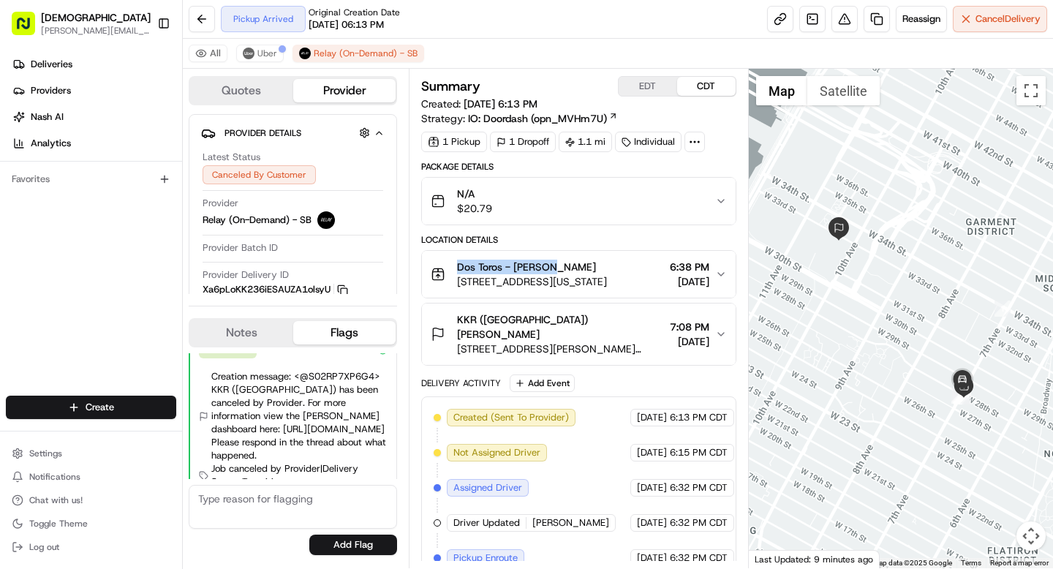
drag, startPoint x: 455, startPoint y: 269, endPoint x: 549, endPoint y: 268, distance: 94.4
click at [549, 268] on div "Dos Toros - [PERSON_NAME] [STREET_ADDRESS][US_STATE]" at bounding box center [519, 274] width 176 height 29
copy span "Dos Toros - [PERSON_NAME]"
drag, startPoint x: 505, startPoint y: 320, endPoint x: 570, endPoint y: 318, distance: 65.1
click at [570, 318] on div "KKR ([GEOGRAPHIC_DATA]) [PERSON_NAME]" at bounding box center [560, 326] width 206 height 29
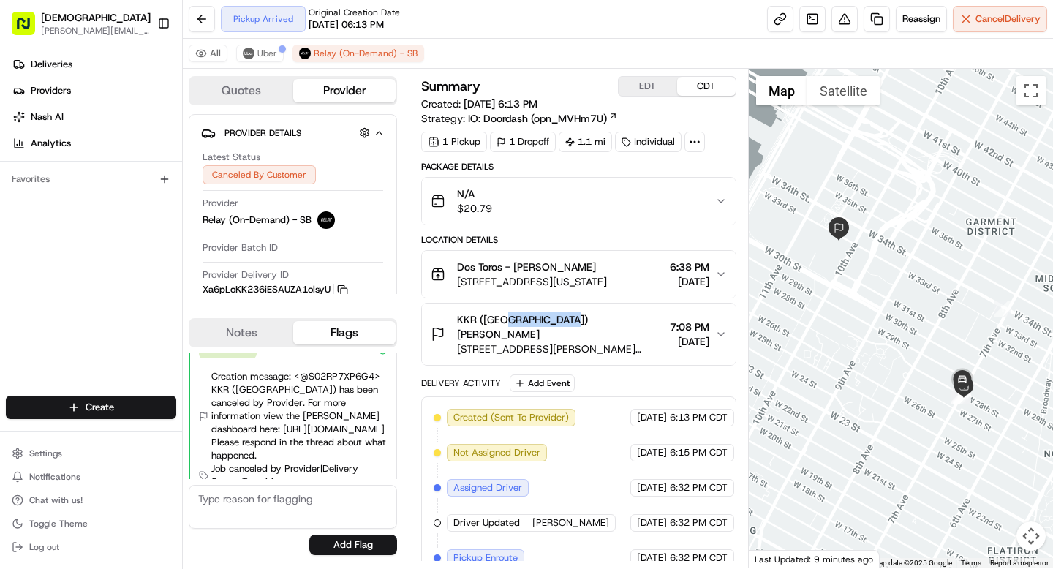
copy span "[PERSON_NAME]"
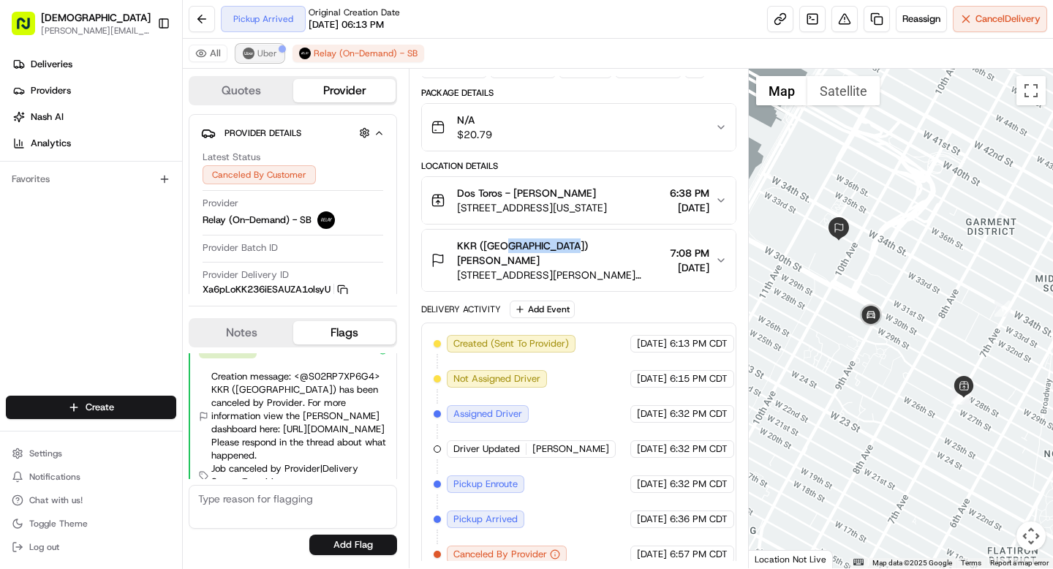
click at [267, 54] on span "Uber" at bounding box center [268, 54] width 20 height 12
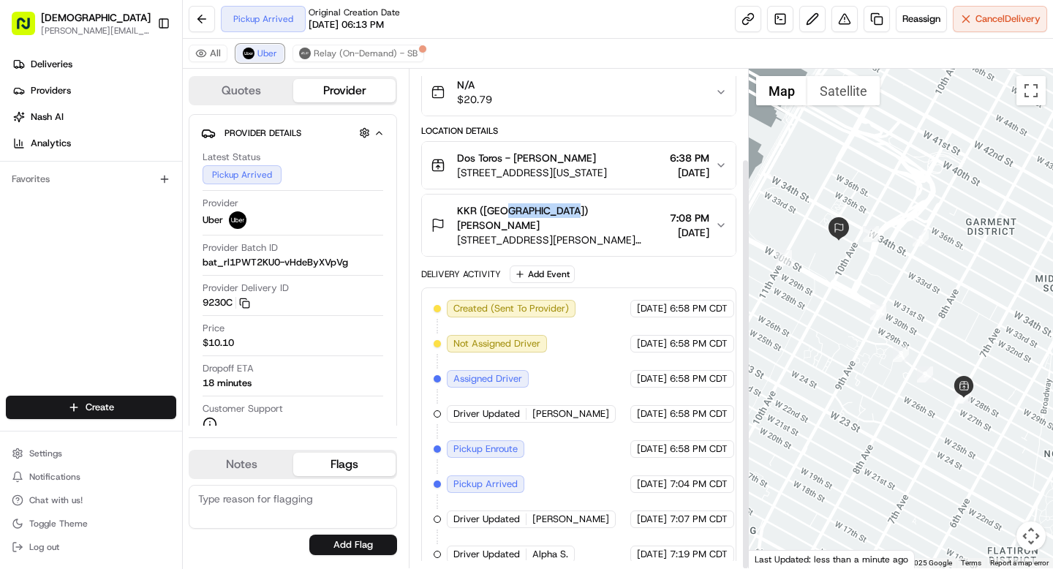
scroll to position [0, 0]
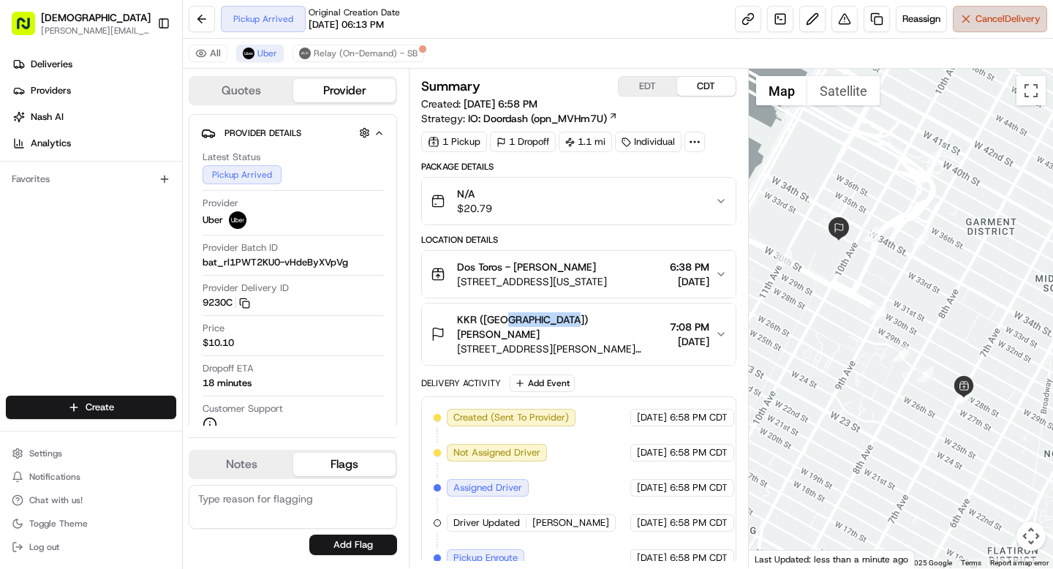
click at [976, 23] on span "Cancel Delivery" at bounding box center [1008, 18] width 65 height 13
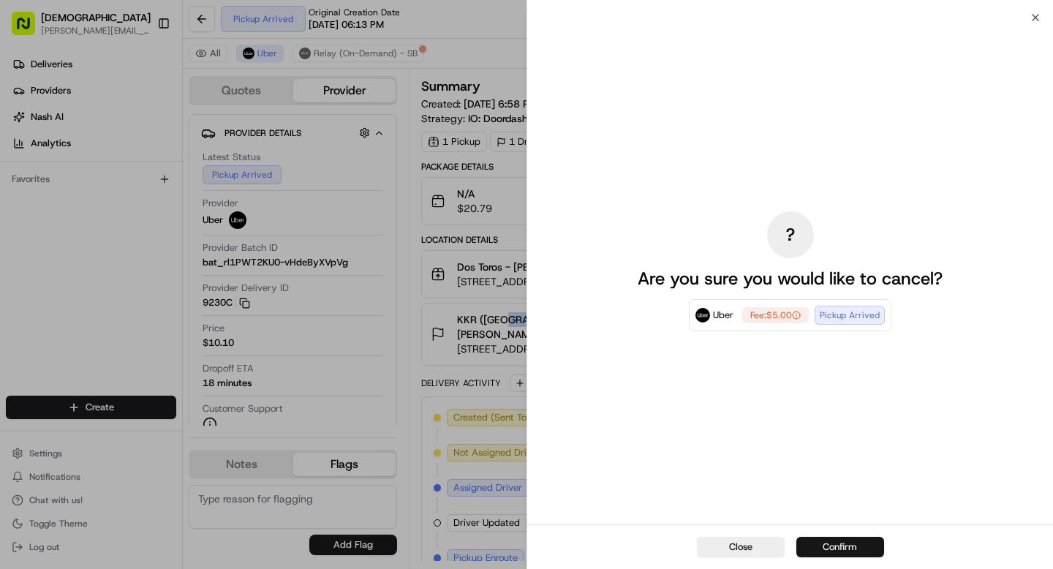
click at [832, 545] on button "Confirm" at bounding box center [841, 547] width 88 height 20
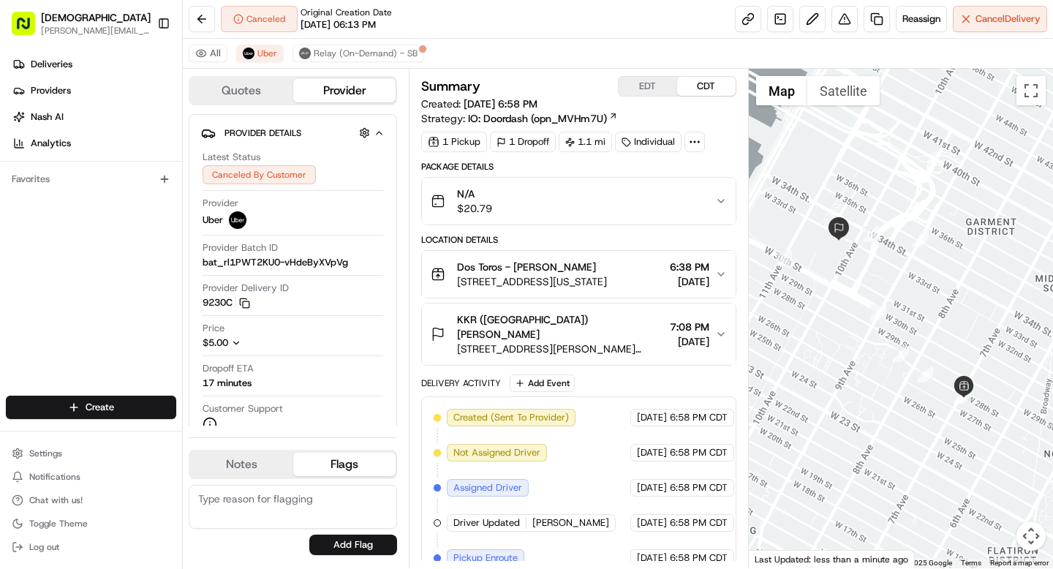
click at [243, 451] on div "Notes Flags" at bounding box center [293, 464] width 208 height 29
click at [242, 472] on button "Notes" at bounding box center [241, 464] width 103 height 23
click at [234, 497] on textarea at bounding box center [293, 507] width 208 height 44
type textarea "customer canceled because RS did not have an item"
click at [333, 543] on button "Add Note" at bounding box center [353, 545] width 88 height 20
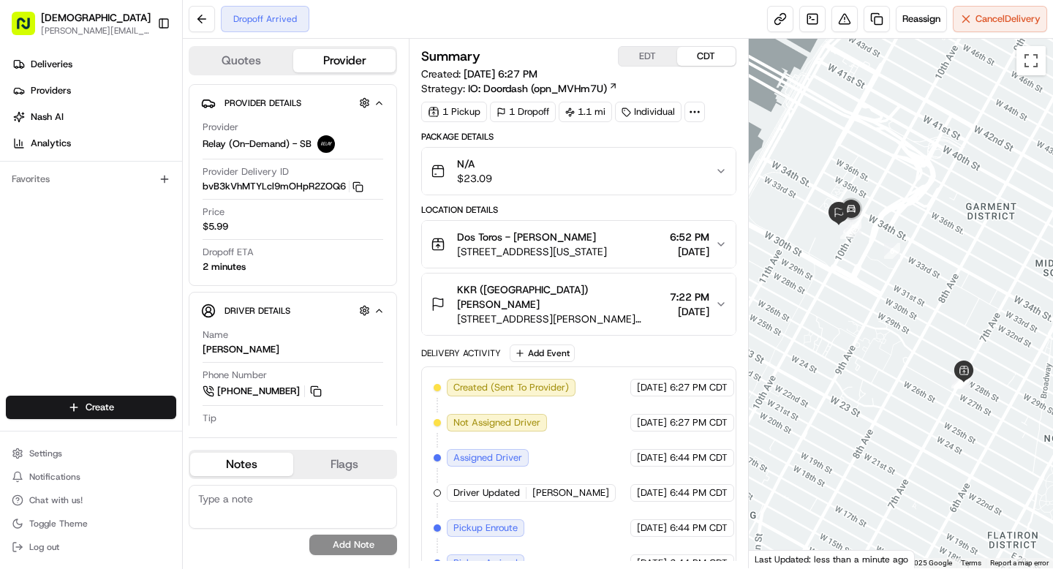
click at [699, 108] on icon at bounding box center [694, 111] width 13 height 13
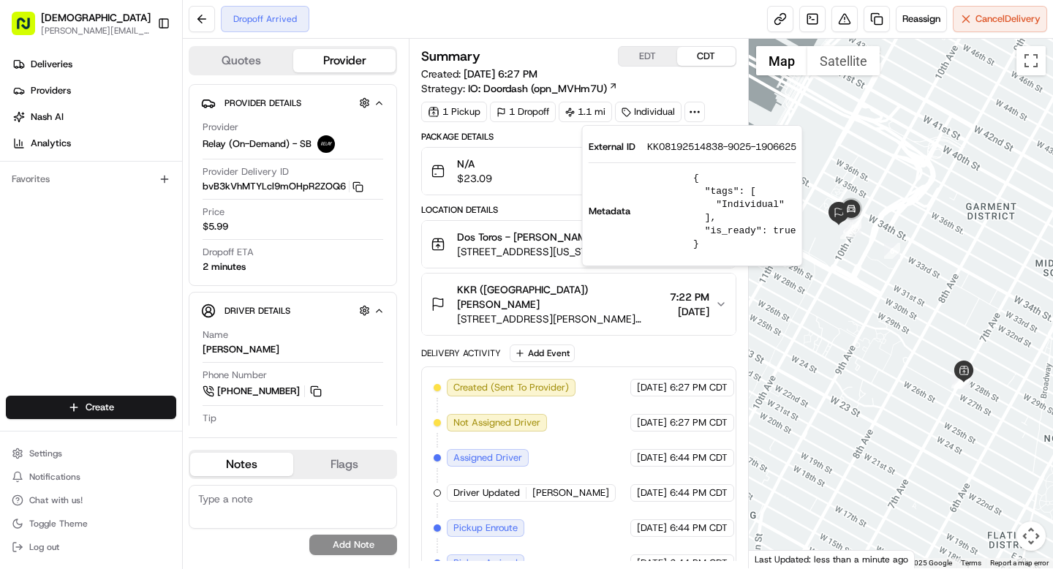
click at [688, 149] on span "KK08192514838-9025-1906625" at bounding box center [721, 146] width 149 height 13
copy span "KK08192514838"
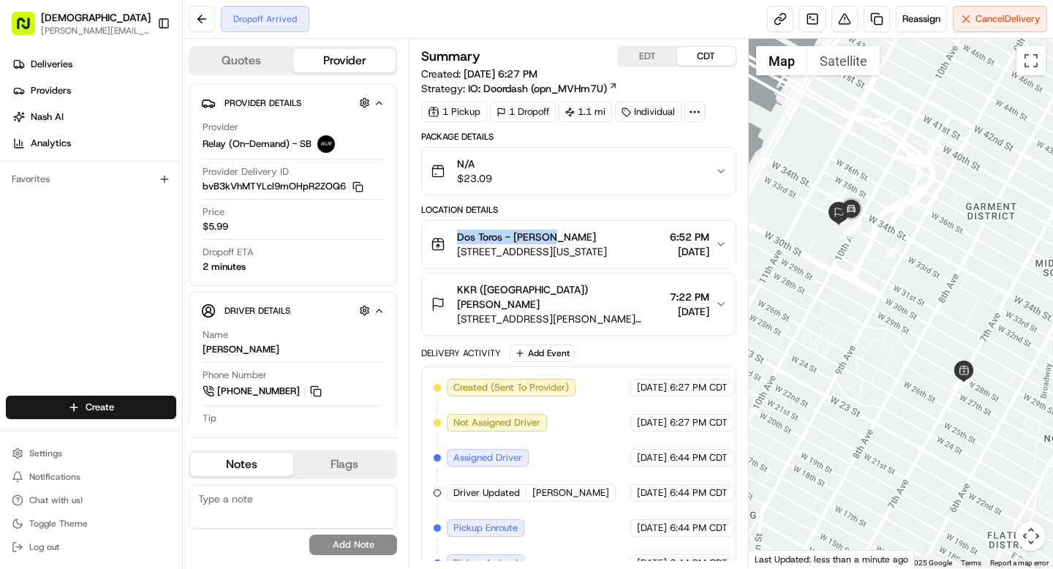
drag, startPoint x: 460, startPoint y: 234, endPoint x: 550, endPoint y: 237, distance: 90.0
click at [550, 237] on span "Dos Toros - [PERSON_NAME]" at bounding box center [526, 237] width 139 height 15
copy span "Dos Toros - [PERSON_NAME]"
drag, startPoint x: 504, startPoint y: 288, endPoint x: 552, endPoint y: 289, distance: 47.6
click at [552, 289] on div "KKR ([GEOGRAPHIC_DATA]) [PERSON_NAME]" at bounding box center [560, 296] width 206 height 29
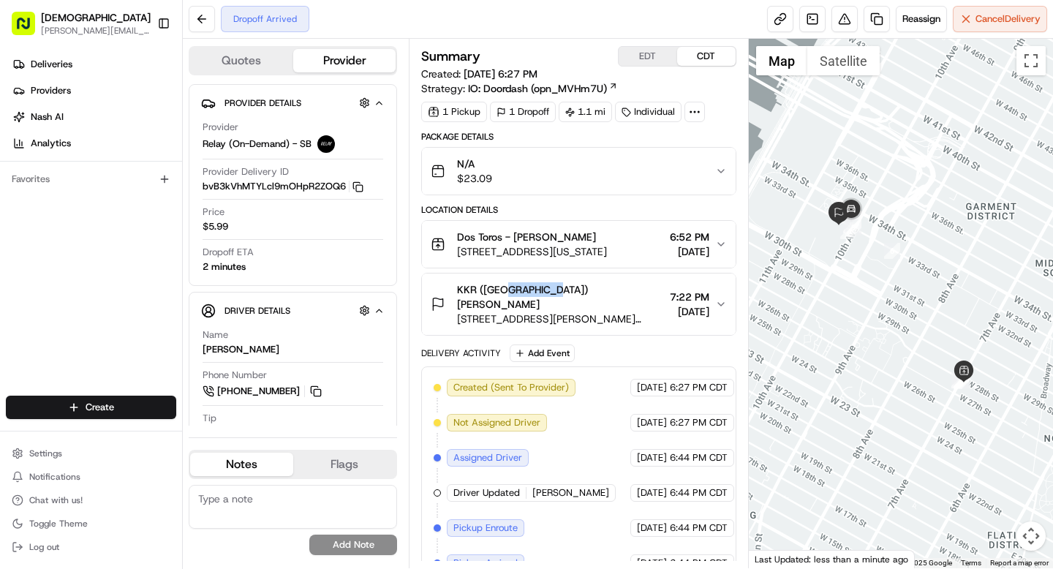
copy span "[PERSON_NAME]"
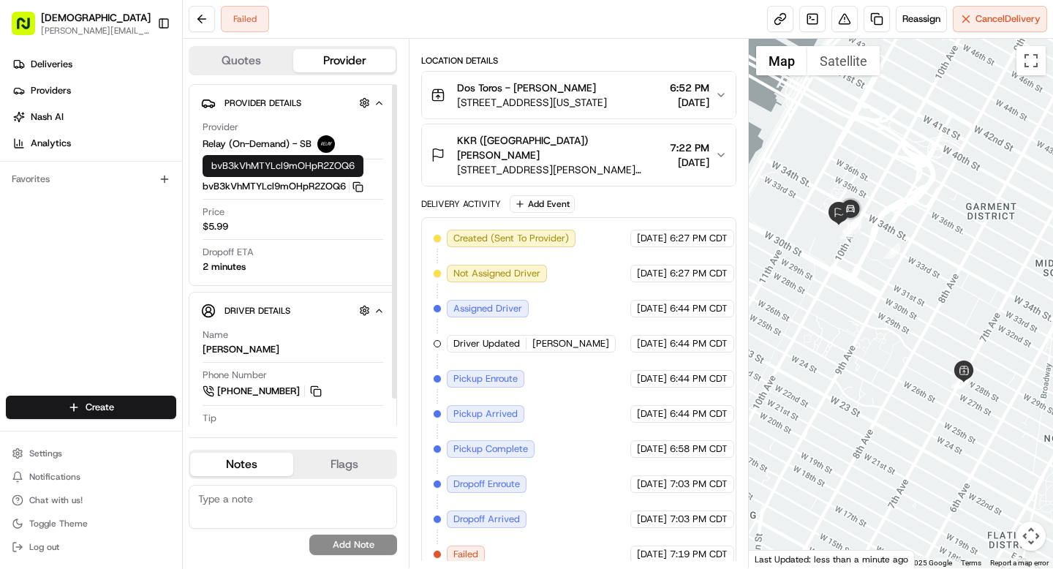
click at [363, 186] on rect "button" at bounding box center [359, 188] width 7 height 7
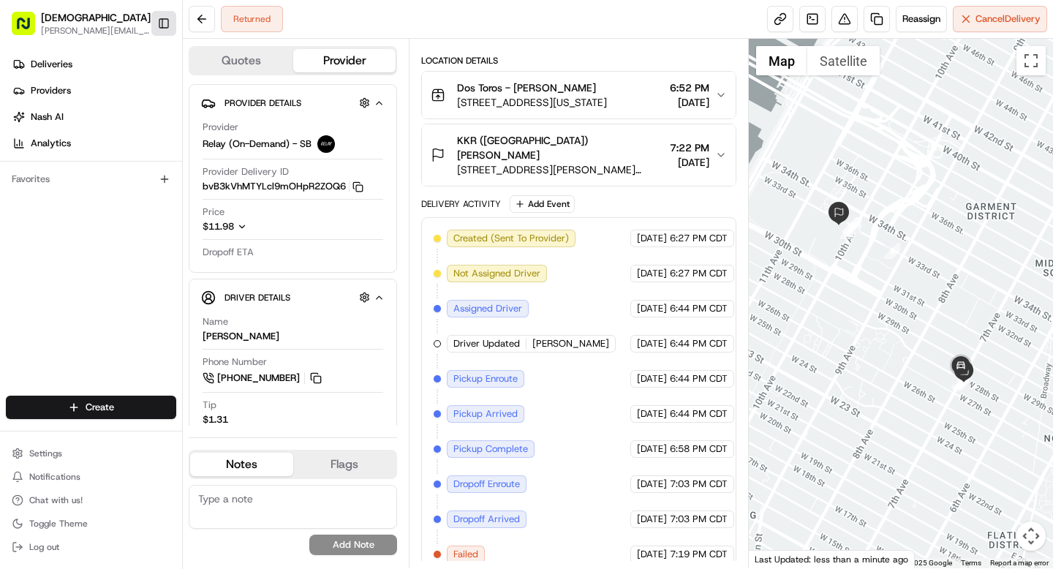
click at [173, 31] on button "Toggle Sidebar" at bounding box center [163, 23] width 25 height 25
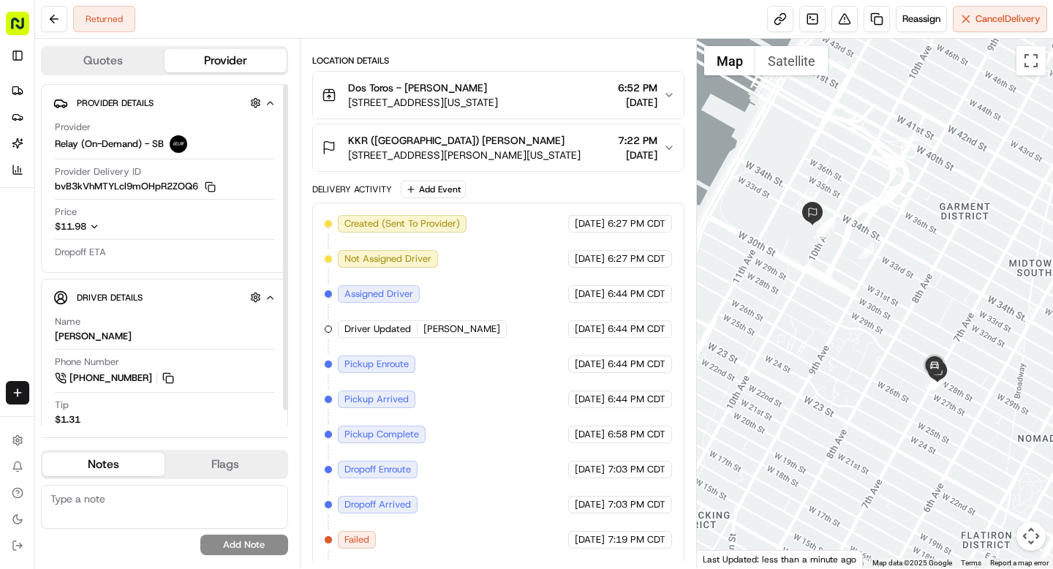
click at [151, 496] on textarea at bounding box center [164, 507] width 247 height 44
type textarea "customer unavailable"
click at [219, 541] on button "Add Note" at bounding box center [244, 545] width 88 height 20
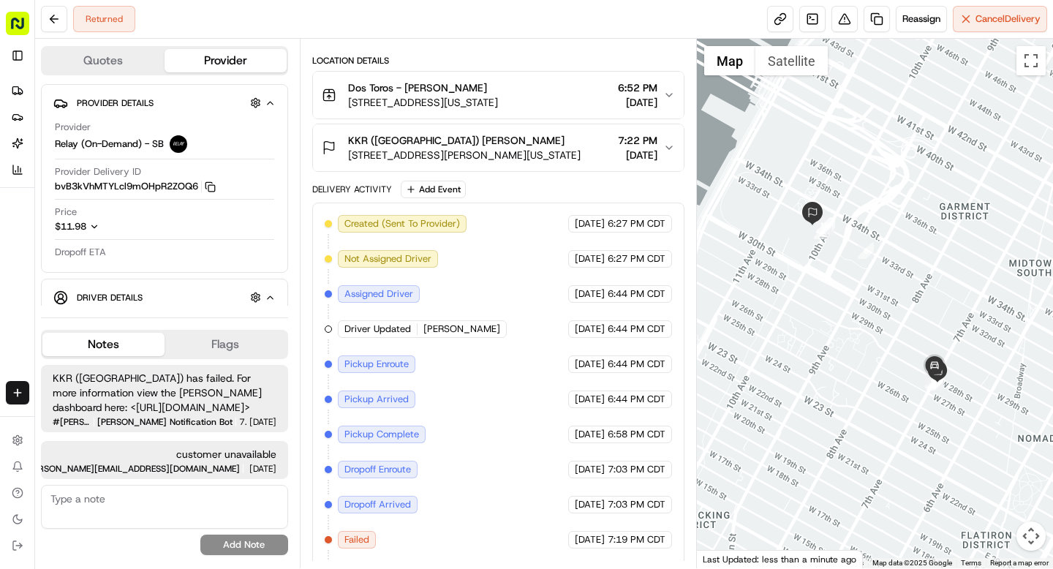
scroll to position [3, 0]
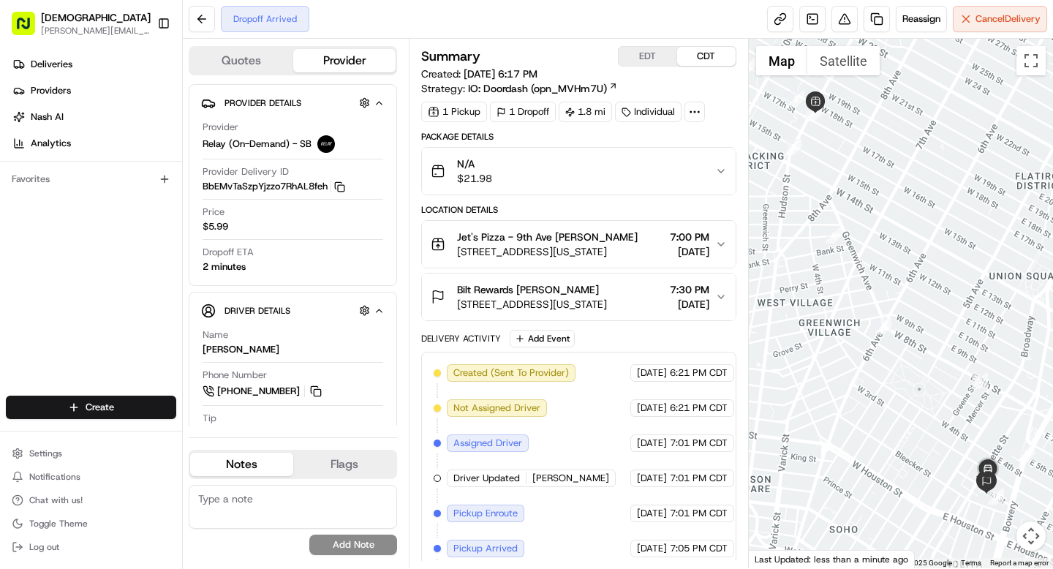
click at [558, 294] on span "Bilt Rewards [PERSON_NAME]" at bounding box center [528, 289] width 142 height 15
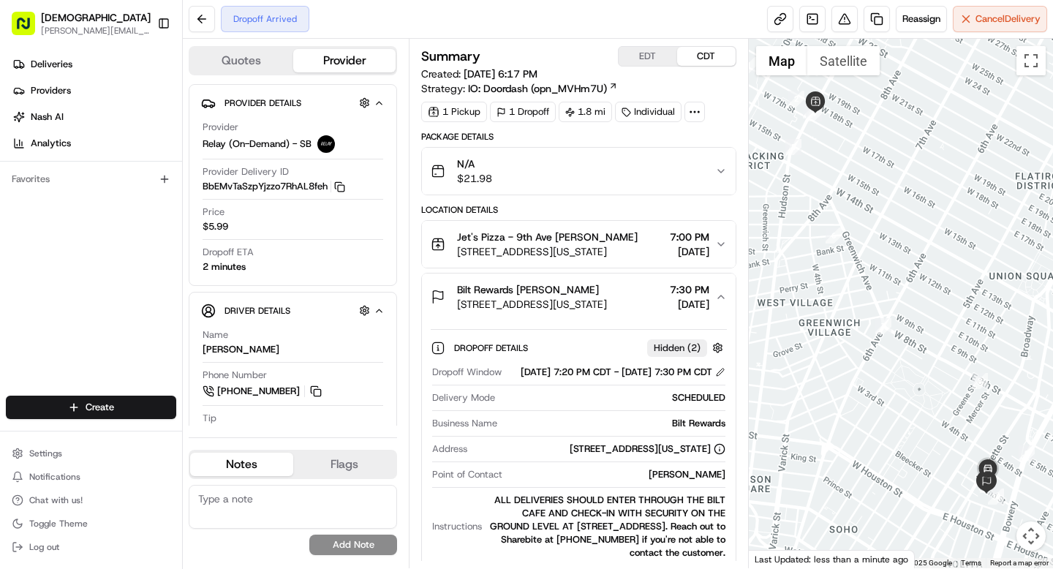
click at [694, 112] on icon at bounding box center [694, 111] width 13 height 13
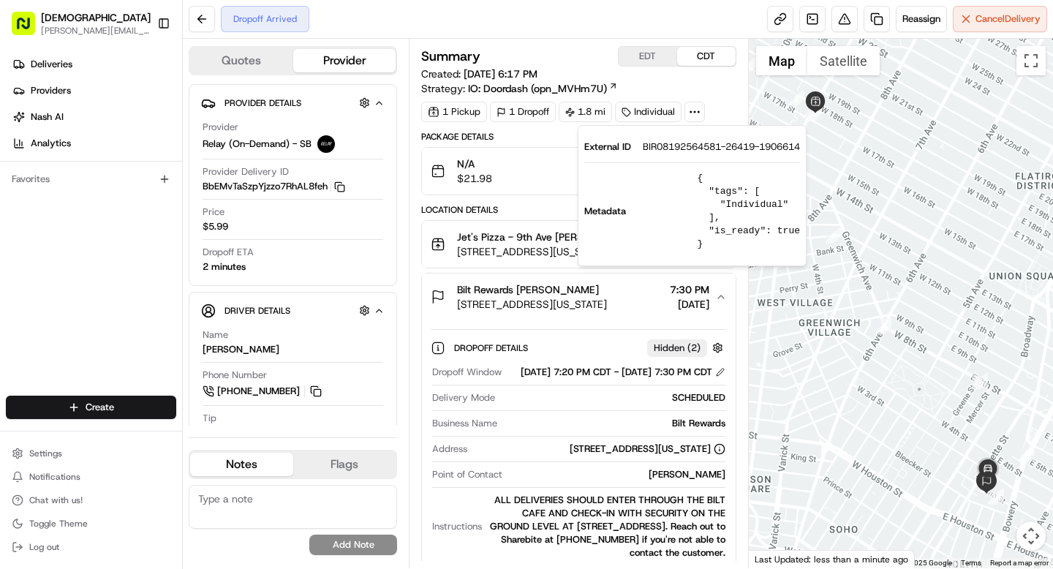
click at [671, 146] on span "BIR08192564581-26419-1906614" at bounding box center [721, 146] width 157 height 13
copy span "BIR08192564581"
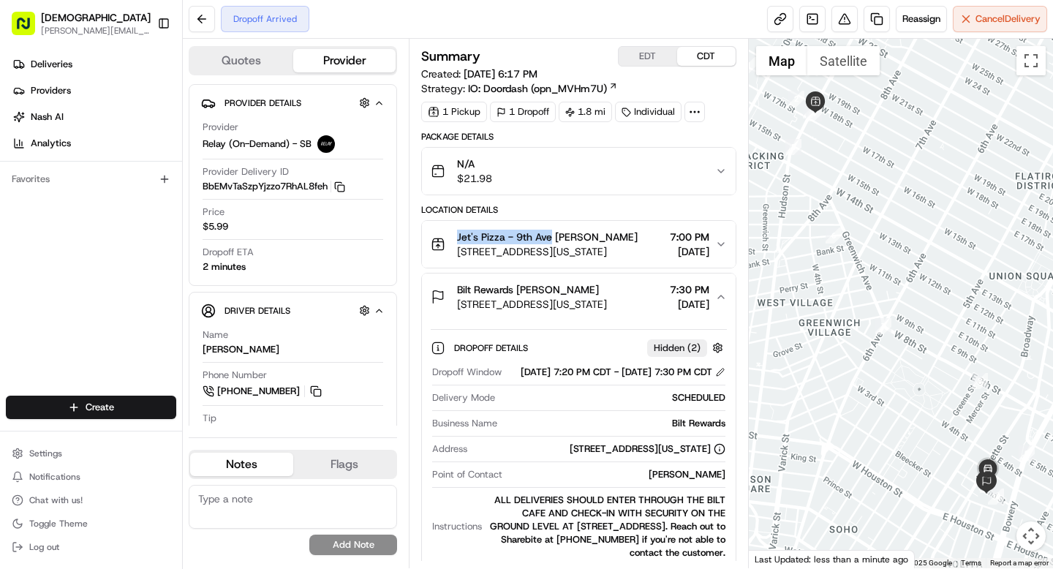
drag, startPoint x: 457, startPoint y: 238, endPoint x: 551, endPoint y: 241, distance: 93.7
click at [551, 241] on span "Jet's Pizza - 9th Ave Denis Sharebite" at bounding box center [547, 237] width 181 height 15
copy span "Jet's Pizza - 9th Ave"
drag, startPoint x: 518, startPoint y: 290, endPoint x: 617, endPoint y: 292, distance: 99.5
click at [607, 292] on div "Bilt Rewards Christopher Nguyen" at bounding box center [532, 289] width 150 height 15
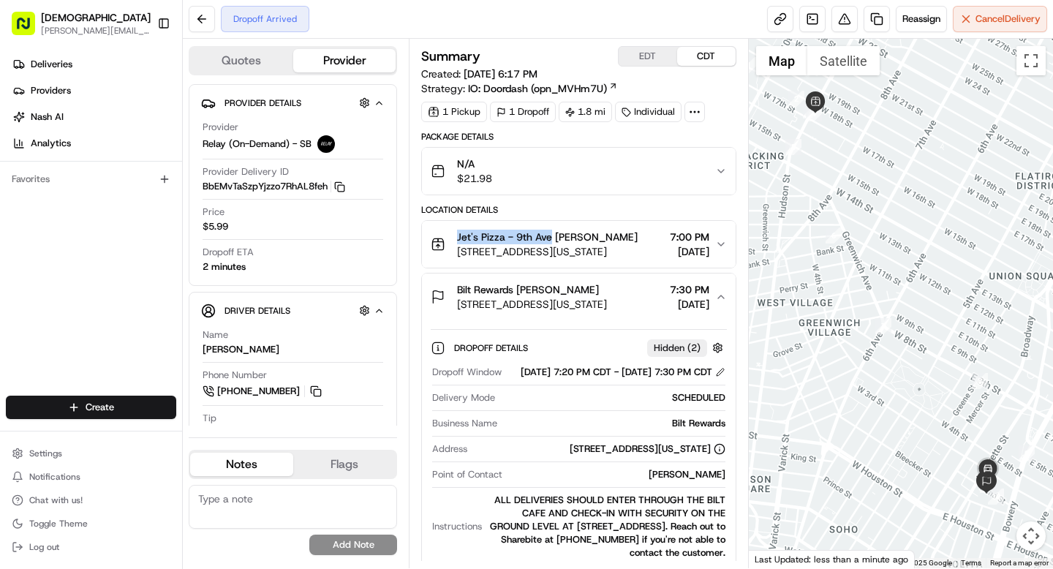
copy span "Christopher Nguyen"
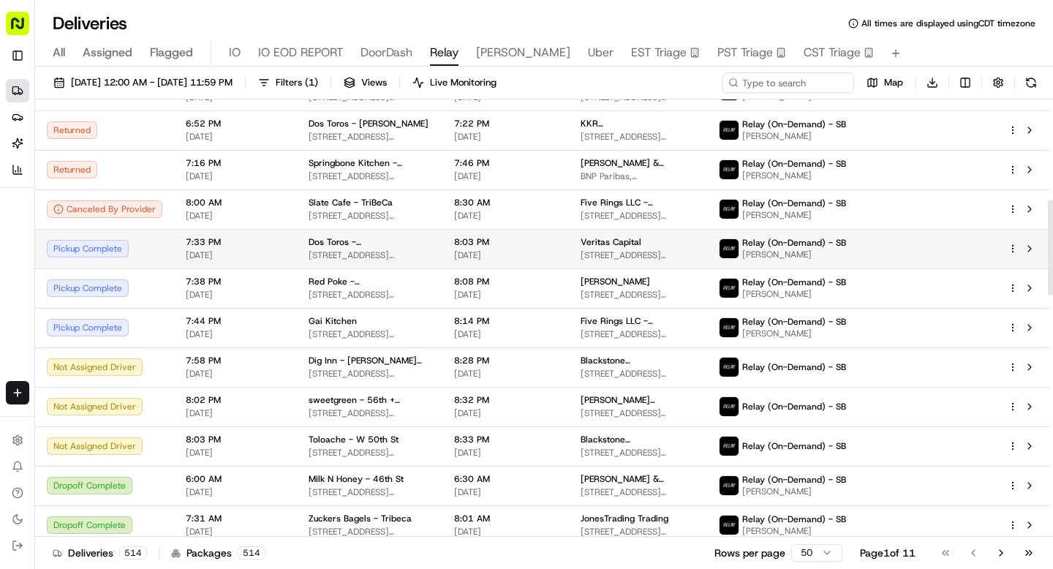
scroll to position [448, 0]
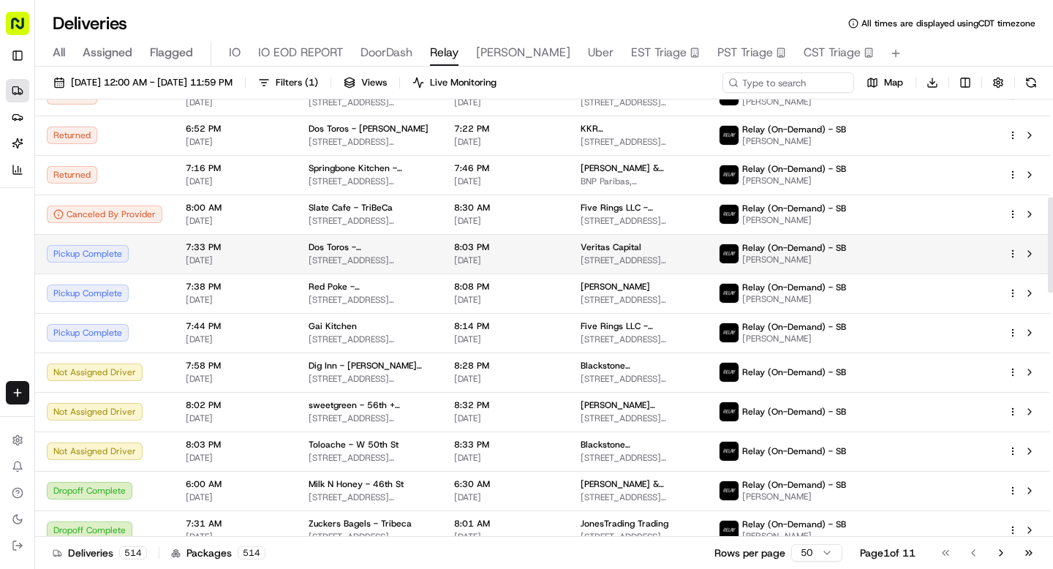
click at [120, 259] on div "Pickup Complete" at bounding box center [105, 254] width 116 height 18
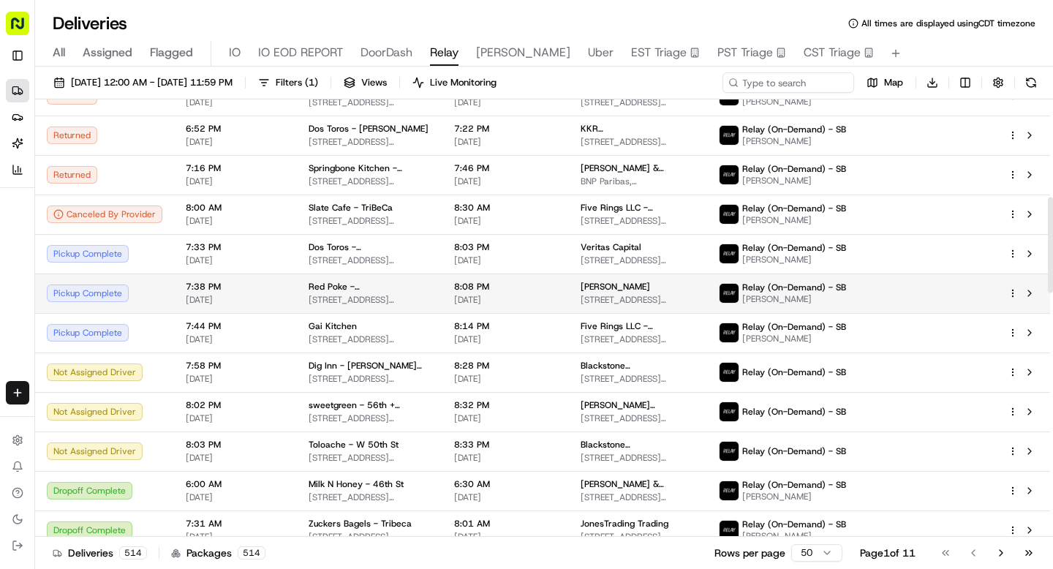
click at [132, 293] on div "Pickup Complete" at bounding box center [105, 294] width 116 height 18
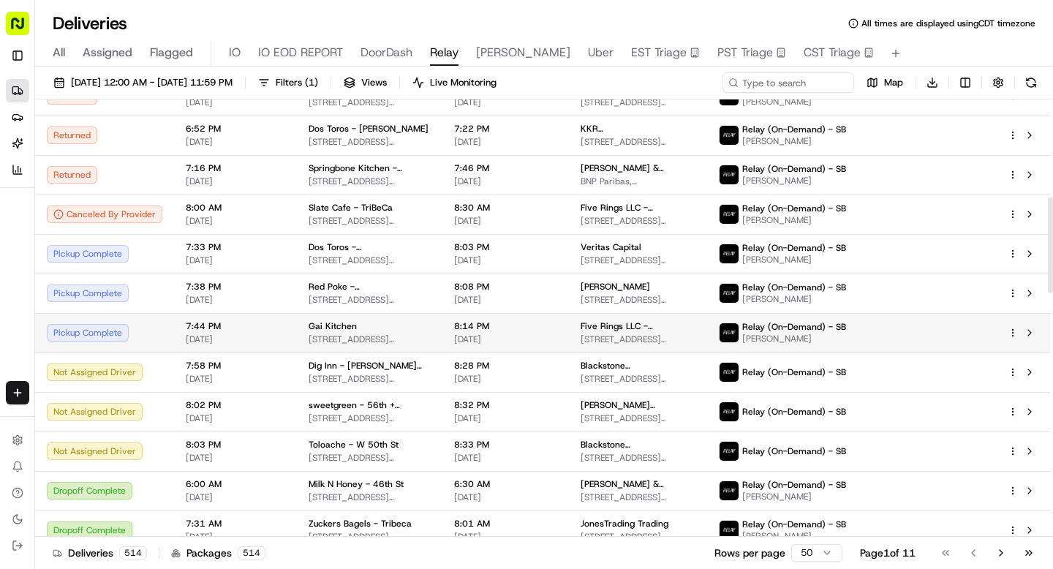
click at [132, 330] on div "Pickup Complete" at bounding box center [105, 333] width 116 height 18
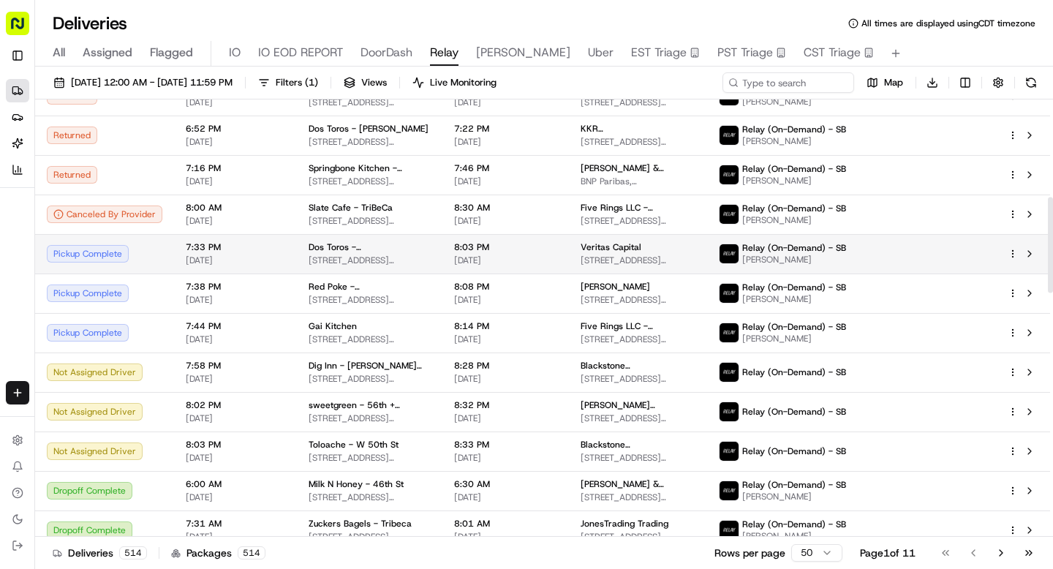
click at [126, 258] on div "Pickup Complete" at bounding box center [105, 254] width 116 height 18
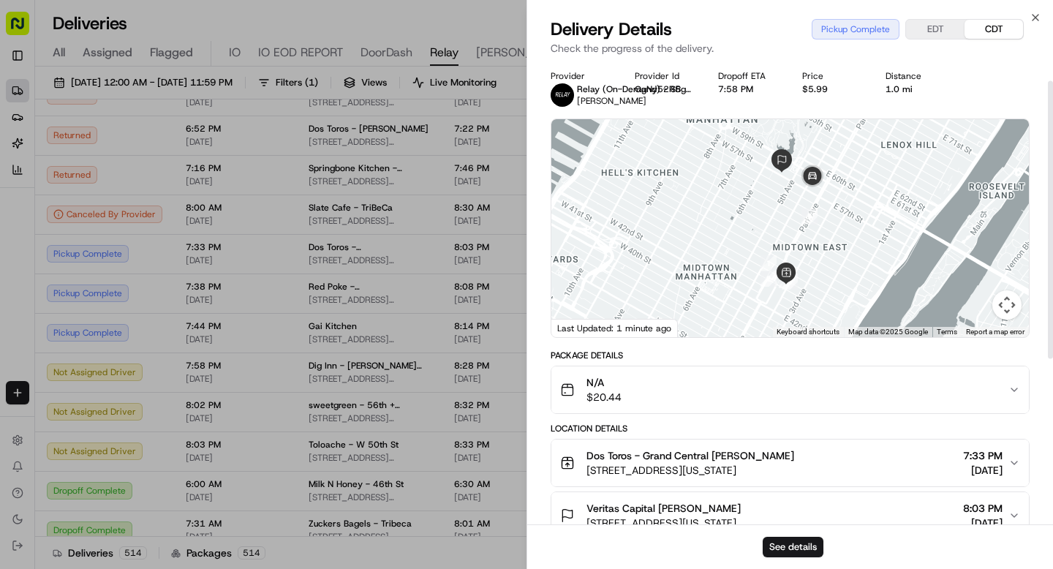
scroll to position [78, 0]
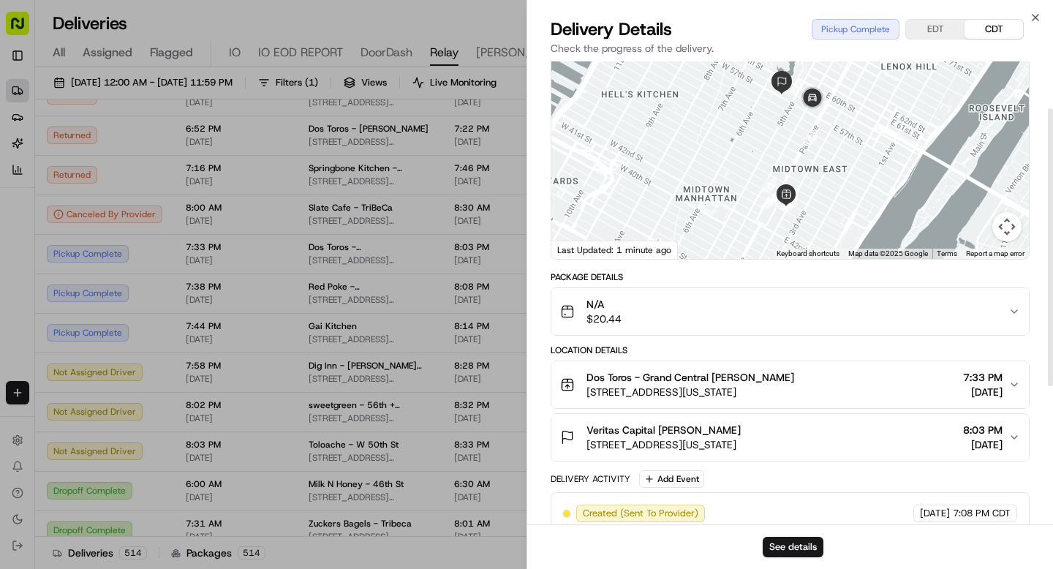
click at [673, 452] on button "Veritas Capital Jack Mozingo 9 W 57th St, New York, NY 10019, USA 8:03 PM 08/19…" at bounding box center [791, 437] width 478 height 47
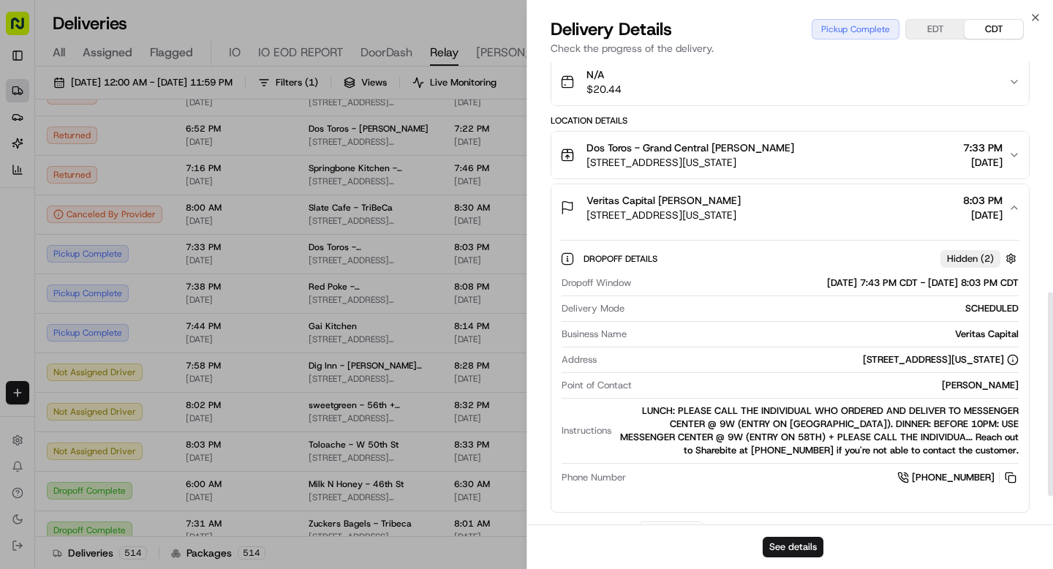
scroll to position [585, 0]
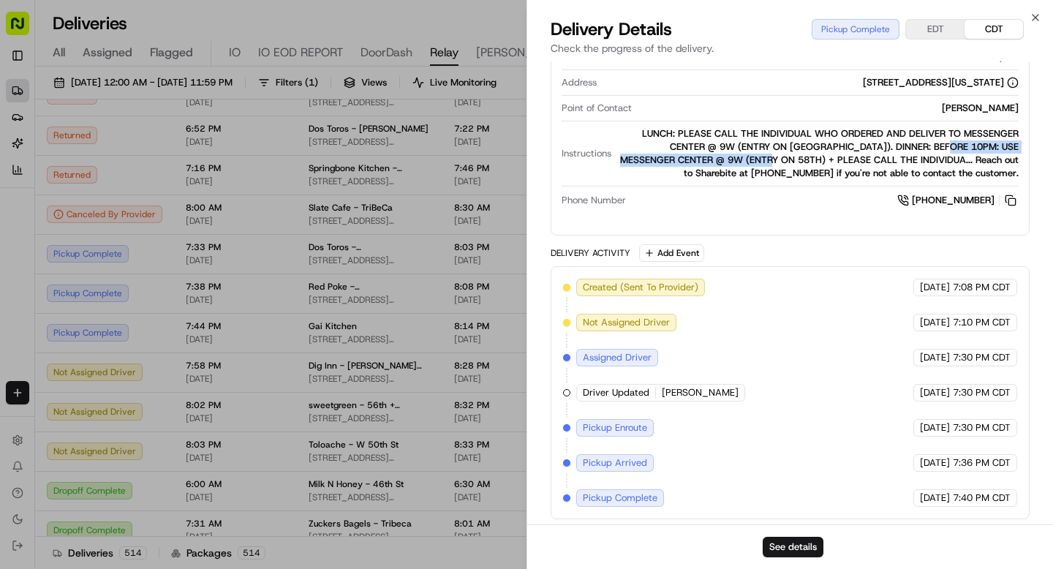
drag, startPoint x: 894, startPoint y: 147, endPoint x: 734, endPoint y: 165, distance: 160.5
click at [734, 165] on div "LUNCH: PLEASE CALL THE INDIVIDUAL WHO ORDERED AND DELIVER TO MESSENGER CENTER @…" at bounding box center [818, 153] width 402 height 53
click at [829, 151] on div "LUNCH: PLEASE CALL THE INDIVIDUAL WHO ORDERED AND DELIVER TO MESSENGER CENTER @…" at bounding box center [818, 153] width 402 height 53
drag, startPoint x: 895, startPoint y: 146, endPoint x: 873, endPoint y: 164, distance: 28.1
click at [873, 164] on div "LUNCH: PLEASE CALL THE INDIVIDUAL WHO ORDERED AND DELIVER TO MESSENGER CENTER @…" at bounding box center [818, 153] width 402 height 53
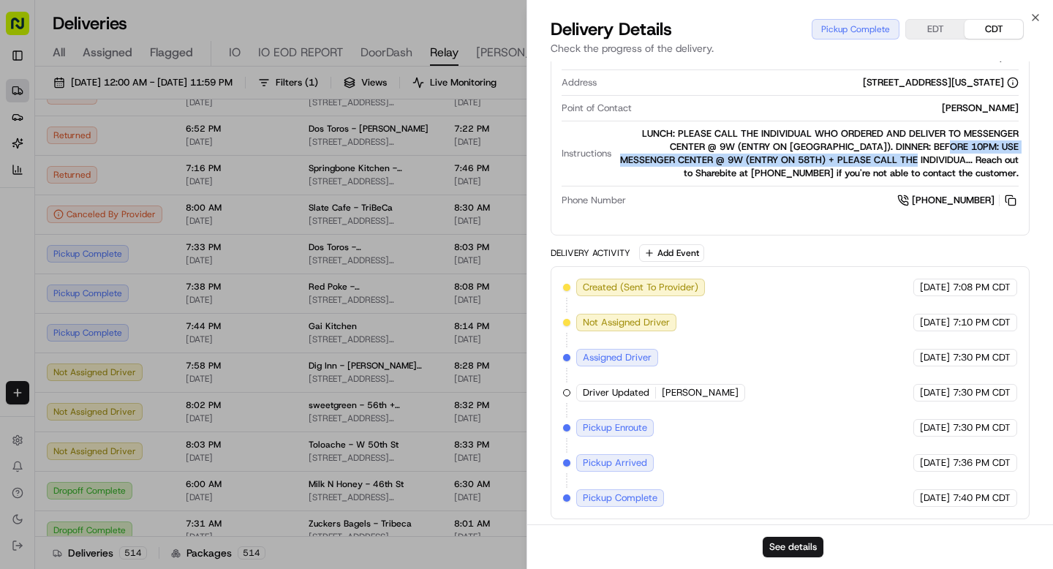
copy div "USE MESSENGER CENTER @ 9W (ENTRY ON 58TH) + PLEASE CALL THE INDIVIDUA"
click at [798, 563] on div "See details" at bounding box center [790, 547] width 526 height 45
click at [798, 552] on button "See details" at bounding box center [793, 547] width 61 height 20
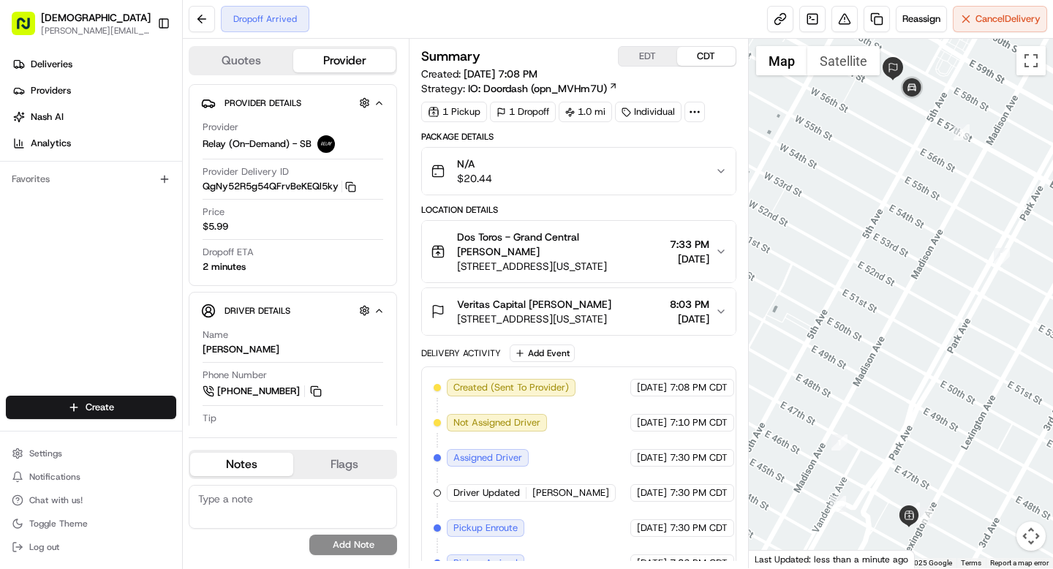
click at [609, 309] on div "Veritas Capital [PERSON_NAME]" at bounding box center [534, 304] width 154 height 15
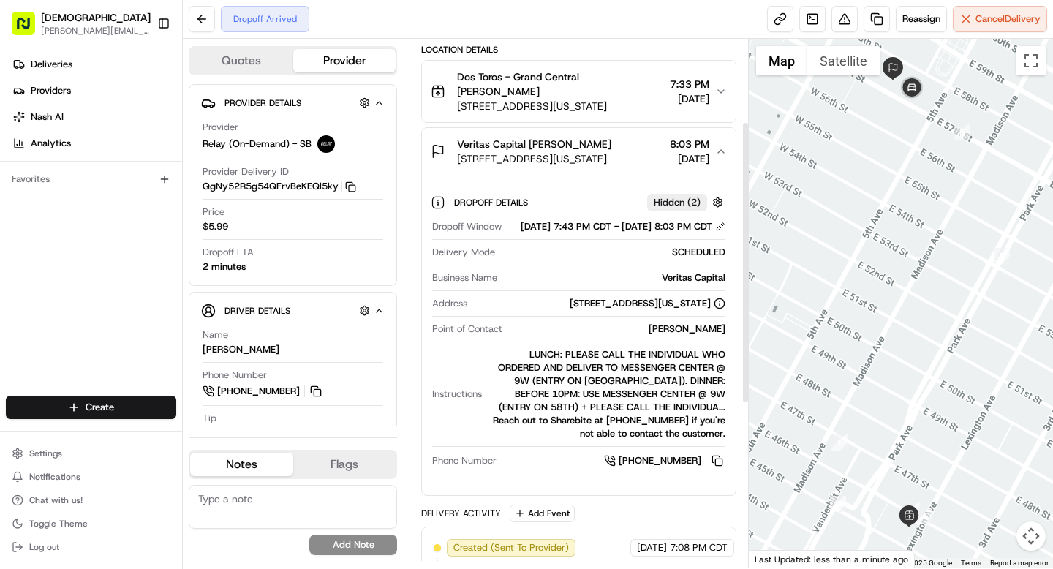
scroll to position [165, 0]
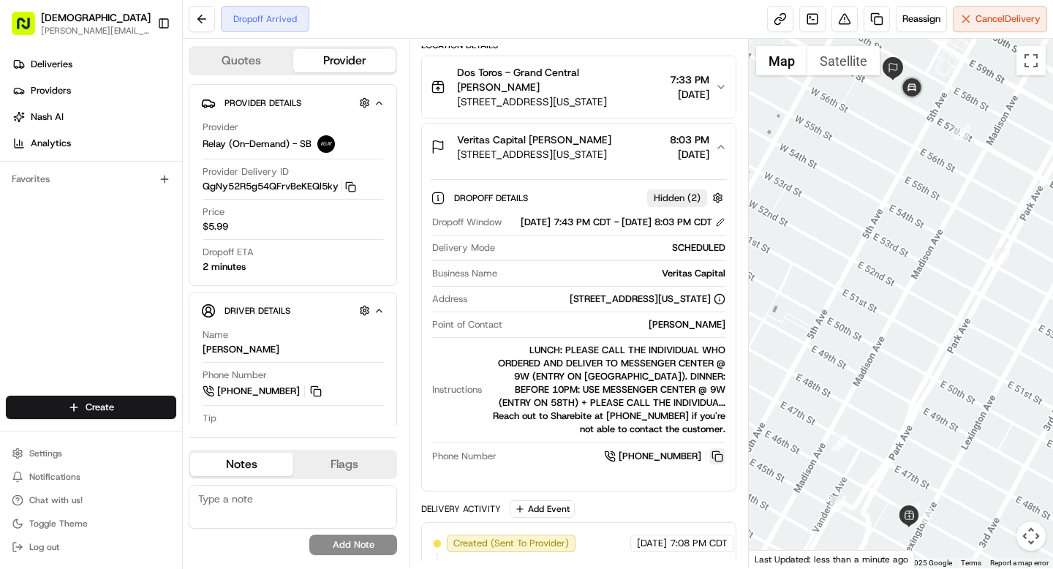
click at [715, 465] on button at bounding box center [718, 456] width 16 height 16
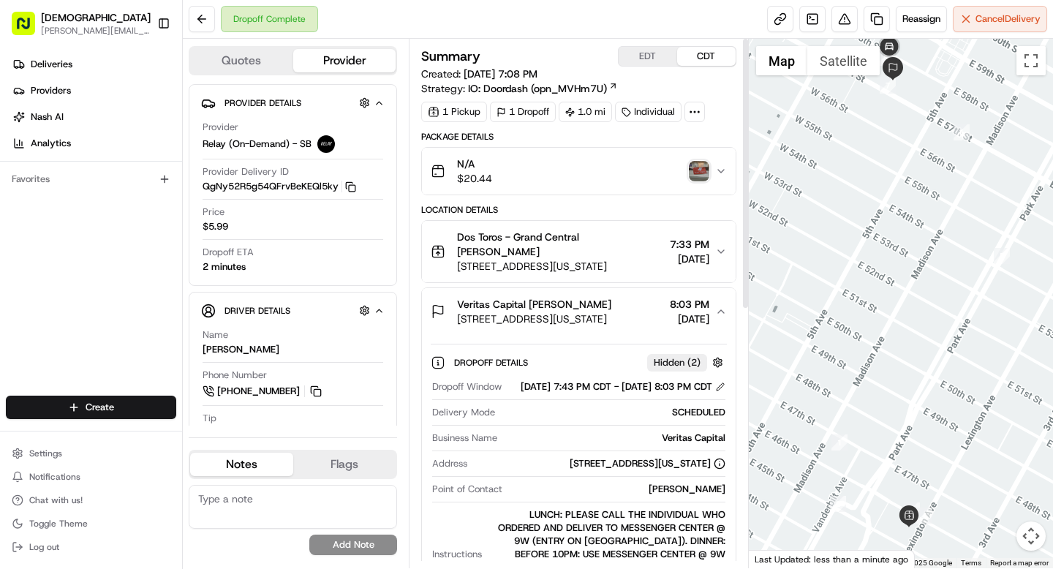
click at [694, 171] on img "button" at bounding box center [699, 171] width 20 height 20
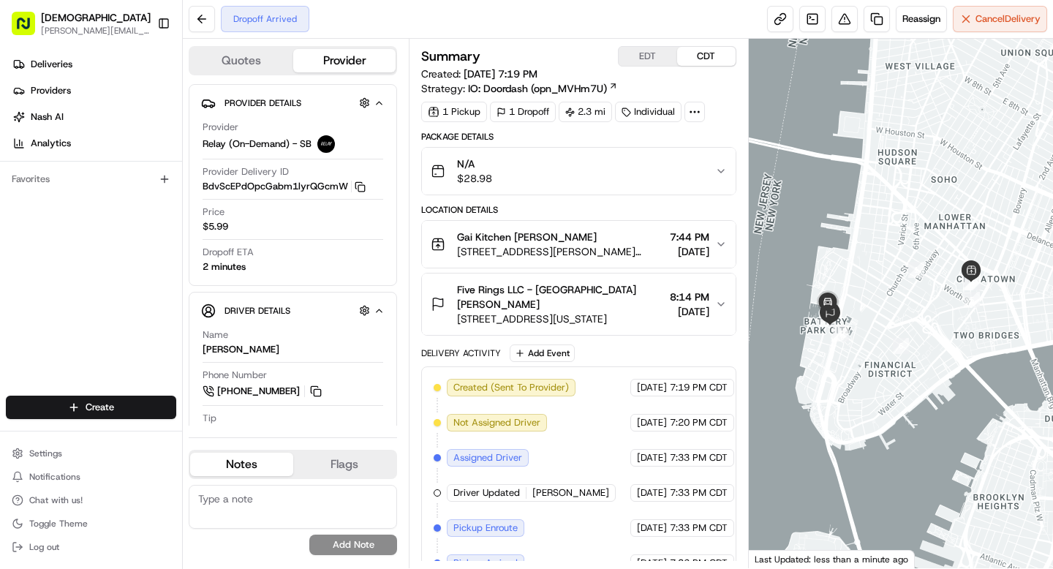
click at [696, 304] on span "[DATE]" at bounding box center [690, 311] width 40 height 15
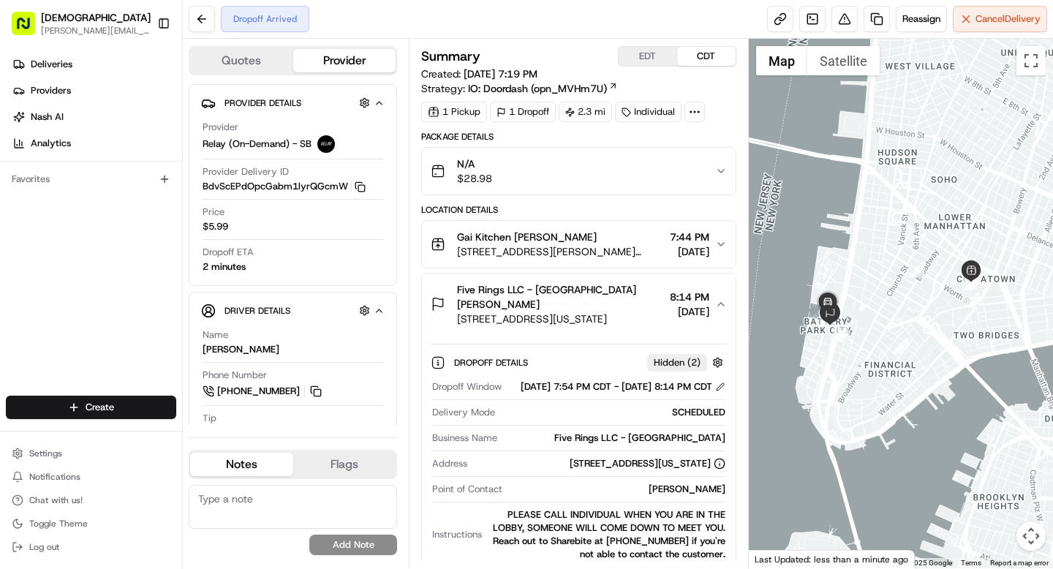
click at [696, 296] on span "8:14 PM" at bounding box center [690, 297] width 40 height 15
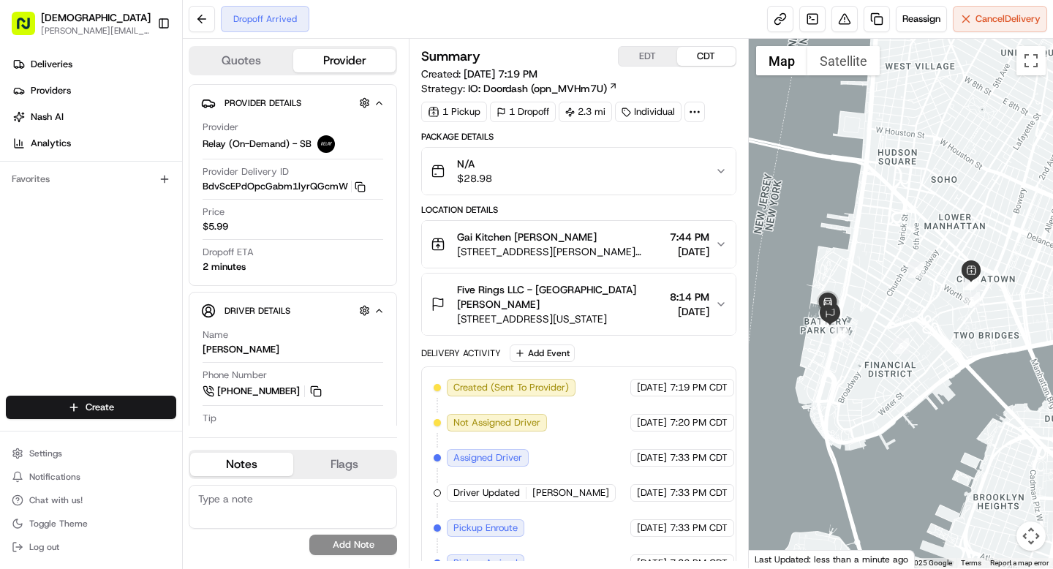
click at [699, 108] on icon at bounding box center [694, 111] width 13 height 13
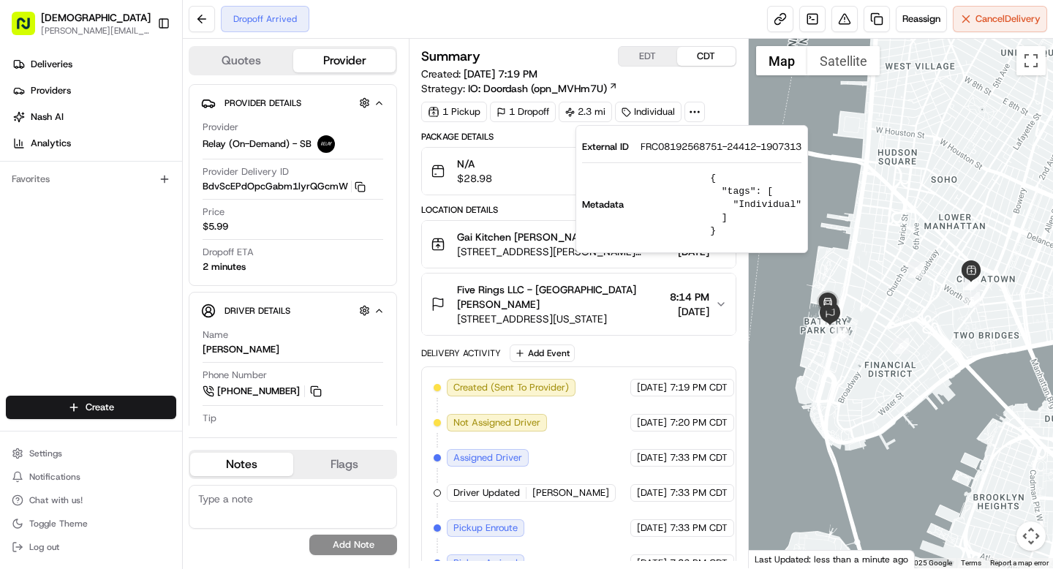
click at [688, 142] on span "FRC08192568751-24412-1907313" at bounding box center [721, 146] width 161 height 13
copy span "FRC08192568751"
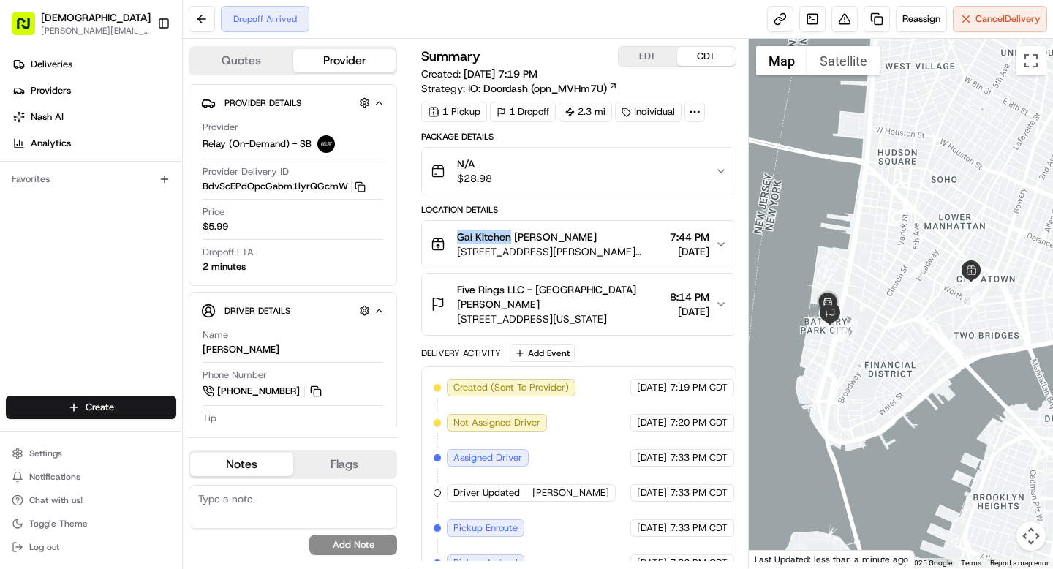
drag, startPoint x: 456, startPoint y: 237, endPoint x: 511, endPoint y: 240, distance: 54.9
click at [511, 240] on div "Gai Kitchen [PERSON_NAME] [STREET_ADDRESS][PERSON_NAME][US_STATE]" at bounding box center [547, 244] width 233 height 29
copy span "Gai Kitchen"
drag, startPoint x: 561, startPoint y: 287, endPoint x: 626, endPoint y: 290, distance: 65.1
click at [626, 290] on div "Five Rings LLC - [GEOGRAPHIC_DATA] [PERSON_NAME]" at bounding box center [560, 296] width 206 height 29
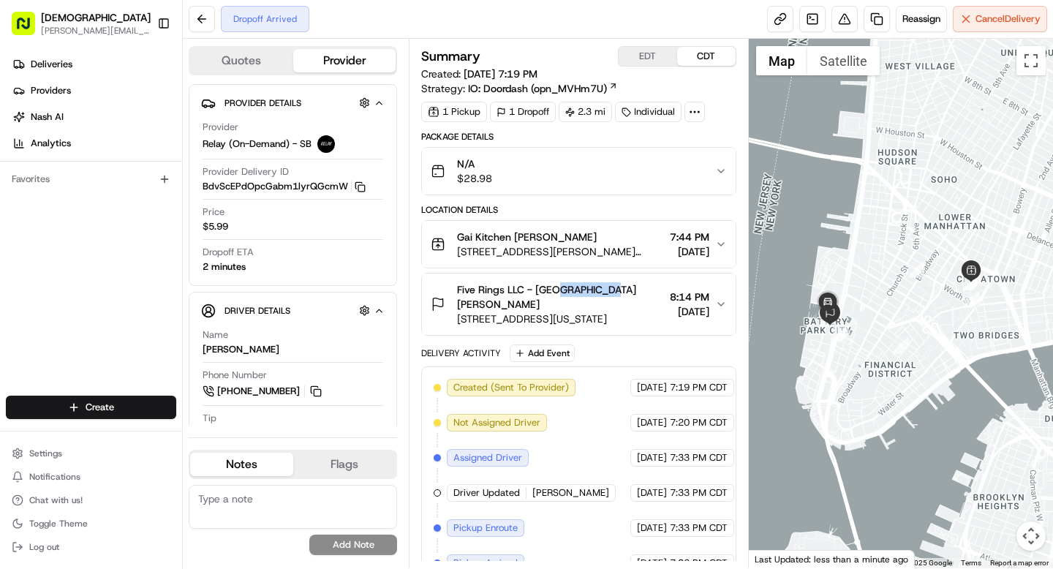
copy span "[PERSON_NAME]"
click at [700, 178] on img "button" at bounding box center [699, 171] width 20 height 20
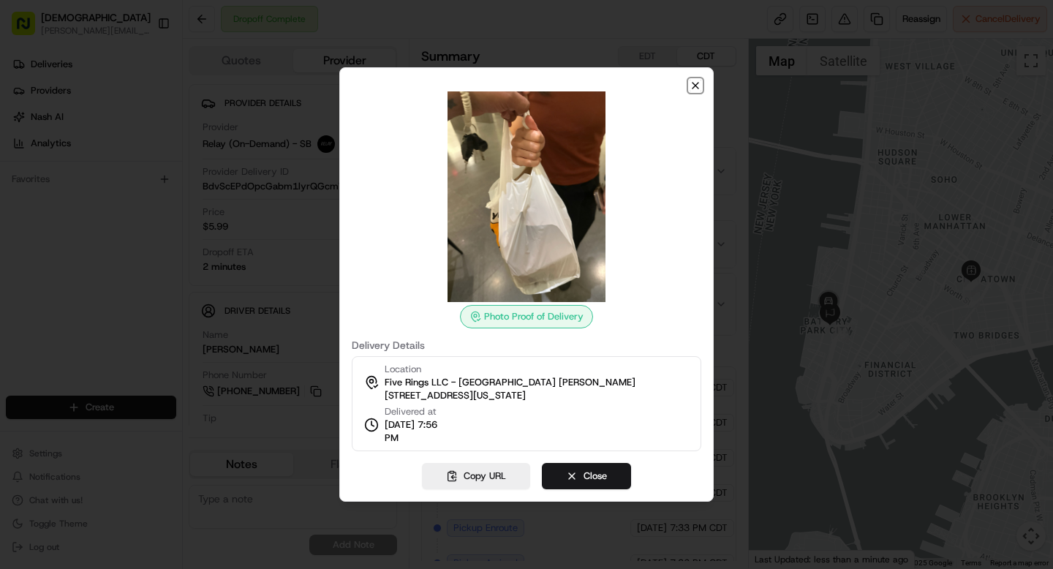
click at [695, 83] on icon "button" at bounding box center [696, 86] width 12 height 12
